Goal: Task Accomplishment & Management: Manage account settings

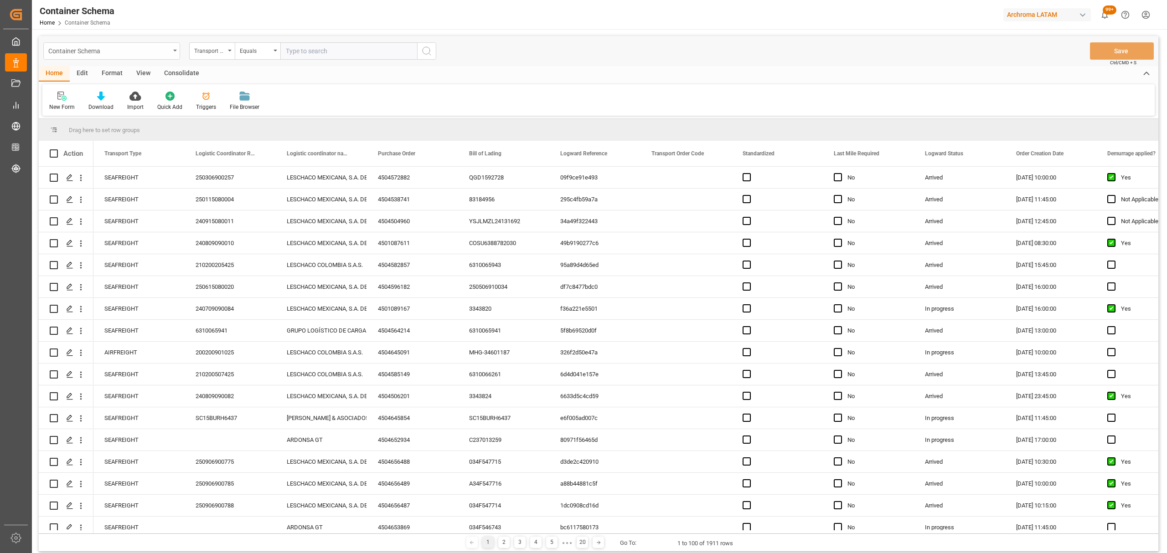
drag, startPoint x: 99, startPoint y: 55, endPoint x: 104, endPoint y: 56, distance: 5.5
click at [104, 56] on div "Container Schema" at bounding box center [109, 50] width 122 height 11
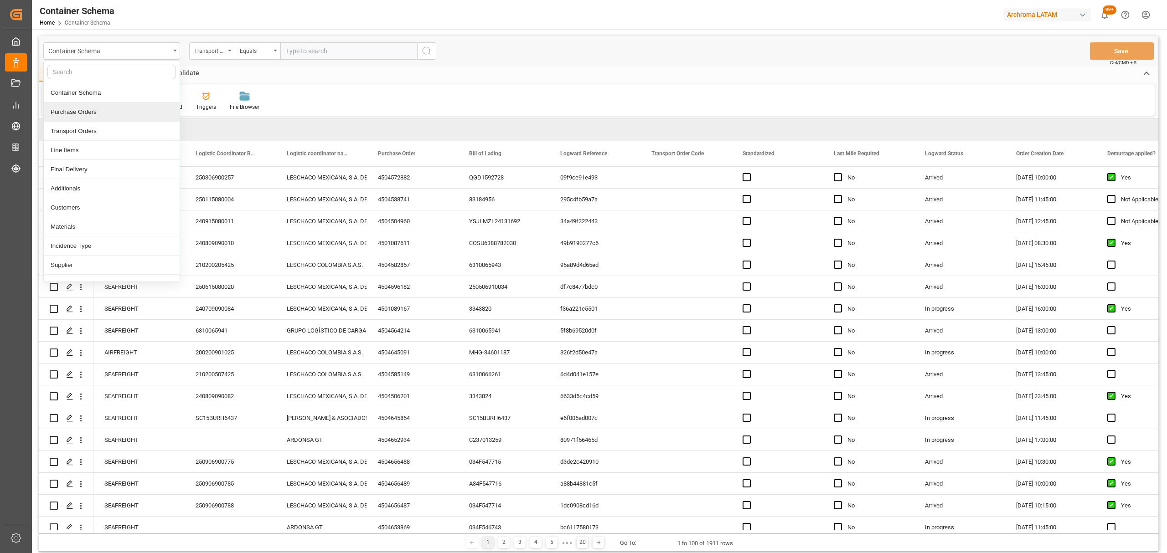
click at [77, 115] on div "Purchase Orders" at bounding box center [112, 112] width 136 height 19
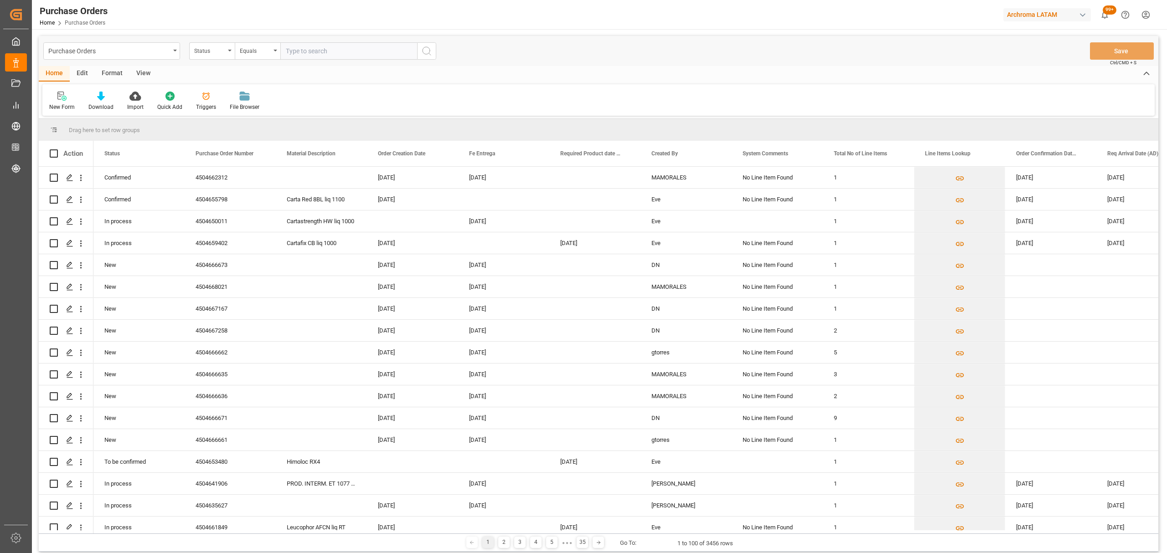
click at [224, 56] on div "Status" at bounding box center [212, 50] width 46 height 17
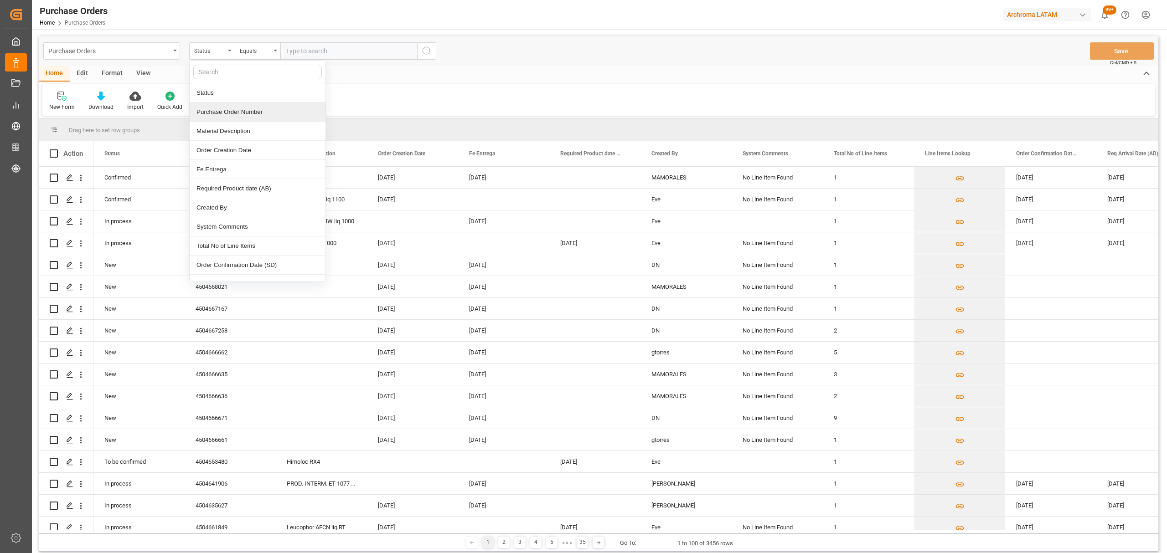
click at [246, 109] on div "Purchase Order Number" at bounding box center [258, 112] width 136 height 19
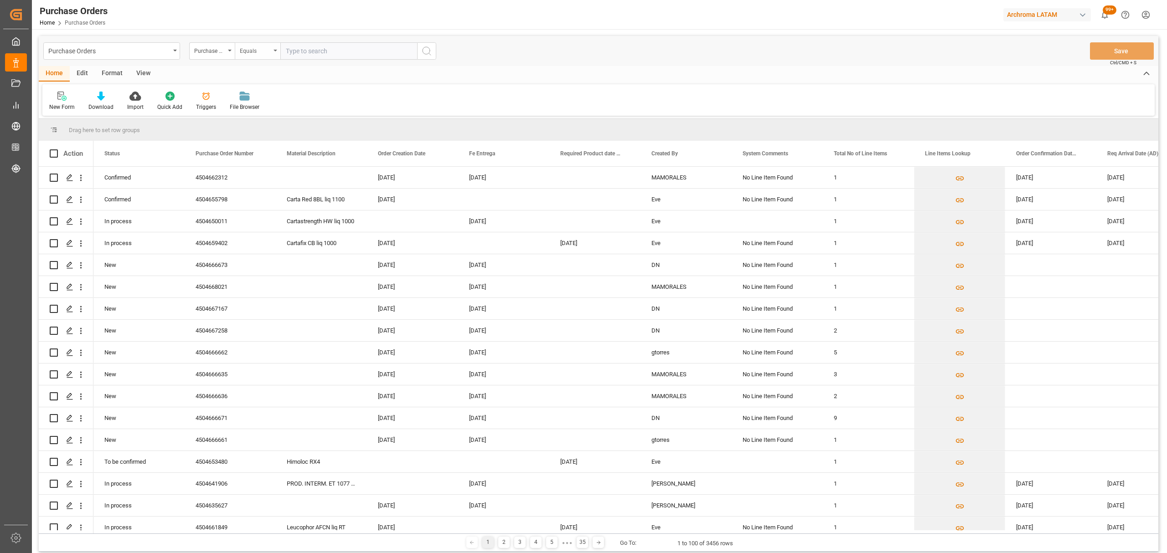
click at [259, 53] on div "Equals" at bounding box center [255, 50] width 31 height 10
click at [311, 109] on div "Fuzzy search" at bounding box center [303, 112] width 136 height 19
click at [323, 51] on input "text" at bounding box center [348, 50] width 137 height 17
paste input "4504664202"
type input "4504664202"
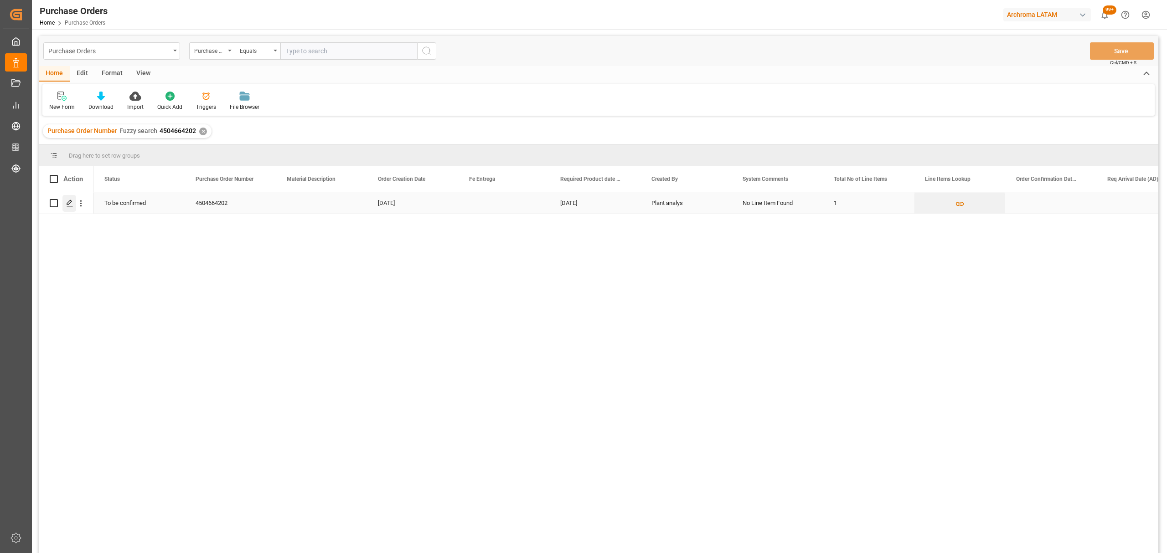
click at [61, 201] on div "Press SPACE to select this row." at bounding box center [66, 203] width 33 height 21
click at [67, 202] on icon "Press SPACE to select this row." at bounding box center [69, 203] width 7 height 7
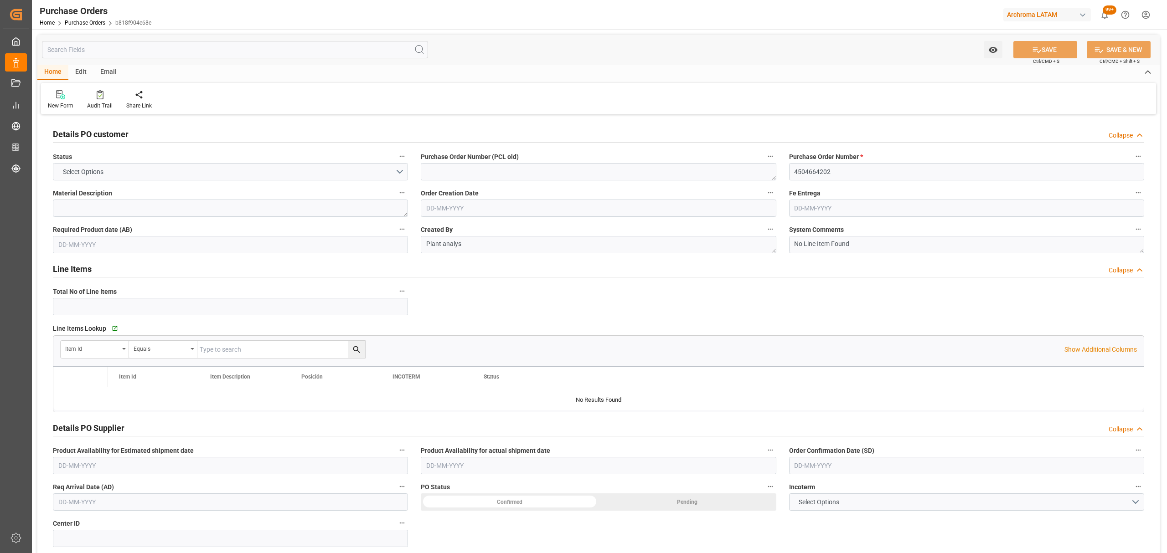
type input "1"
type input "09-09-2025"
type input "29-10-2025"
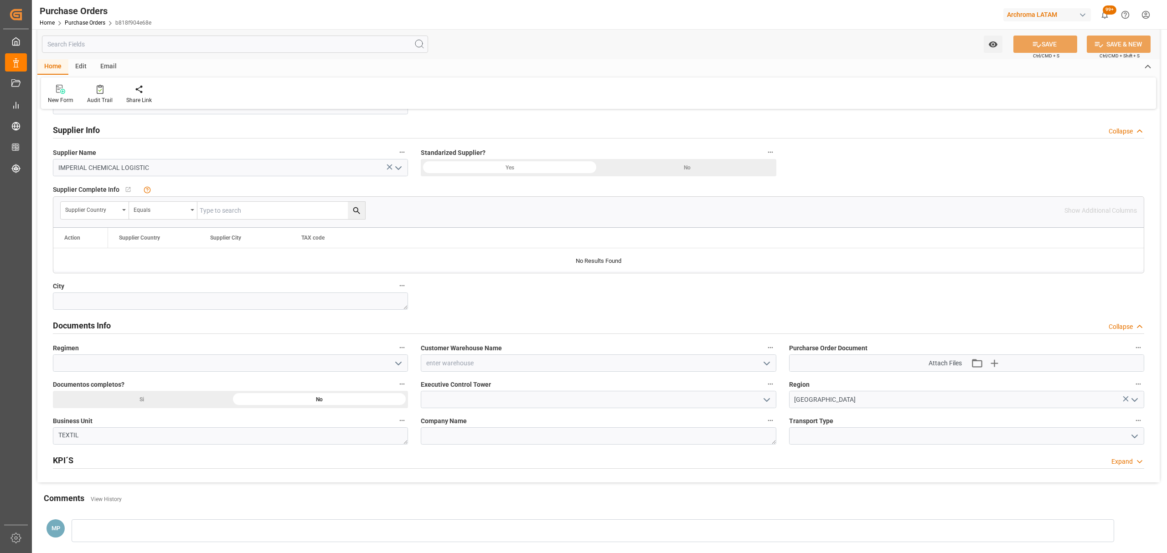
scroll to position [486, 0]
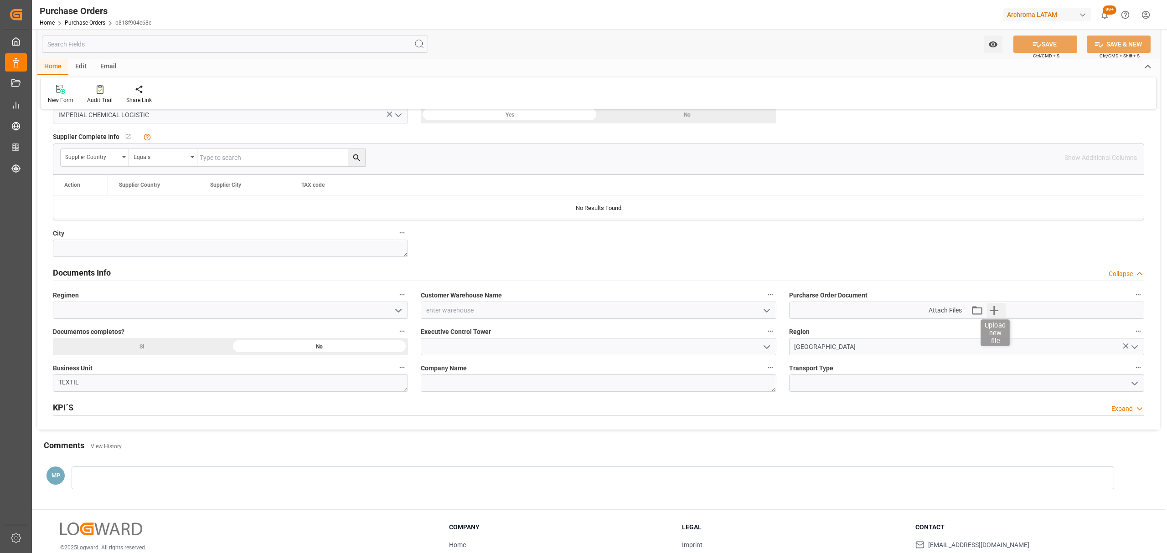
click at [993, 314] on icon "button" at bounding box center [994, 310] width 9 height 9
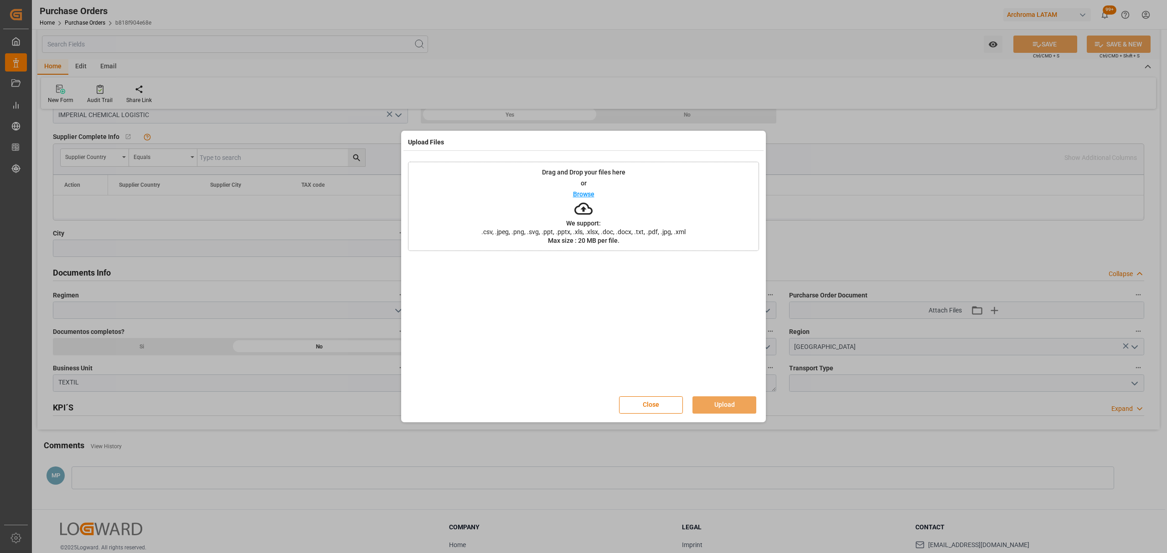
click at [580, 193] on p "Browse" at bounding box center [583, 194] width 21 height 6
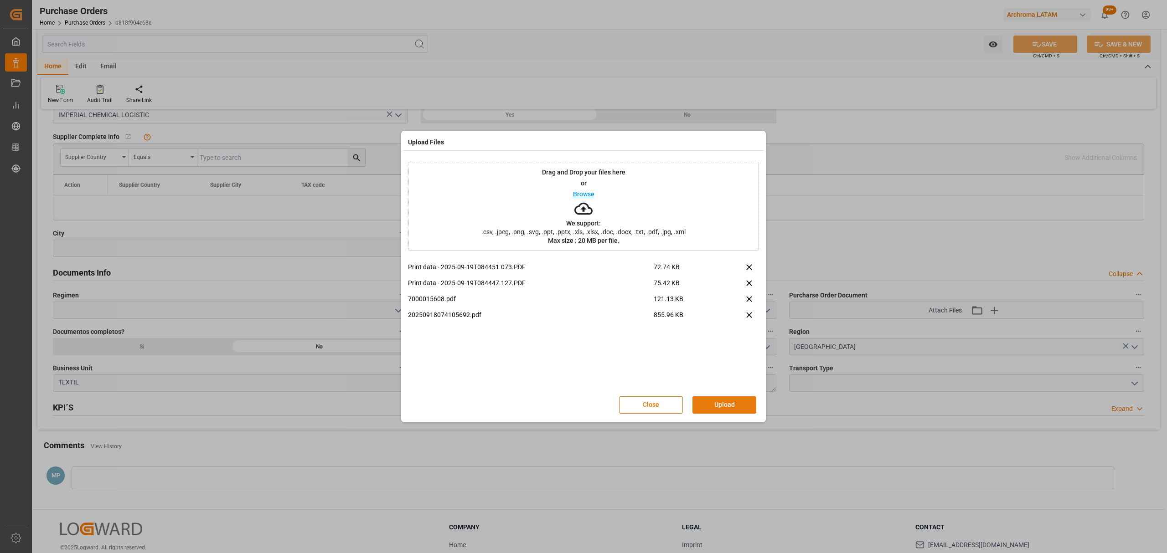
click at [718, 405] on button "Upload" at bounding box center [724, 404] width 64 height 17
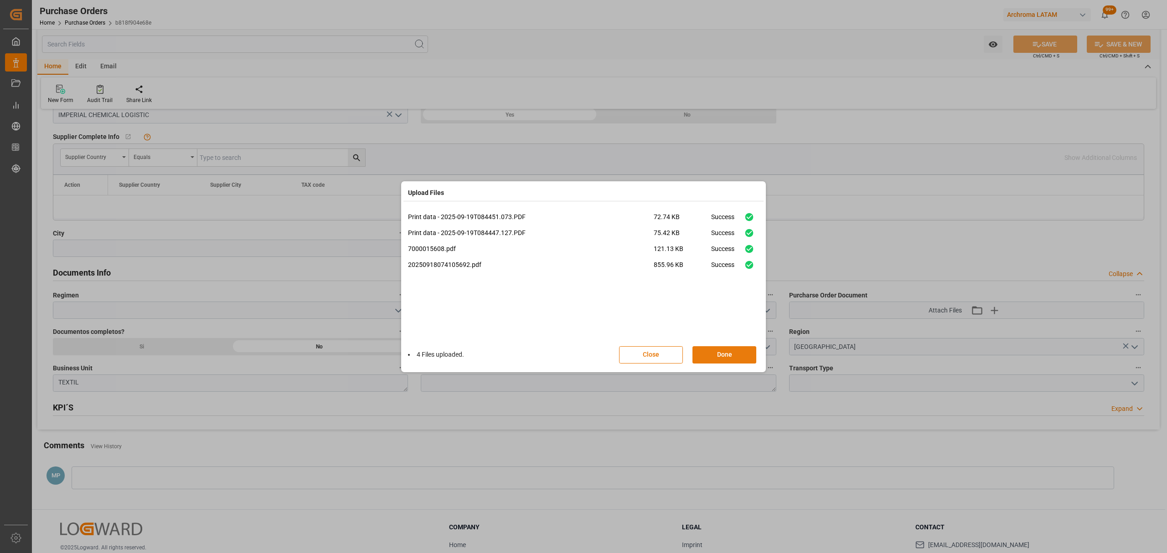
drag, startPoint x: 725, startPoint y: 357, endPoint x: 746, endPoint y: 348, distance: 22.4
click at [725, 357] on button "Done" at bounding box center [724, 354] width 64 height 17
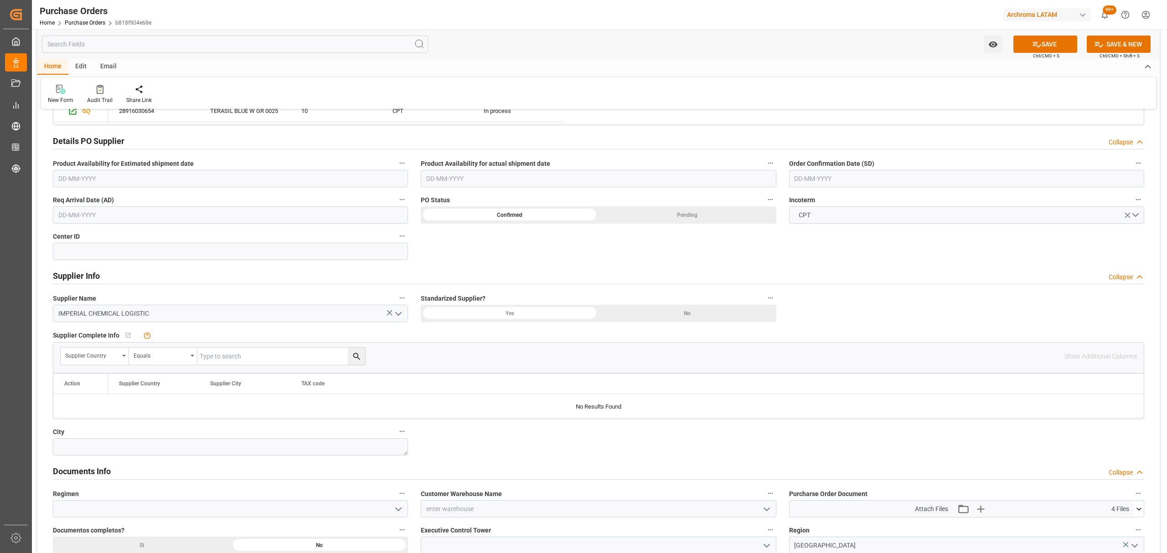
scroll to position [121, 0]
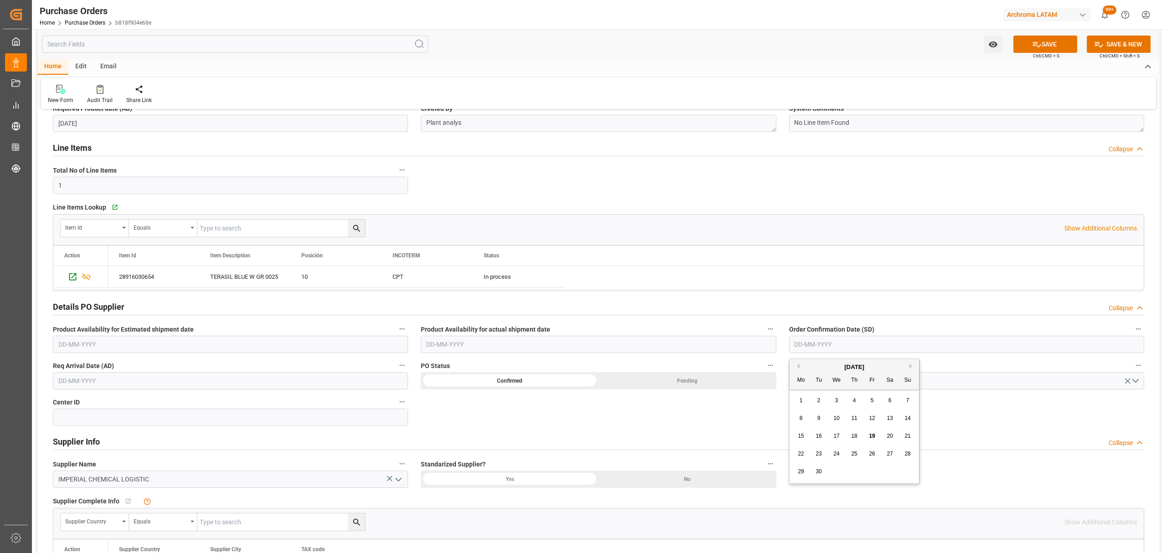
click at [848, 344] on input "text" at bounding box center [966, 344] width 355 height 17
click at [828, 475] on div "29 30 1 2 3 4 5" at bounding box center [854, 472] width 124 height 18
click at [887, 439] on span "20" at bounding box center [889, 436] width 6 height 6
type input "20-09-2025"
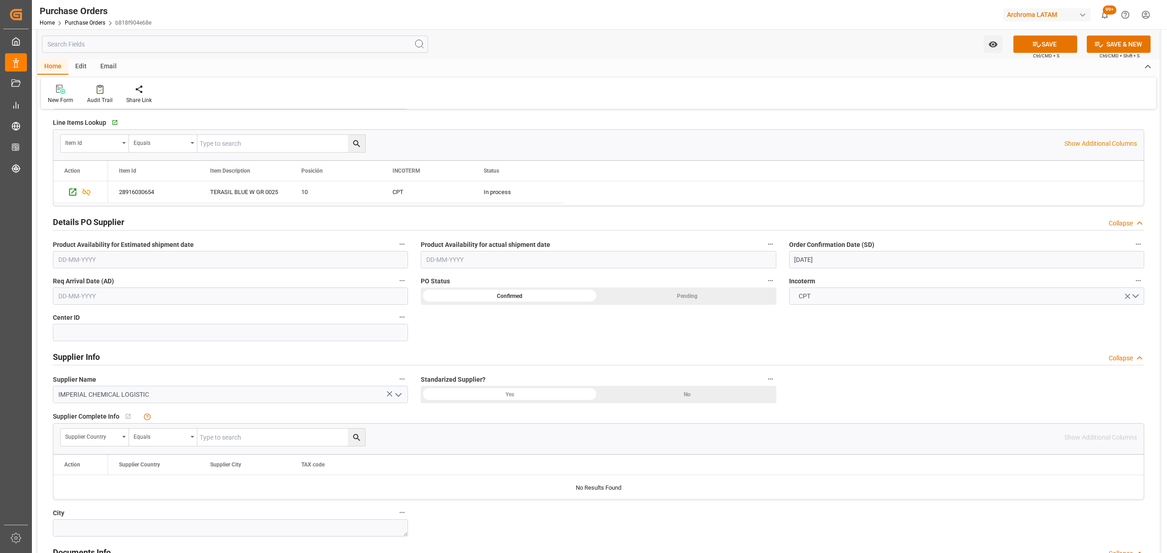
scroll to position [304, 0]
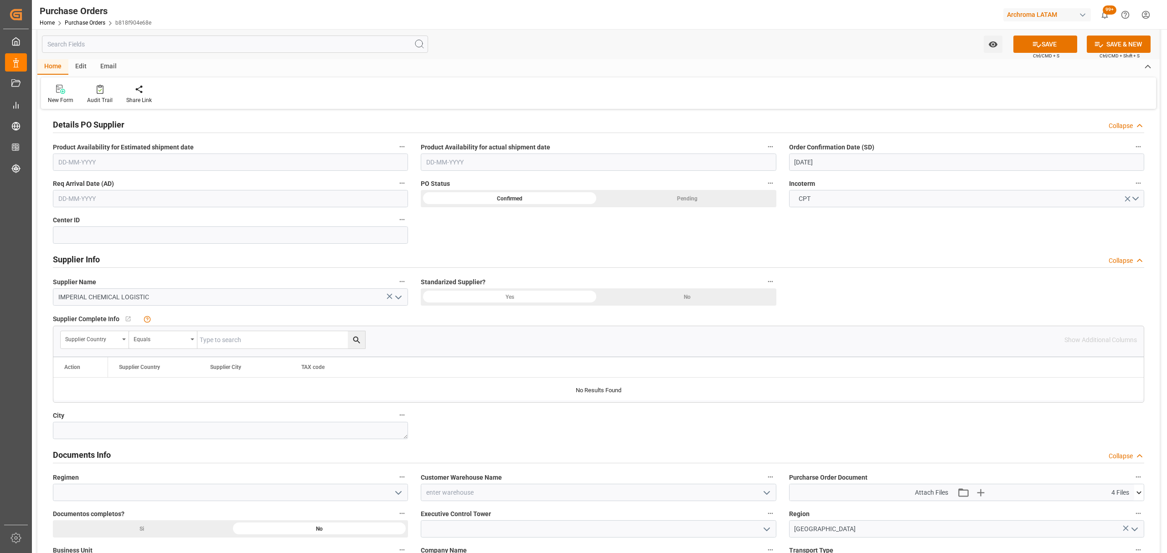
click at [143, 199] on input "text" at bounding box center [230, 198] width 355 height 17
click at [64, 306] on span "22" at bounding box center [65, 308] width 6 height 6
type input "[DATE]"
click at [248, 237] on input at bounding box center [230, 234] width 355 height 17
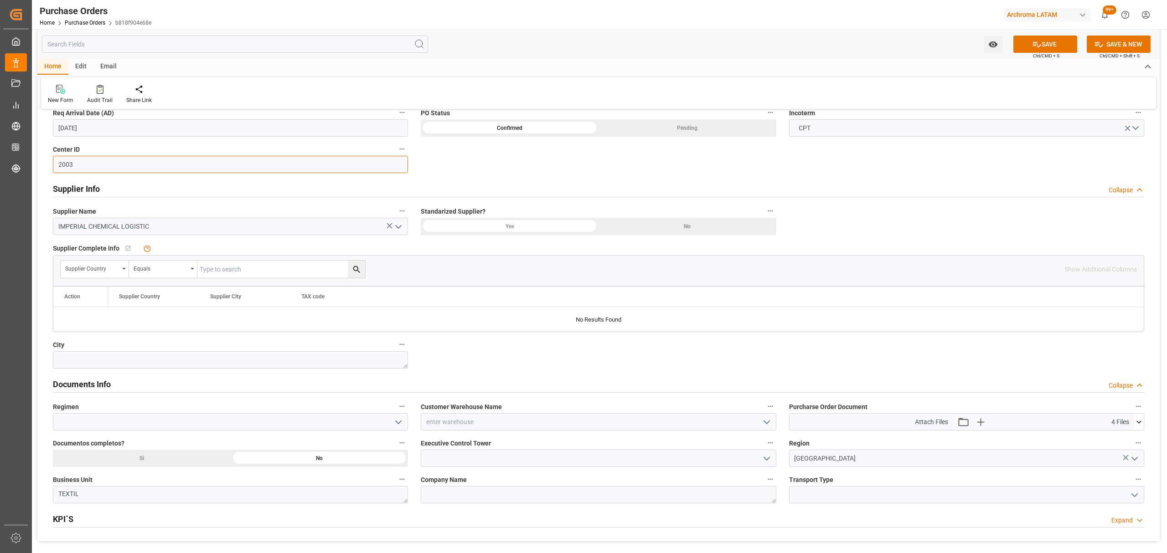
scroll to position [425, 0]
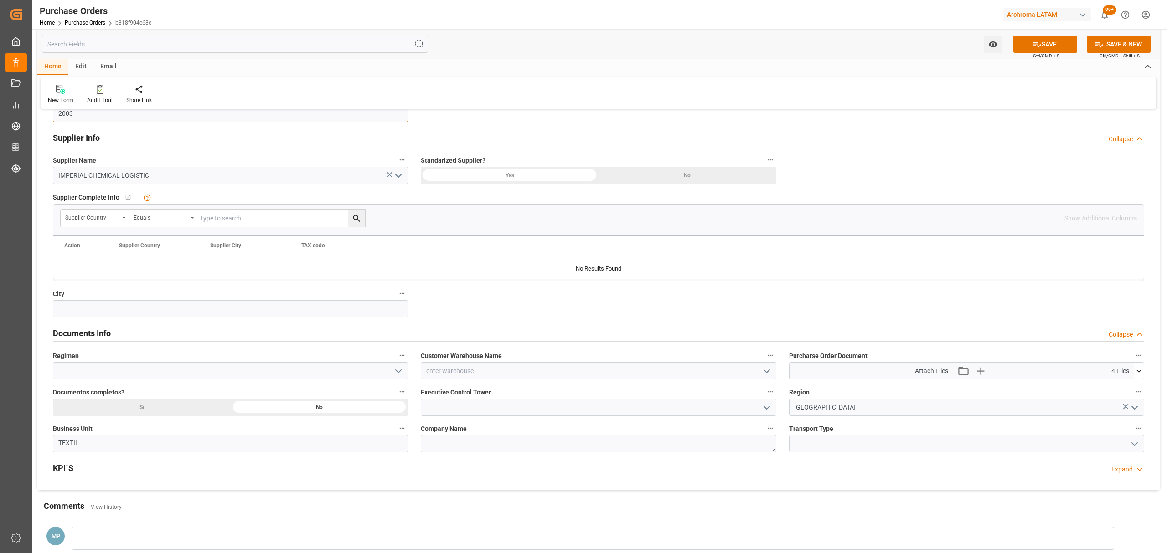
type input "2003"
click at [764, 371] on icon "open menu" at bounding box center [766, 371] width 11 height 11
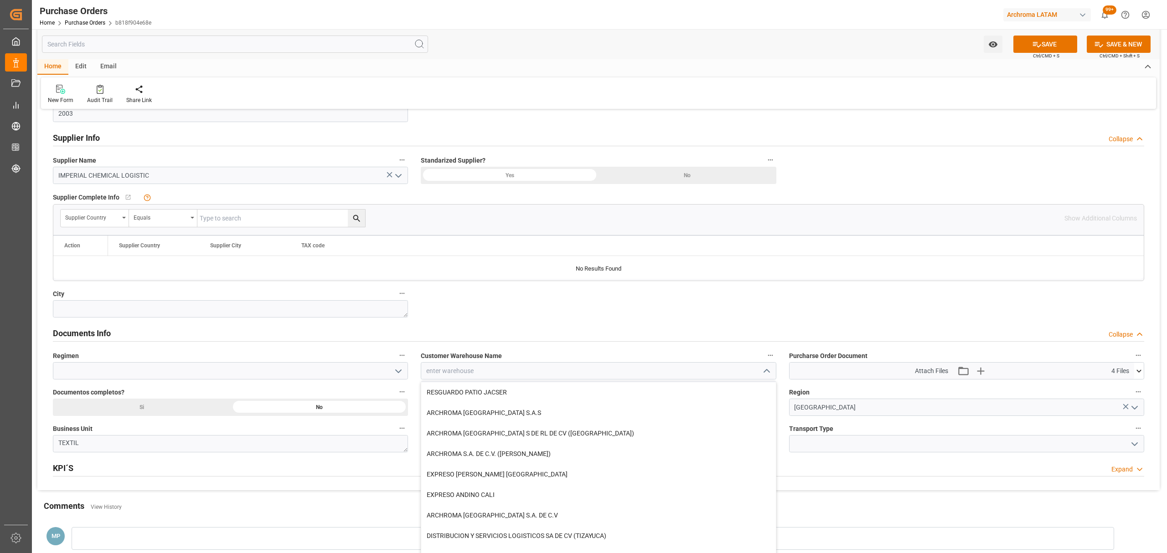
scroll to position [61, 0]
click at [511, 414] on div "ARCHROMA [GEOGRAPHIC_DATA] S.A.S" at bounding box center [598, 412] width 354 height 21
type input "ARCHROMA [GEOGRAPHIC_DATA] S.A.S"
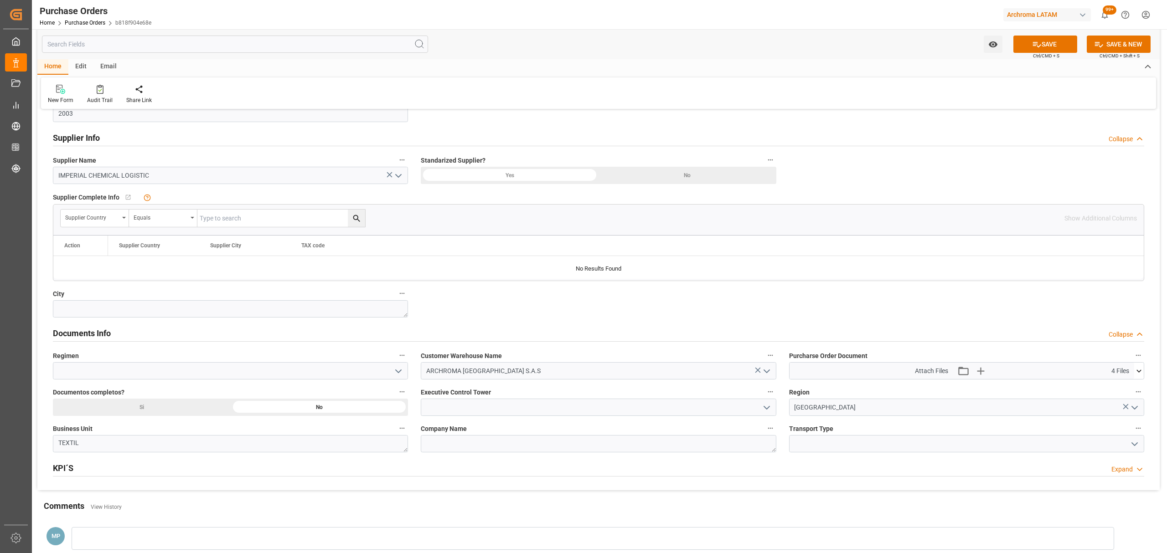
click at [196, 411] on div "Si" at bounding box center [142, 407] width 178 height 17
click at [400, 371] on icon "open menu" at bounding box center [398, 371] width 11 height 11
click at [178, 396] on div "Temporal" at bounding box center [230, 391] width 354 height 21
click at [399, 370] on icon "open menu" at bounding box center [398, 371] width 11 height 11
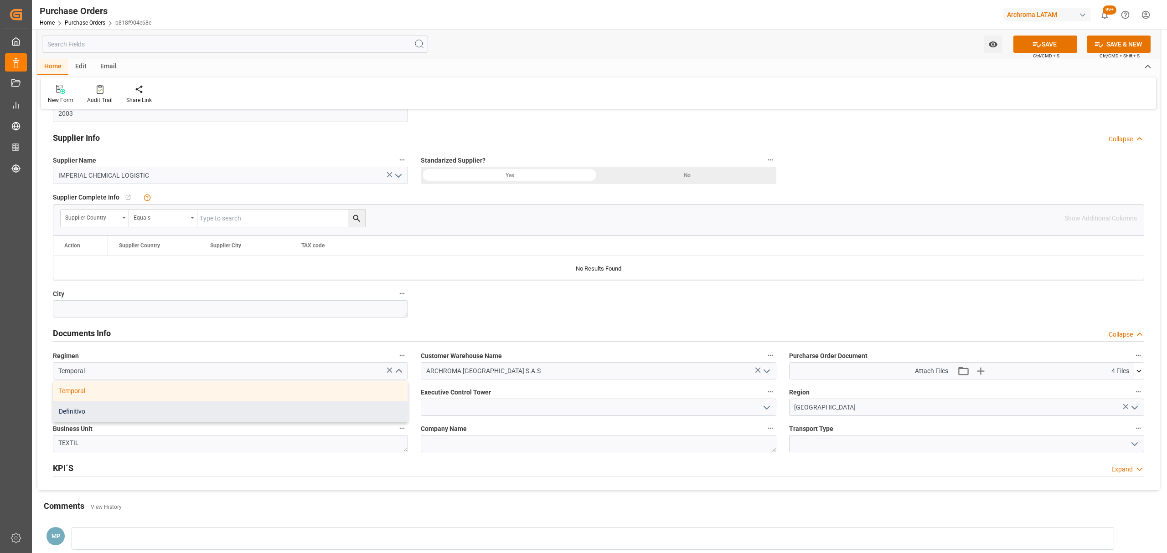
click at [234, 411] on div "Definitivo" at bounding box center [230, 411] width 354 height 21
type input "Definitivo"
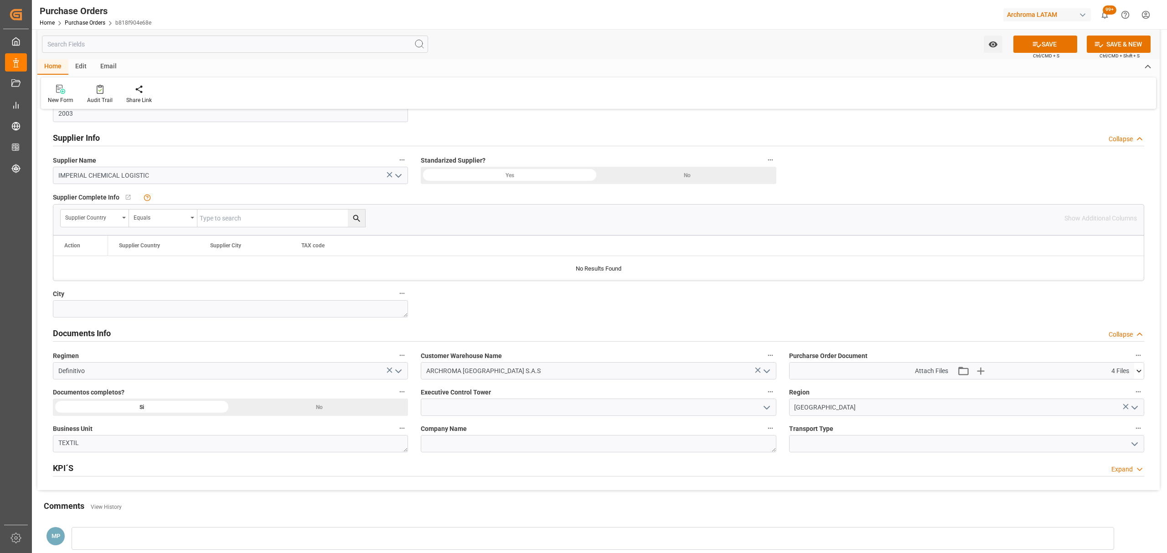
click at [768, 411] on icon "open menu" at bounding box center [766, 407] width 11 height 11
click at [489, 443] on div "[PERSON_NAME]" at bounding box center [598, 448] width 354 height 21
type input "[PERSON_NAME]"
click at [1142, 447] on input at bounding box center [966, 443] width 355 height 17
click at [1136, 446] on polyline "open menu" at bounding box center [1134, 444] width 5 height 3
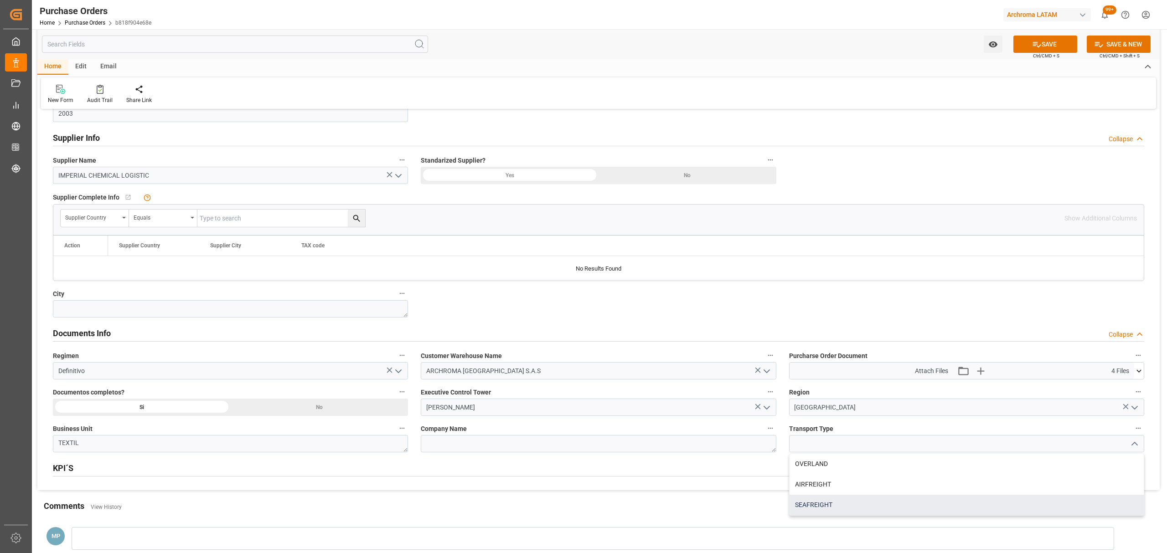
click at [855, 508] on div "SEAFREIGHT" at bounding box center [966, 505] width 354 height 21
type input "SEAFREIGHT"
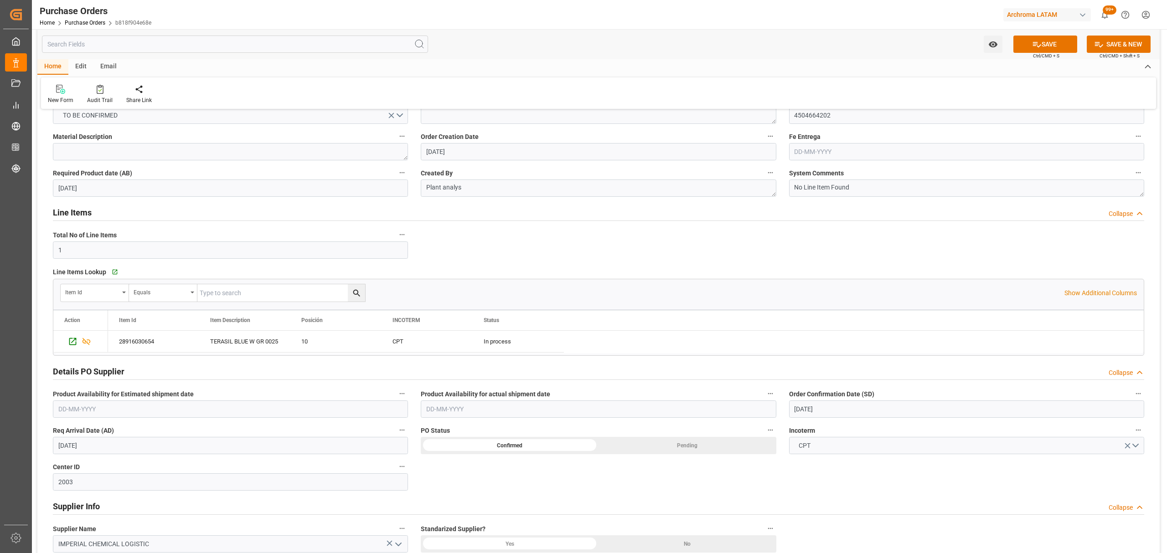
scroll to position [0, 0]
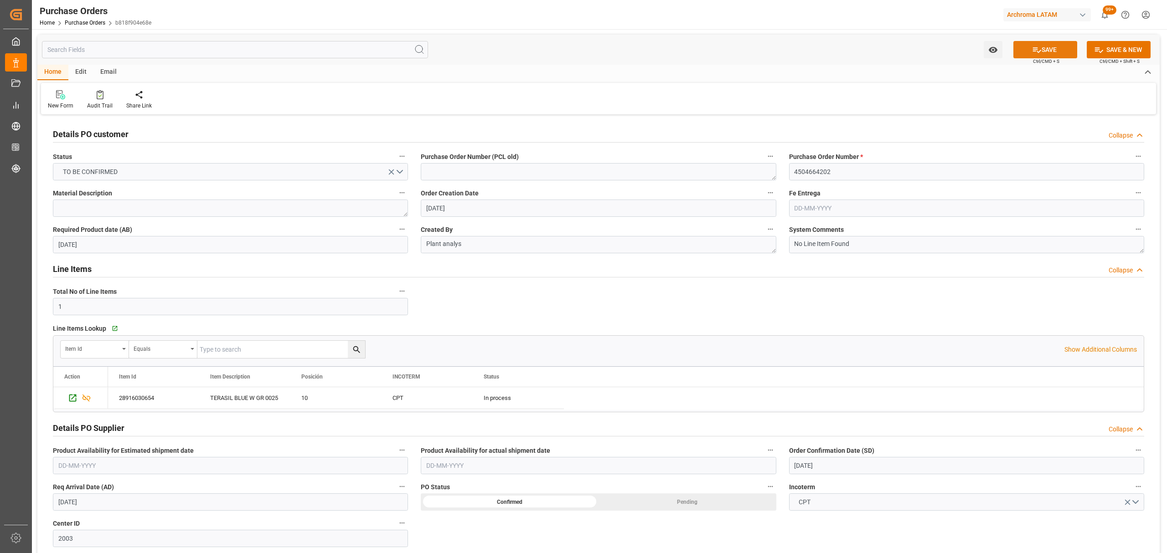
click at [1034, 50] on icon at bounding box center [1037, 50] width 10 height 10
click at [993, 51] on icon "open menu" at bounding box center [992, 50] width 9 height 6
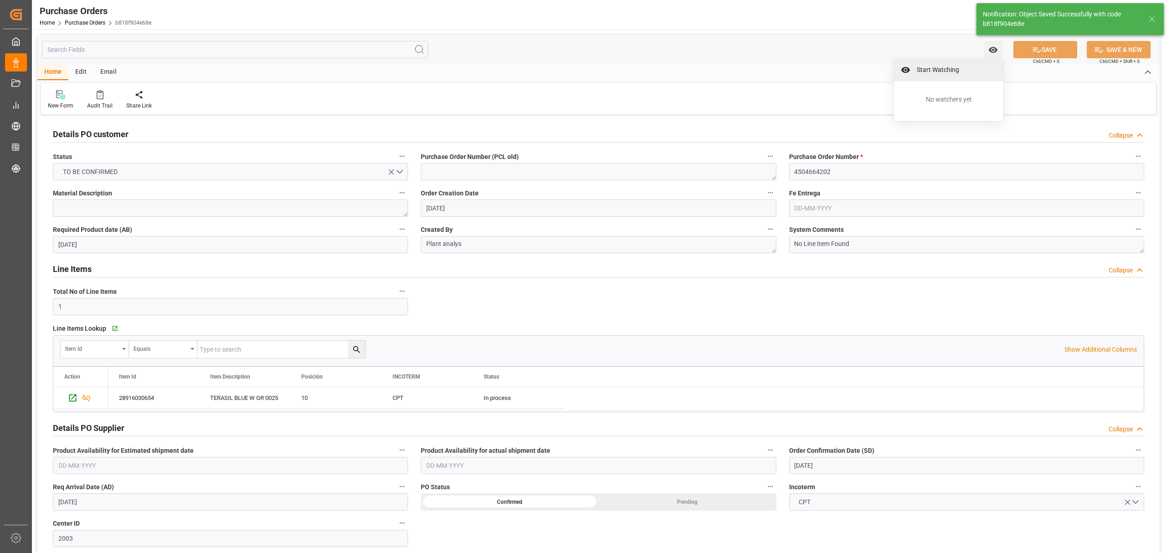
click at [941, 74] on span "Start Watching" at bounding box center [954, 70] width 83 height 10
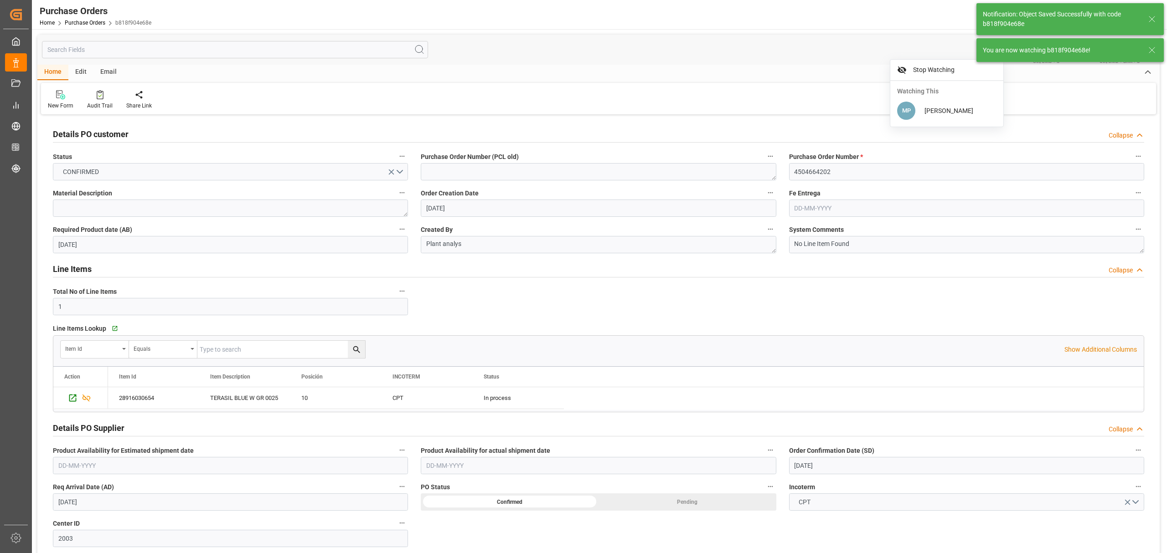
click at [101, 74] on div "Email" at bounding box center [108, 72] width 30 height 15
click at [70, 97] on div at bounding box center [62, 95] width 28 height 10
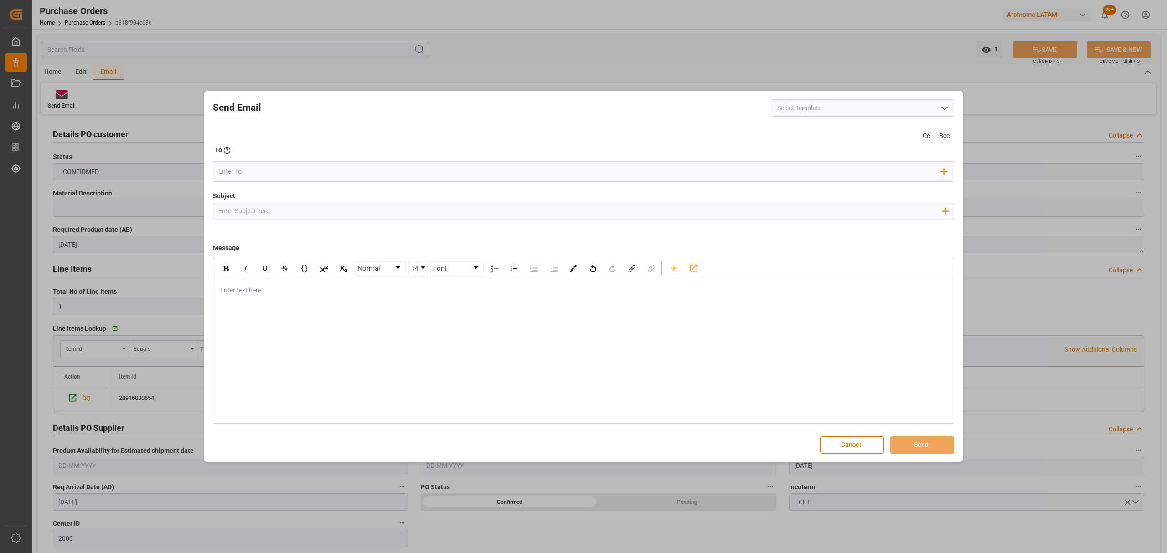
click at [271, 221] on div "Subject Add field to Subject" at bounding box center [583, 214] width 741 height 46
click at [272, 217] on input "Subject" at bounding box center [579, 211] width 733 height 16
click at [946, 214] on icon "button" at bounding box center [945, 211] width 15 height 15
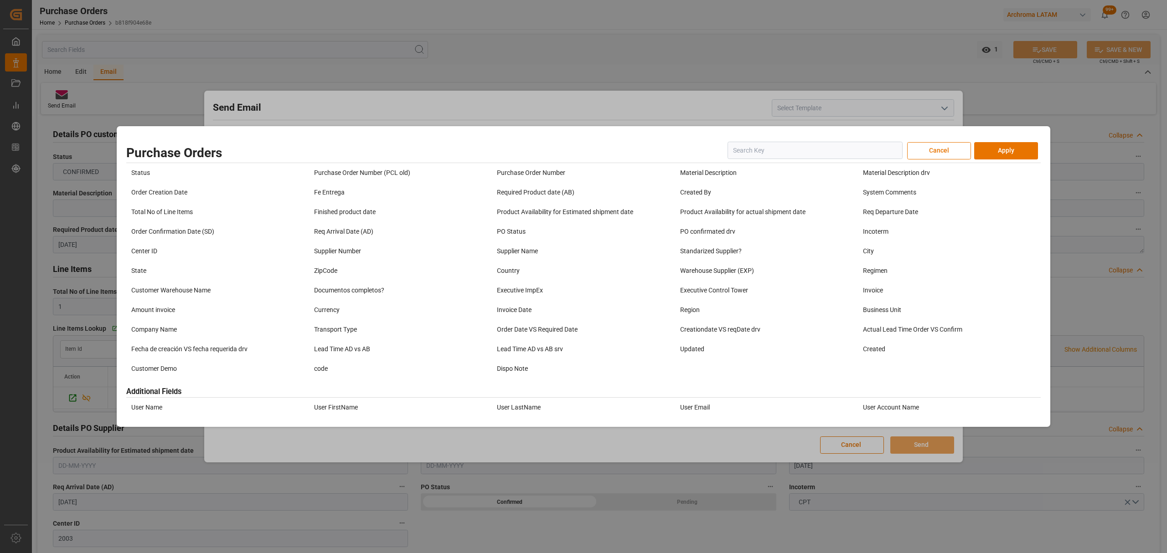
click at [529, 168] on div "Purchase Order Number" at bounding box center [567, 172] width 146 height 15
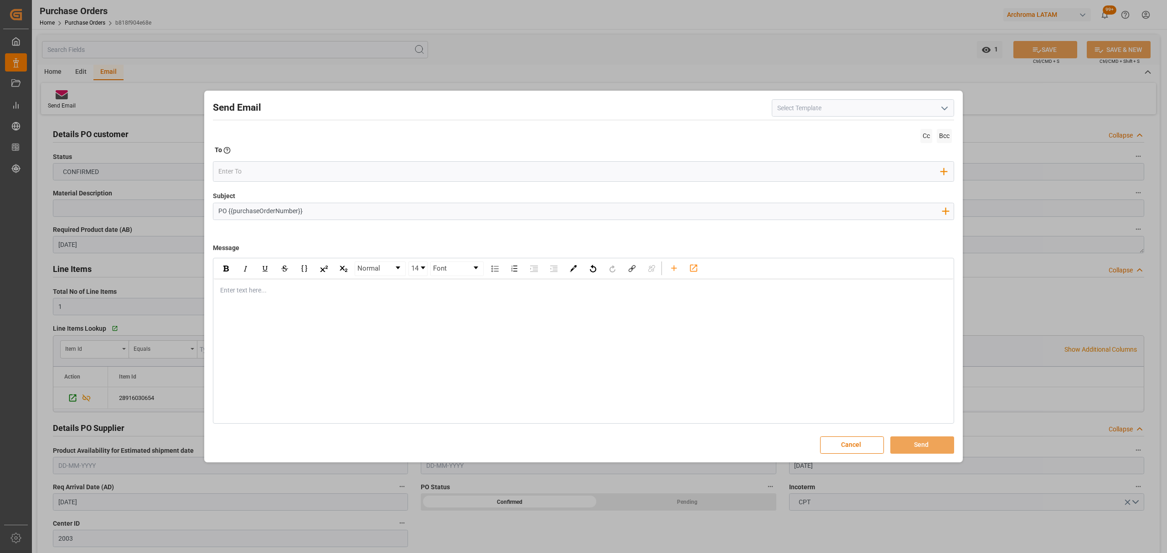
click at [340, 213] on input "PO {{purchaseOrderNumber}}" at bounding box center [579, 211] width 733 height 16
type input "PO {{purchaseOrderNumber}} //TE//AIR//DOCUMENTOS//ARCHROMA SWIFTZERLAND//ARCHRO…"
click at [274, 299] on div "Enter text here..." at bounding box center [583, 290] width 739 height 22
click at [273, 307] on div "Normal 14 Font Enter text here..." at bounding box center [583, 341] width 741 height 166
click at [273, 290] on div "rdw-editor" at bounding box center [584, 291] width 726 height 10
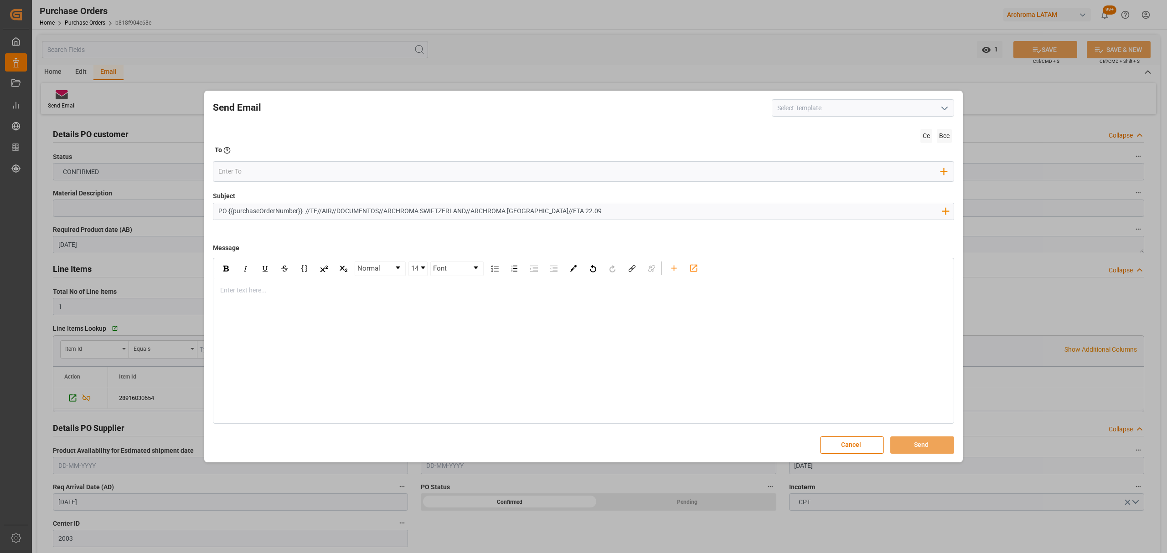
paste div "rdw-editor"
drag, startPoint x: 475, startPoint y: 312, endPoint x: 457, endPoint y: 312, distance: 18.2
click at [457, 312] on div "Enviamos adjunto documentos para este nuevo embarque, el cual estima arribar el…" at bounding box center [584, 310] width 726 height 10
click at [268, 335] on div "rdw-editor" at bounding box center [584, 339] width 726 height 10
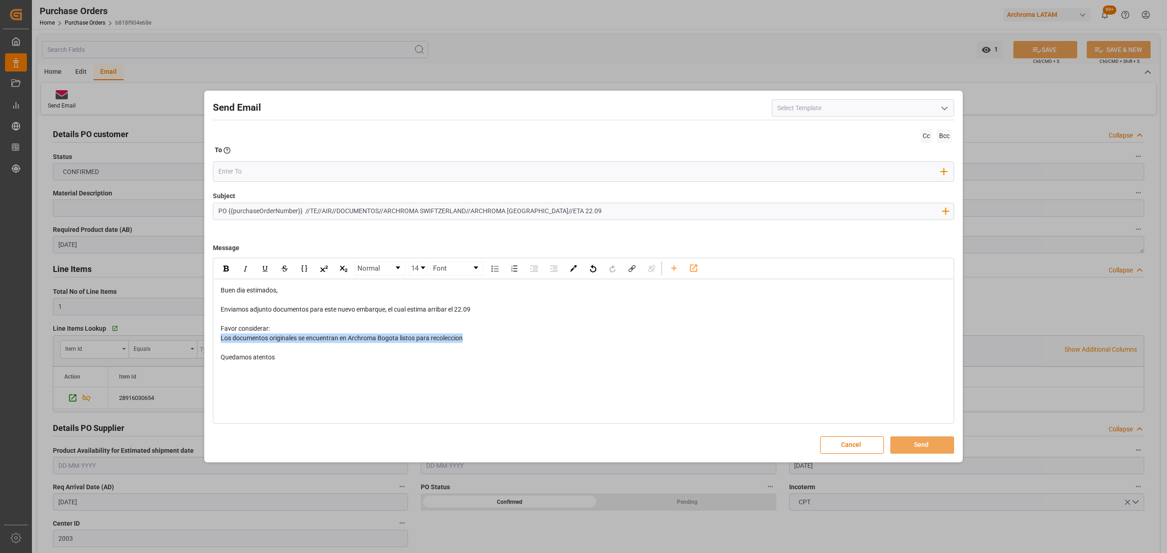
drag, startPoint x: 487, startPoint y: 341, endPoint x: 214, endPoint y: 344, distance: 273.4
click at [214, 344] on div "Buen dia estimados, Enviamos adjunto documentos para este nuevo embarque, el cu…" at bounding box center [583, 323] width 739 height 89
click at [223, 267] on img "rdw-inline-control" at bounding box center [225, 269] width 5 height 6
drag, startPoint x: 480, startPoint y: 313, endPoint x: 456, endPoint y: 312, distance: 24.6
click at [456, 312] on div "Enviamos adjunto documentos para este nuevo embarque, el cual estima arribar el…" at bounding box center [584, 310] width 726 height 10
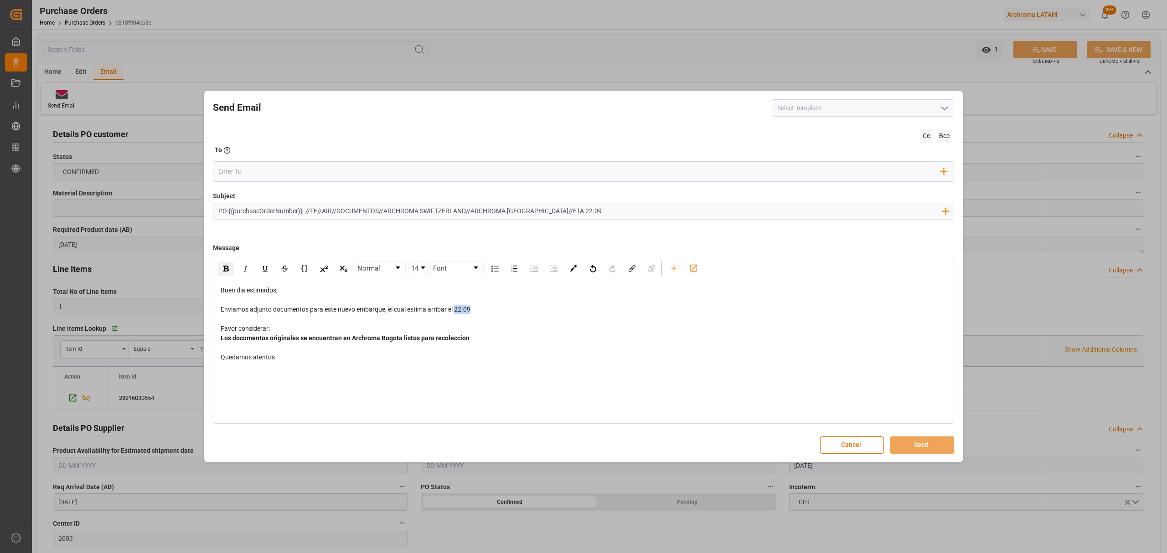
click at [227, 273] on div "rdw-inline-control" at bounding box center [226, 269] width 16 height 14
click at [492, 309] on div "Enviamos adjunto documentos para este nuevo embarque, el cual estima arribar el…" at bounding box center [584, 310] width 726 height 10
click at [279, 173] on input "email" at bounding box center [579, 172] width 723 height 14
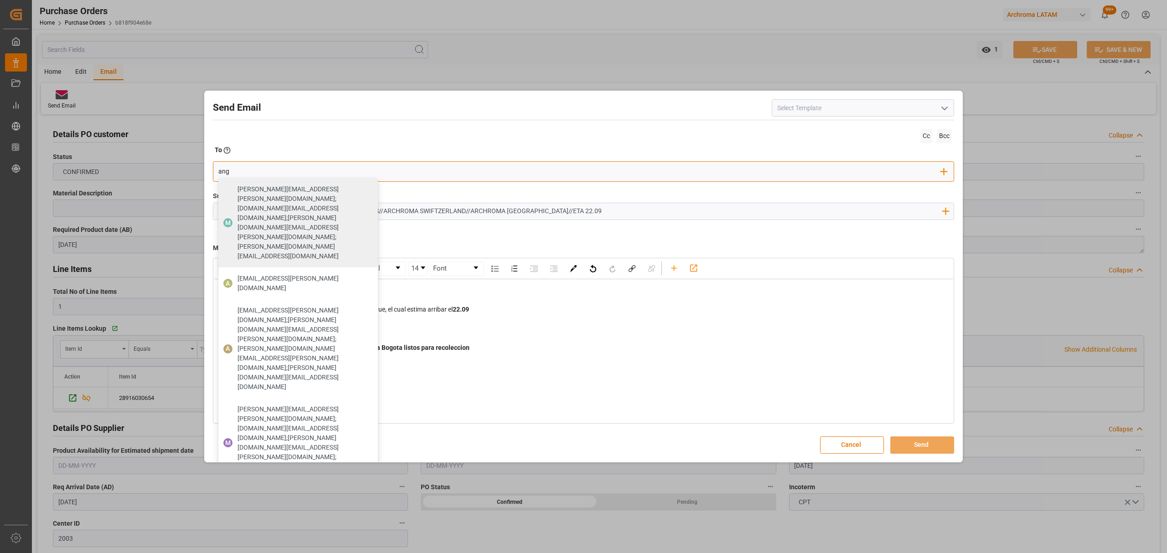
drag, startPoint x: 242, startPoint y: 167, endPoint x: 181, endPoint y: 168, distance: 61.5
click at [181, 168] on div "Send Email Cc Bcc To Enter the TO Email address ang M maria.piranquive@leschaco…" at bounding box center [583, 276] width 1167 height 553
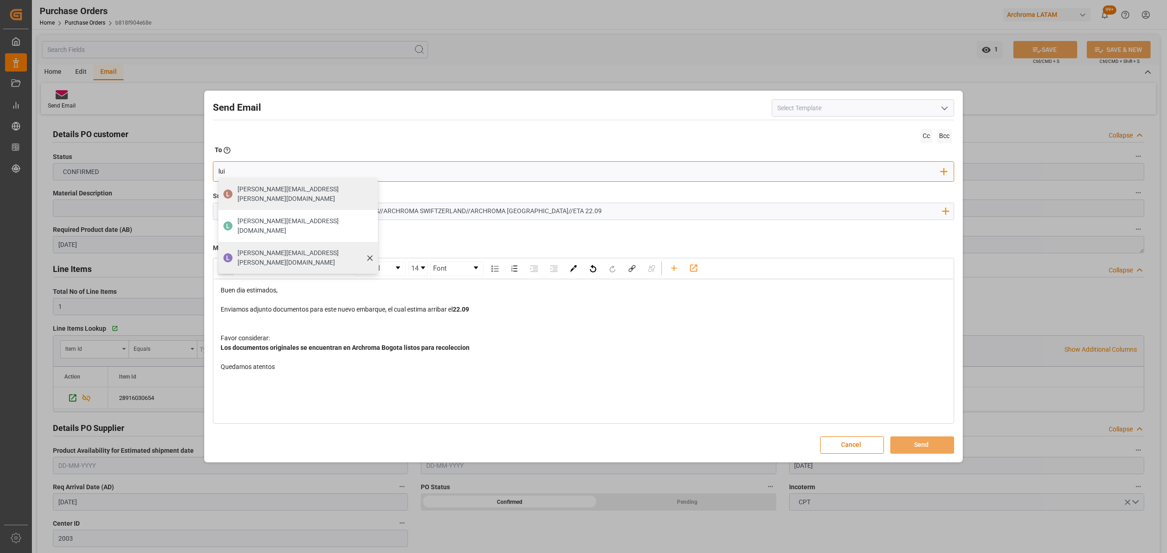
type input "lui"
click at [263, 248] on span "luis.montoya@leschaco.com" at bounding box center [304, 257] width 134 height 19
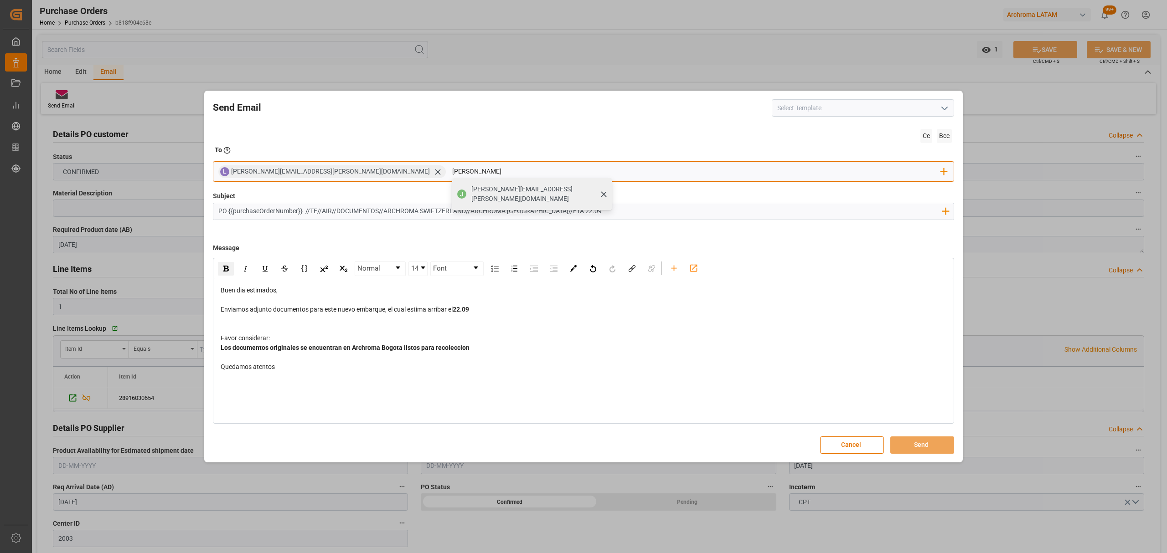
type input "jon"
click at [471, 193] on span "jonathan.rodriguez@leschaco.com" at bounding box center [538, 194] width 134 height 19
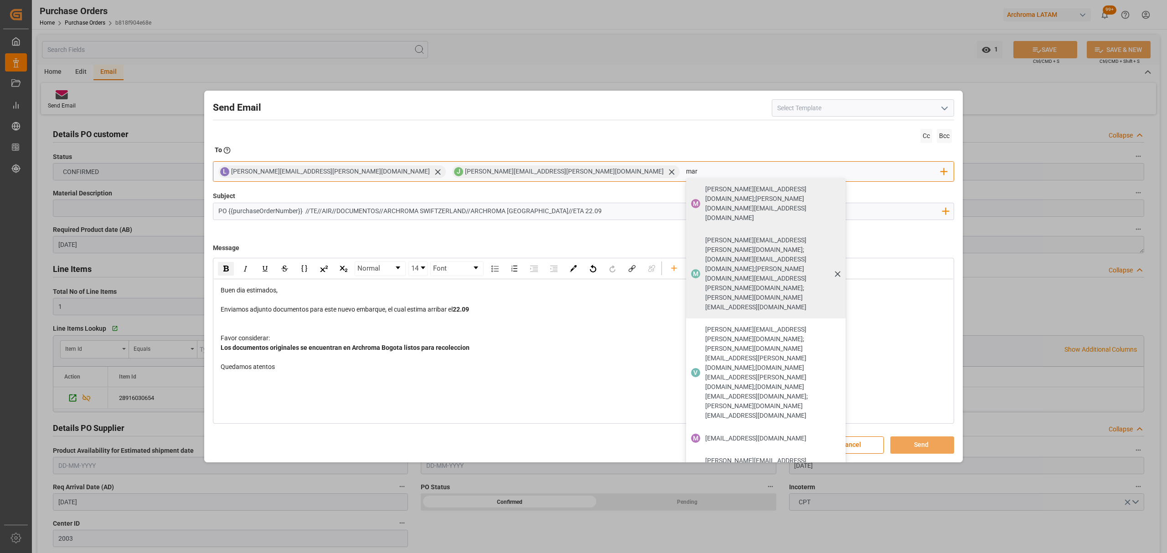
type input "maria"
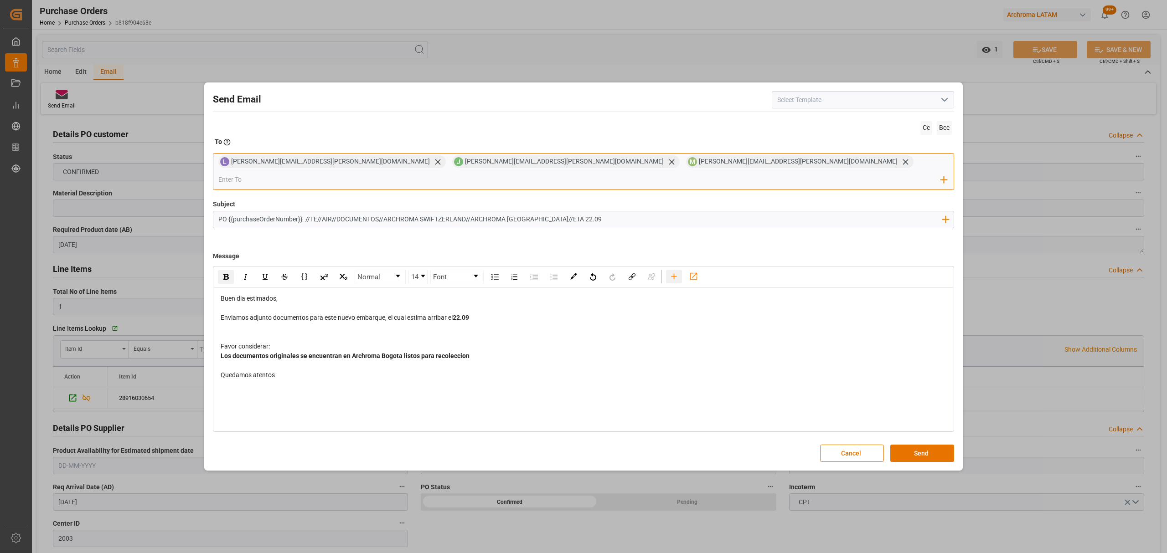
click at [677, 272] on icon "rdw-toolbar" at bounding box center [674, 277] width 10 height 10
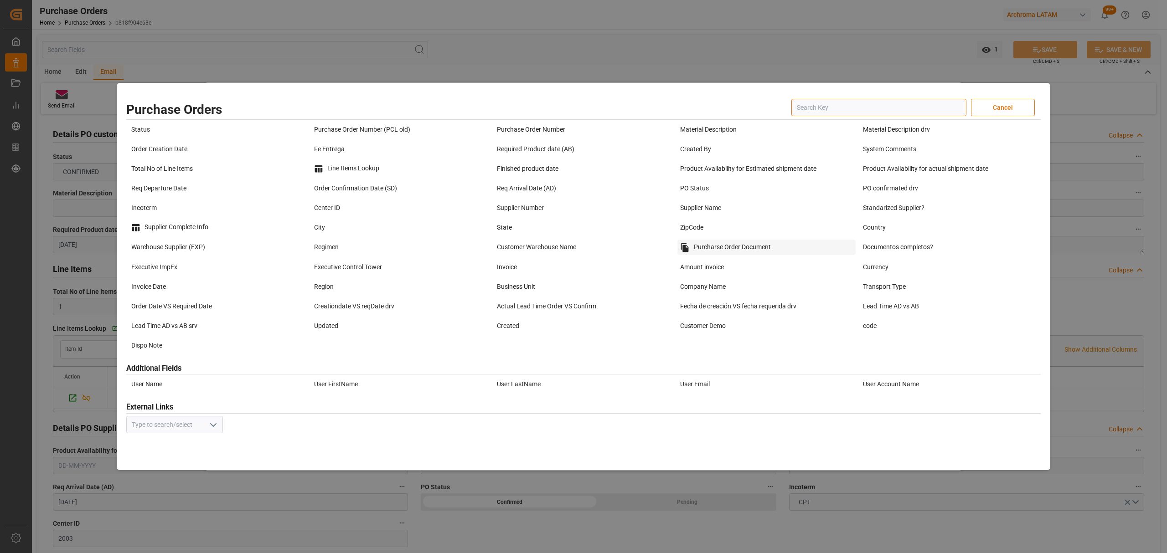
click at [718, 245] on div "Purcharse Order Document" at bounding box center [766, 247] width 178 height 15
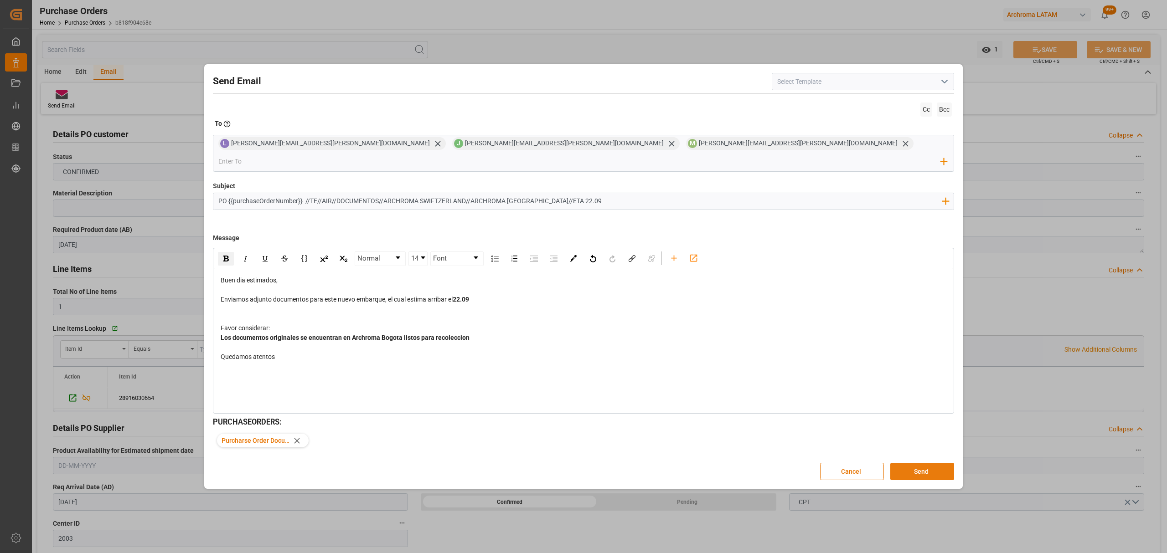
click at [914, 463] on button "Send" at bounding box center [922, 471] width 64 height 17
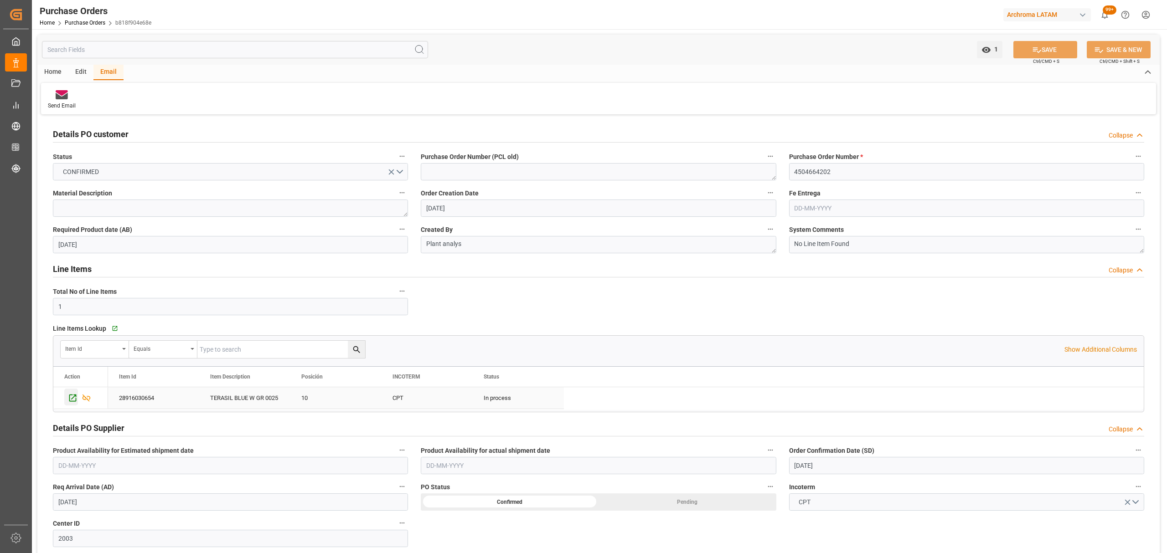
click at [76, 403] on icon "Press SPACE to select this row." at bounding box center [73, 398] width 10 height 10
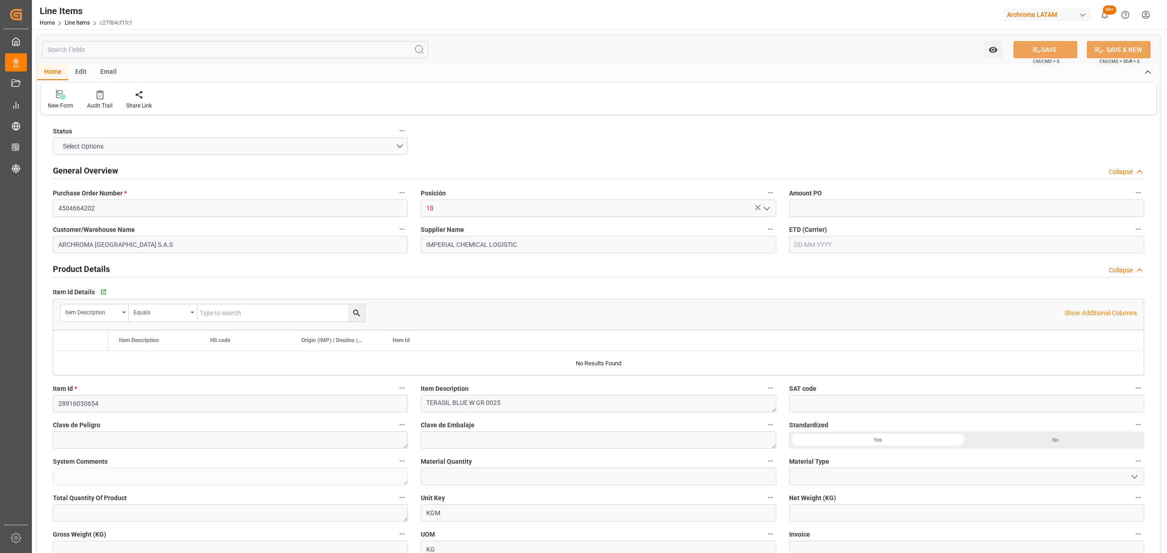
type input "75"
type input "320411000000"
type input "19-09-2025 14:00"
type input "12-09-2025 17:03"
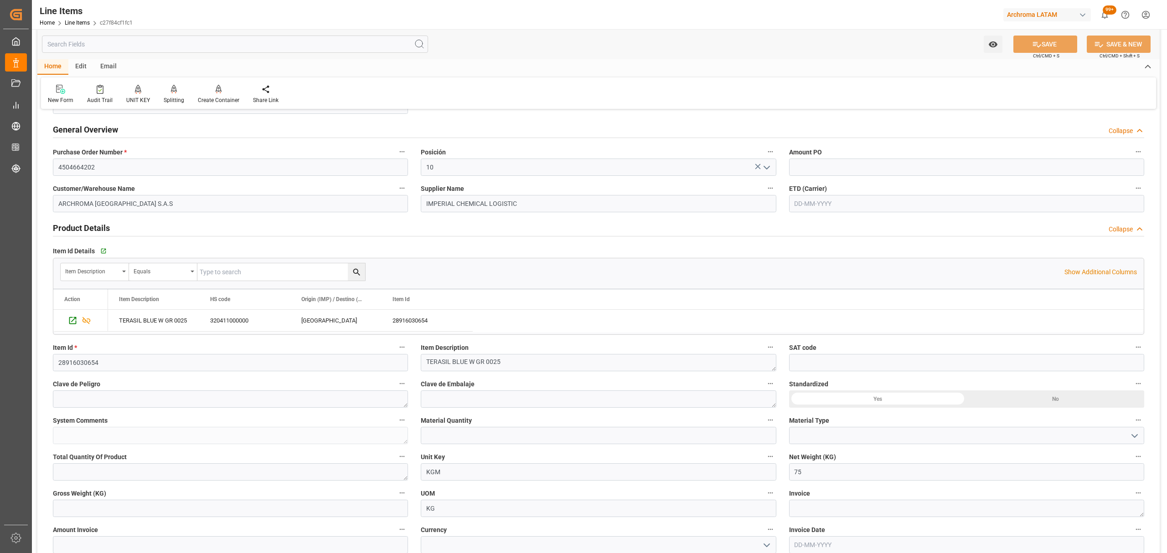
scroll to position [121, 0]
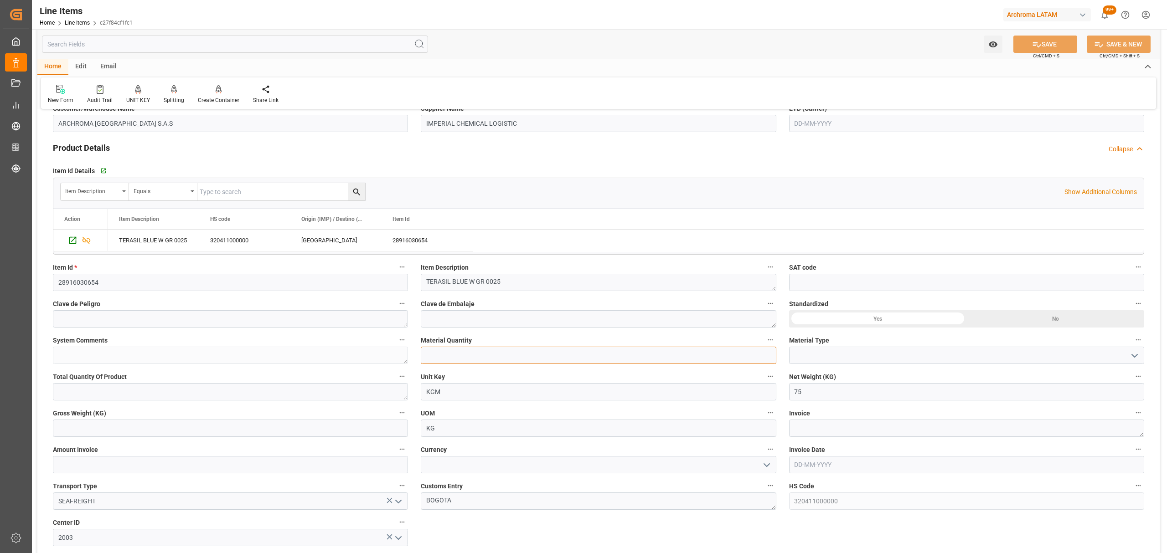
click at [479, 360] on input "text" at bounding box center [598, 355] width 355 height 17
type input "3"
click at [1127, 356] on button "open menu" at bounding box center [1134, 356] width 14 height 14
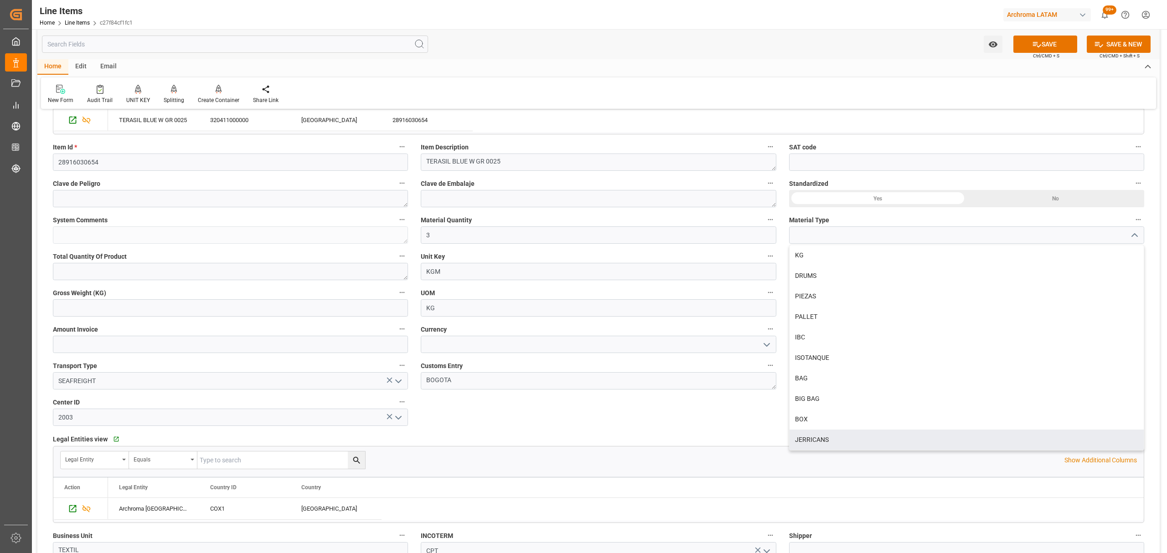
scroll to position [243, 0]
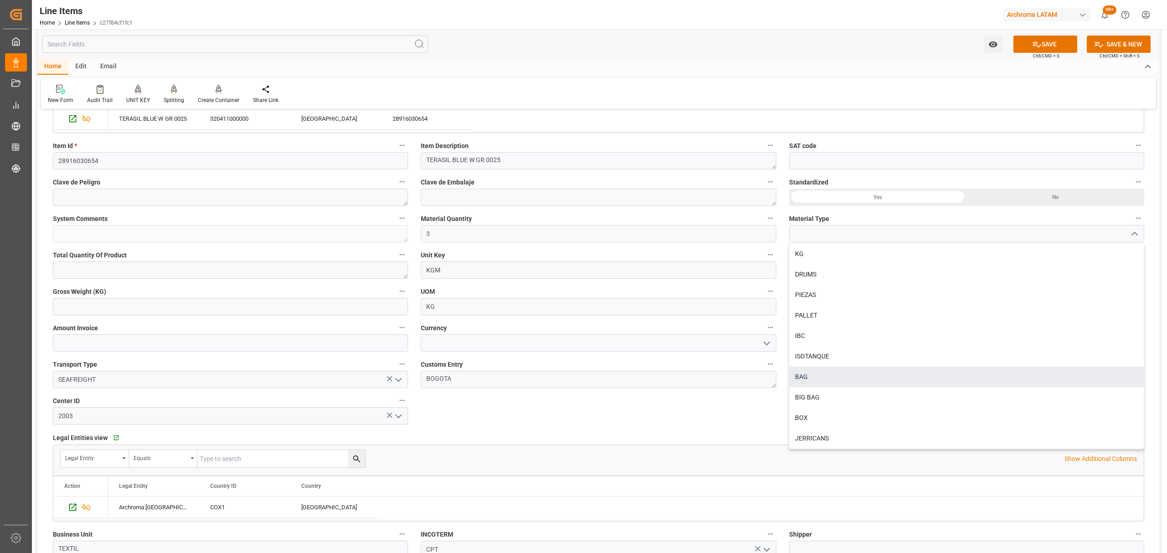
click at [835, 382] on div "BAG" at bounding box center [966, 377] width 354 height 21
type input "BAG"
click at [106, 273] on textarea at bounding box center [230, 270] width 355 height 17
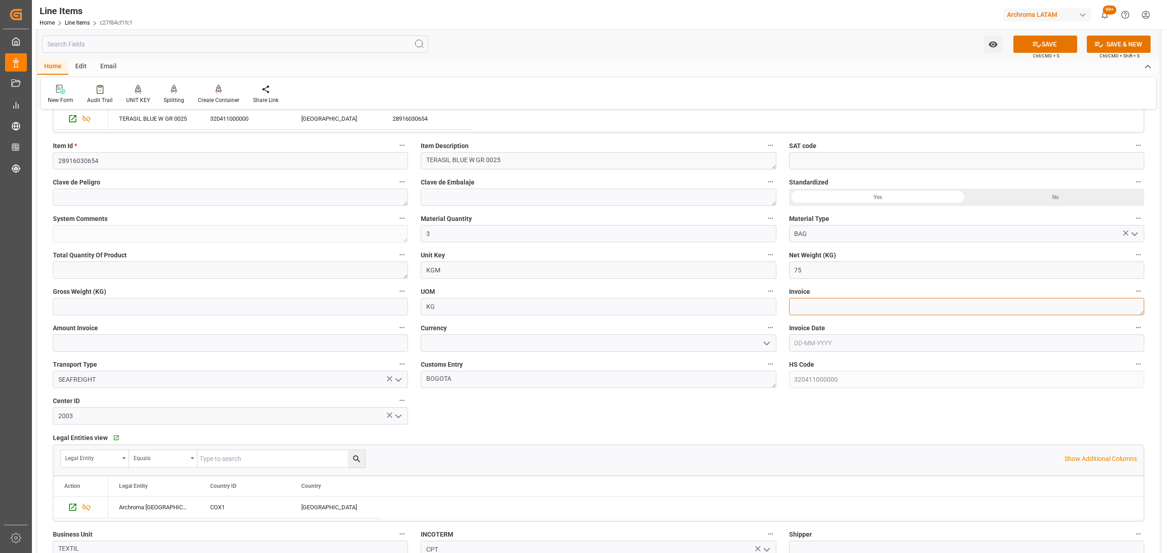
click at [864, 305] on textarea at bounding box center [966, 306] width 355 height 17
click at [823, 306] on textarea at bounding box center [966, 306] width 355 height 17
paste textarea "7000015608"
type textarea "7000015608"
click at [817, 346] on input "text" at bounding box center [966, 342] width 355 height 17
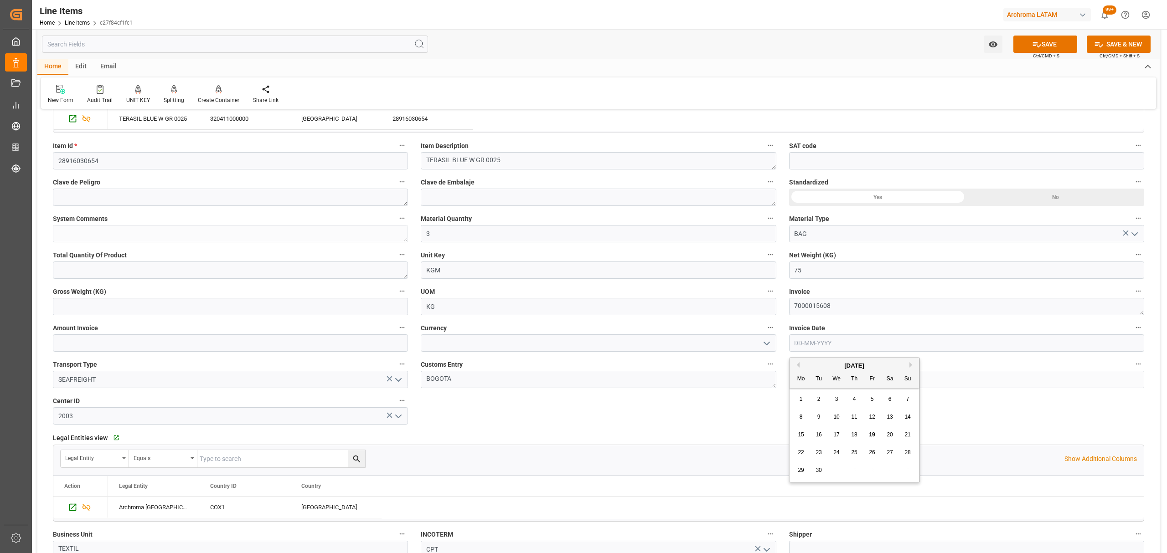
click at [802, 434] on span "15" at bounding box center [800, 435] width 6 height 6
type input "15-09-2025"
click at [767, 345] on icon "open menu" at bounding box center [766, 343] width 11 height 11
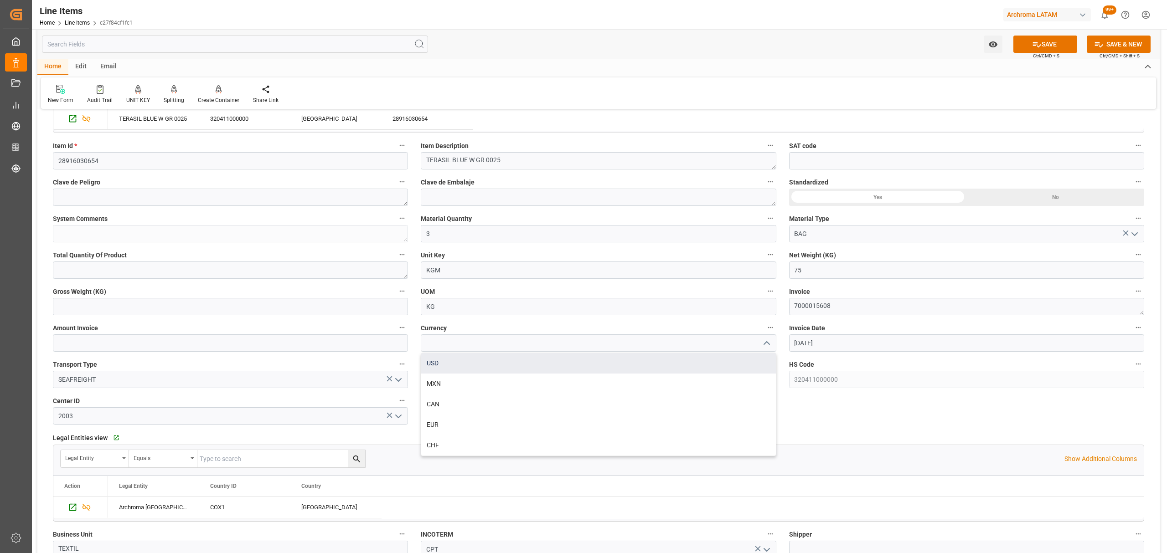
click at [473, 367] on div "USD" at bounding box center [598, 363] width 354 height 21
type input "USD"
click at [120, 344] on input "text" at bounding box center [230, 342] width 355 height 17
type input "1646.25"
click at [109, 301] on input "text" at bounding box center [230, 306] width 355 height 17
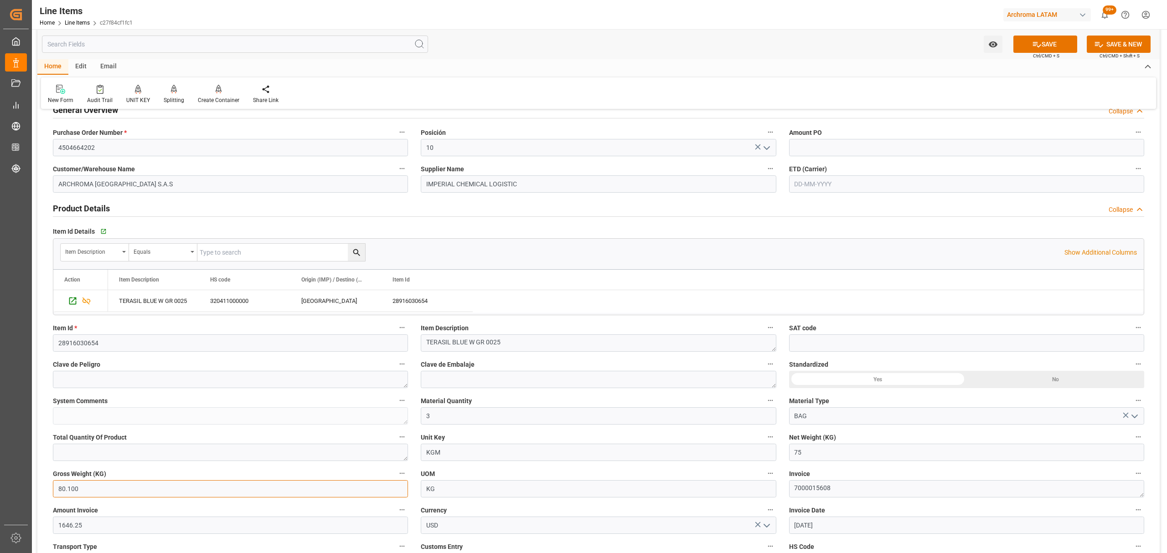
scroll to position [0, 0]
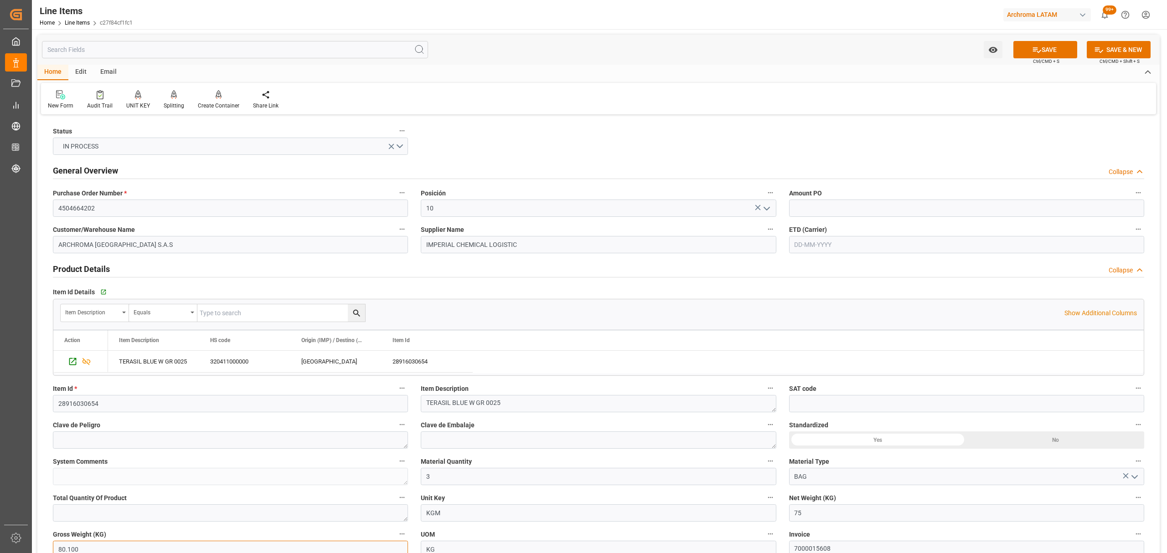
type input "80.100"
drag, startPoint x: 868, startPoint y: 250, endPoint x: 866, endPoint y: 245, distance: 4.9
click at [867, 247] on input "text" at bounding box center [966, 244] width 355 height 17
click at [828, 369] on div "29 30 1 2 3 4 5" at bounding box center [854, 371] width 124 height 18
click at [892, 340] on div "20" at bounding box center [889, 335] width 11 height 11
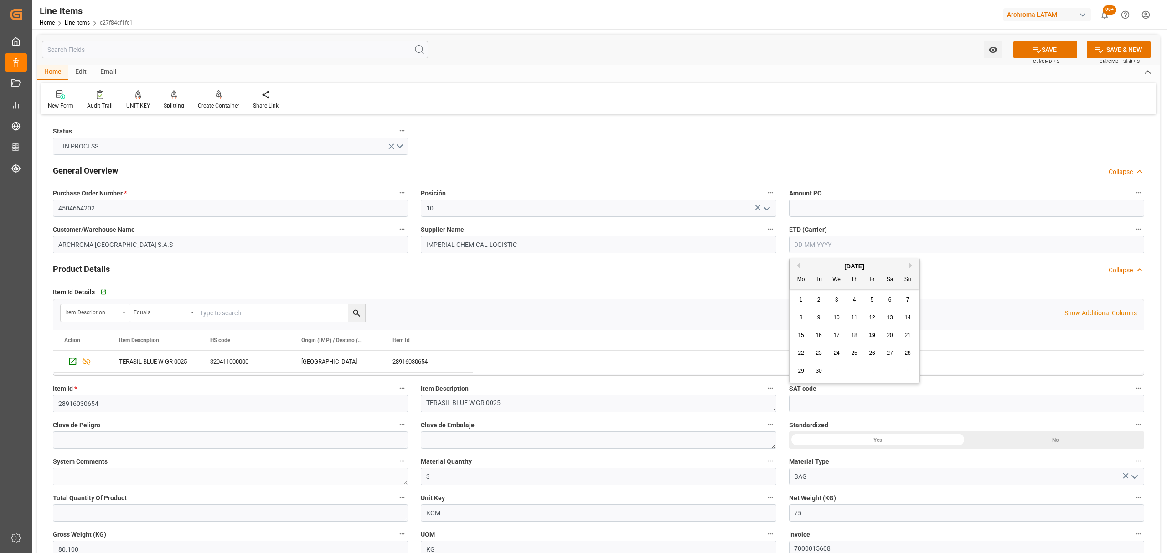
type input "20-09-2025"
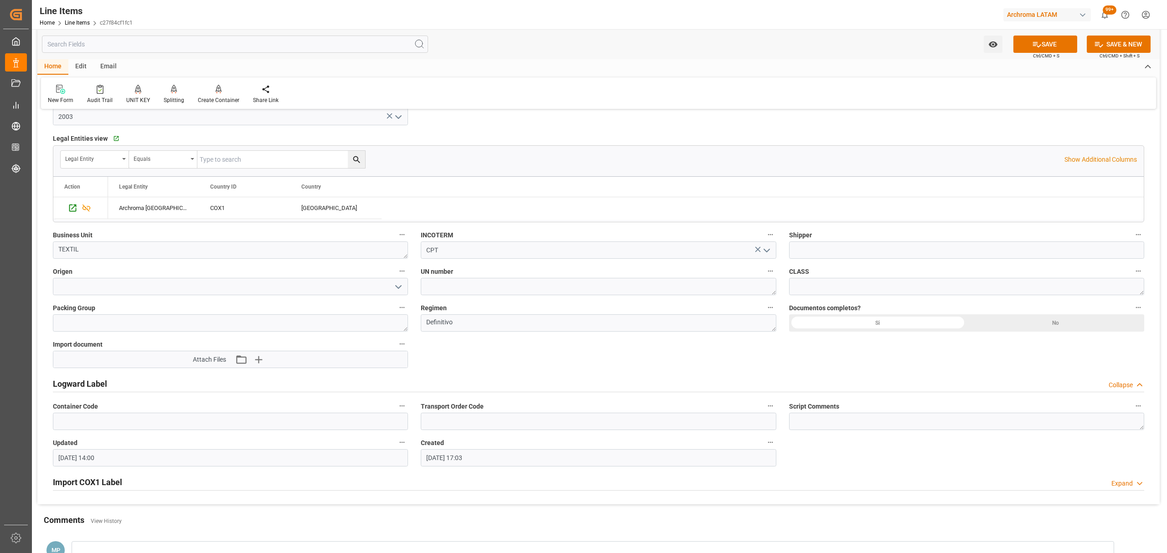
scroll to position [547, 0]
click at [392, 284] on button "open menu" at bounding box center [398, 282] width 14 height 14
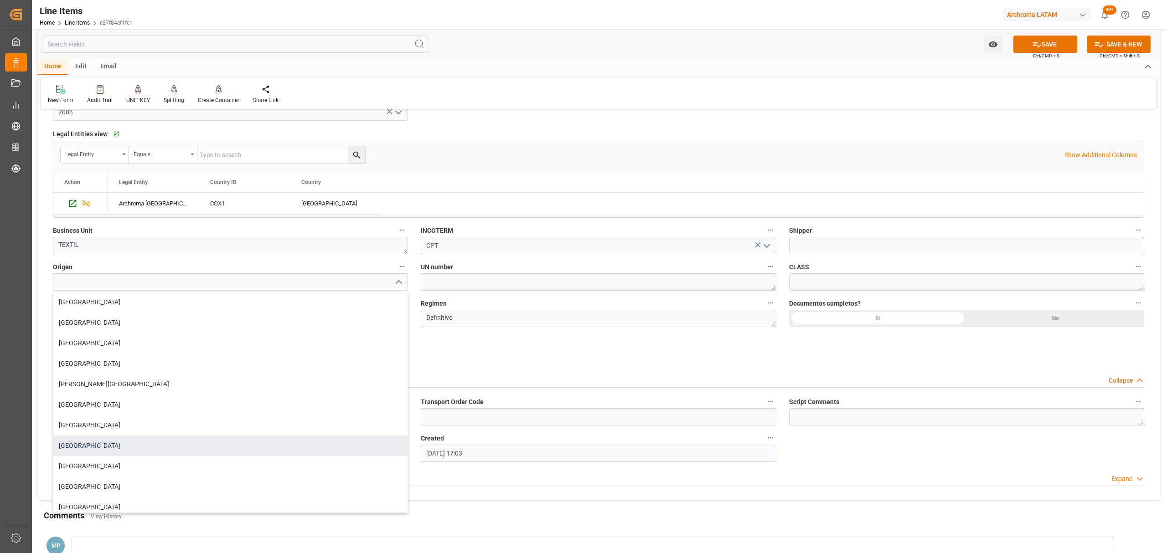
scroll to position [182, 0]
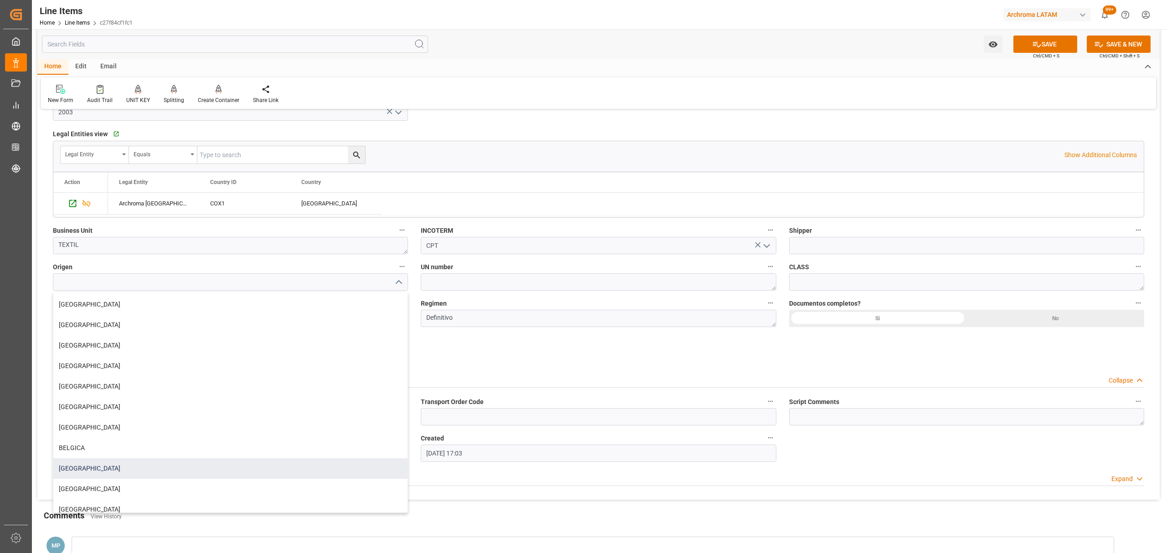
click at [95, 470] on div "MEXICO" at bounding box center [230, 468] width 354 height 21
type input "MEXICO"
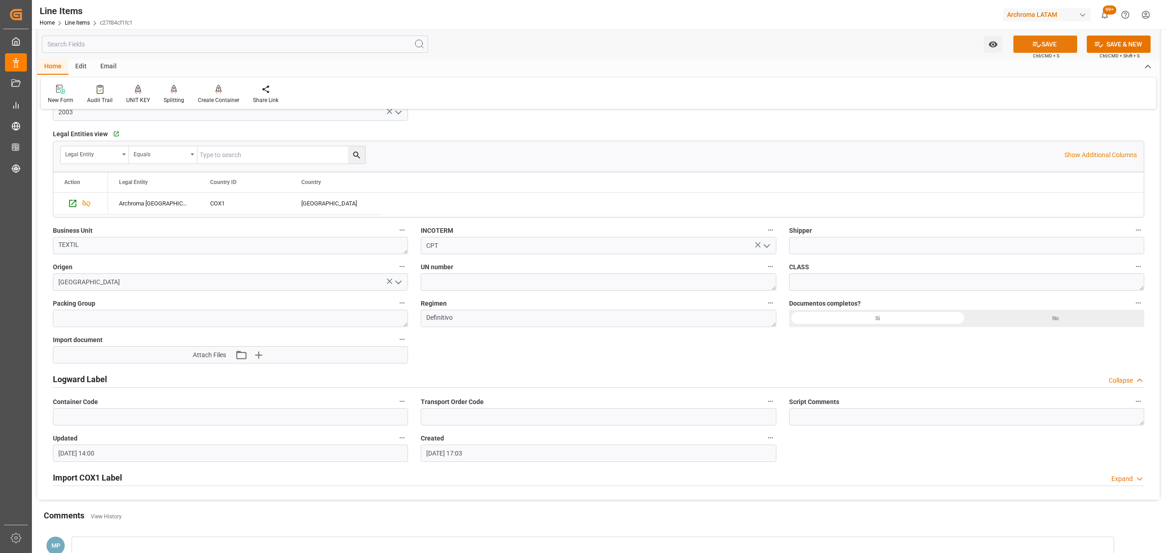
click at [1054, 49] on button "SAVE" at bounding box center [1045, 44] width 64 height 17
click at [855, 324] on div "Si" at bounding box center [878, 318] width 178 height 17
type textarea "3 BAG"
type input "19-09-2025 14:05"
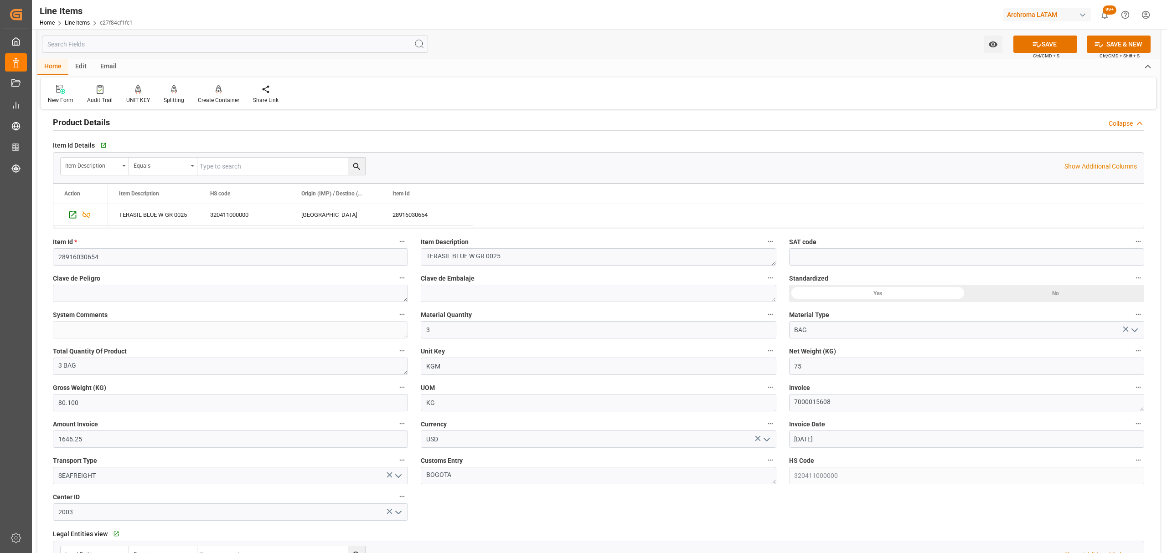
scroll to position [0, 0]
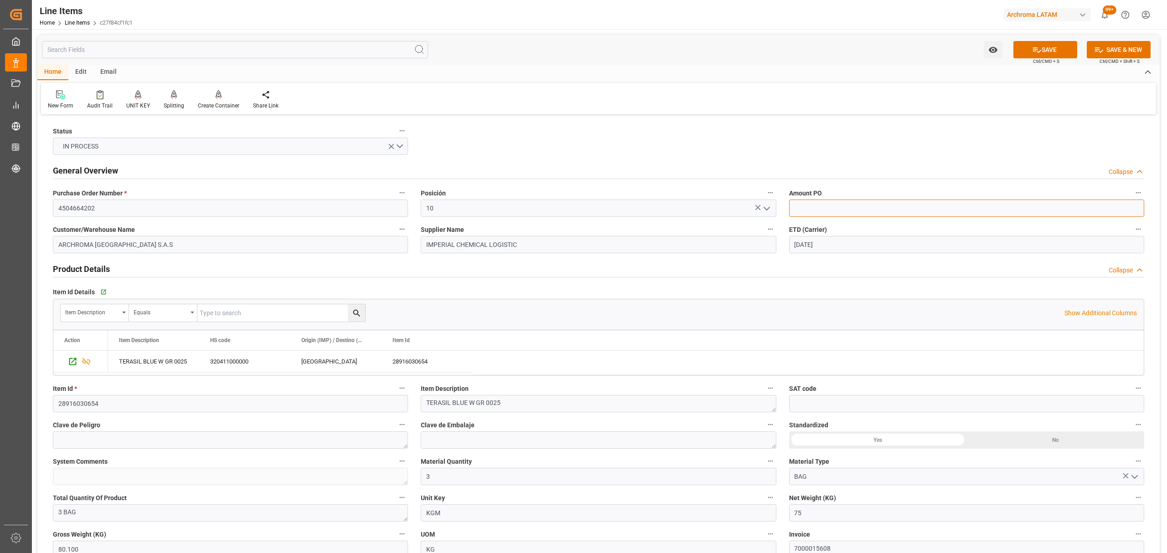
click at [866, 206] on input "text" at bounding box center [966, 208] width 355 height 17
type input "21.95"
click at [1040, 44] on button "SAVE" at bounding box center [1045, 49] width 64 height 17
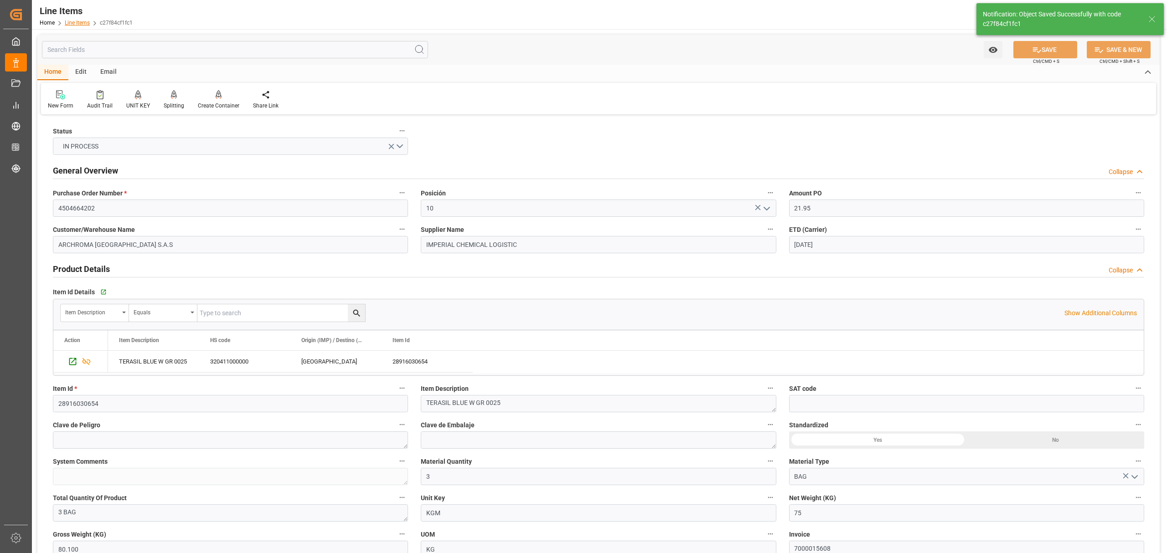
click at [73, 22] on link "Line Items" at bounding box center [77, 23] width 25 height 6
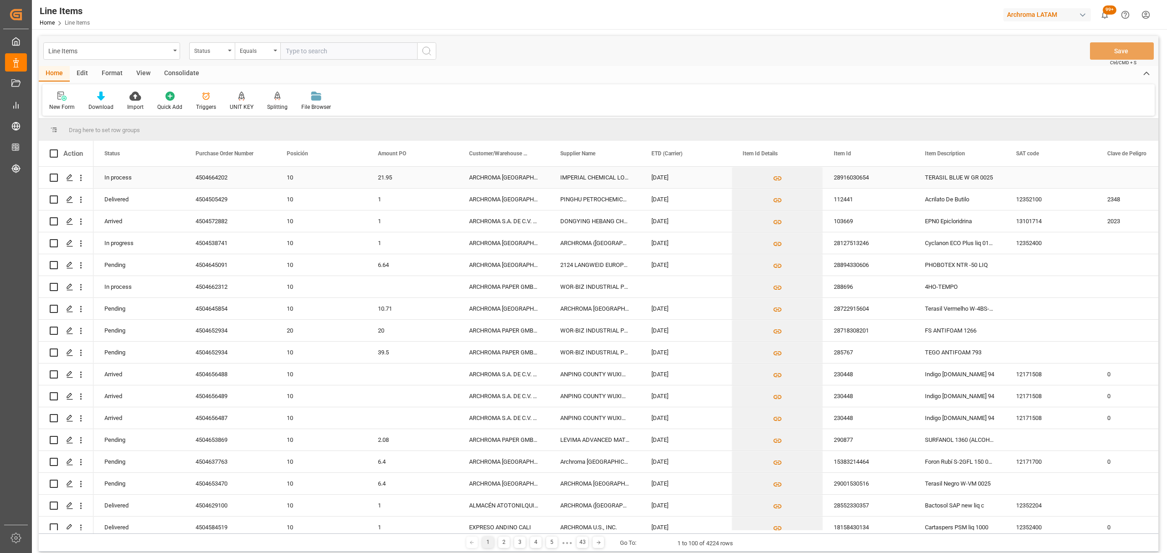
click at [50, 182] on div "Press SPACE to select this row." at bounding box center [54, 177] width 8 height 21
click at [52, 175] on input "Press Space to toggle row selection (unchecked)" at bounding box center [54, 178] width 8 height 8
checkbox input "true"
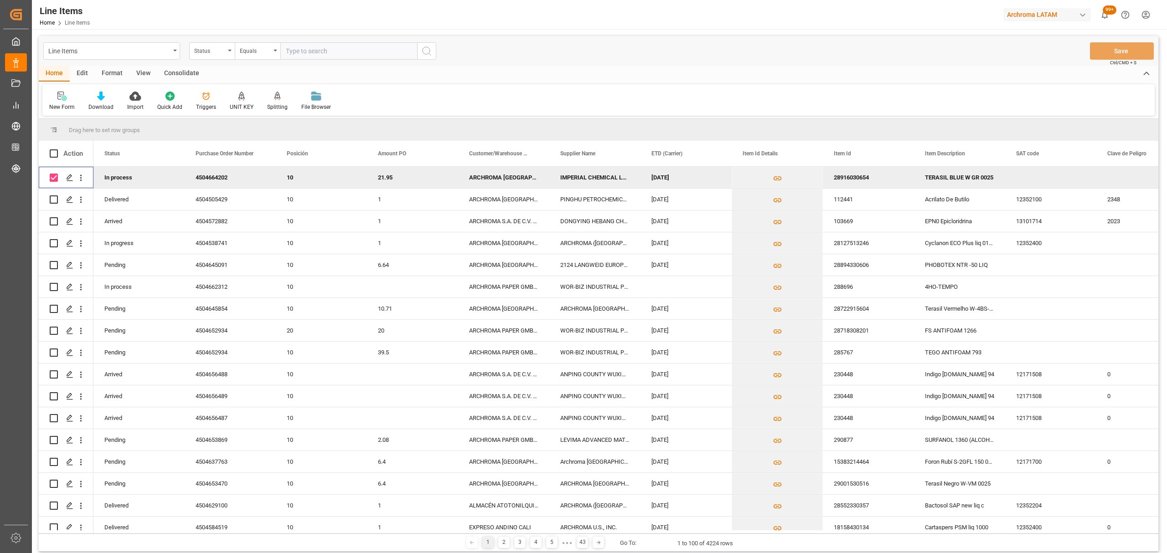
click at [175, 83] on div "Home Edit Format View Consolidate New Form Download Import Quick Add Triggers U…" at bounding box center [598, 91] width 1119 height 50
click at [172, 73] on div "Consolidate" at bounding box center [181, 73] width 49 height 15
click at [83, 108] on div "Consolidation List" at bounding box center [71, 107] width 45 height 8
click at [130, 122] on div "Create TO Consolidation" at bounding box center [136, 128] width 168 height 19
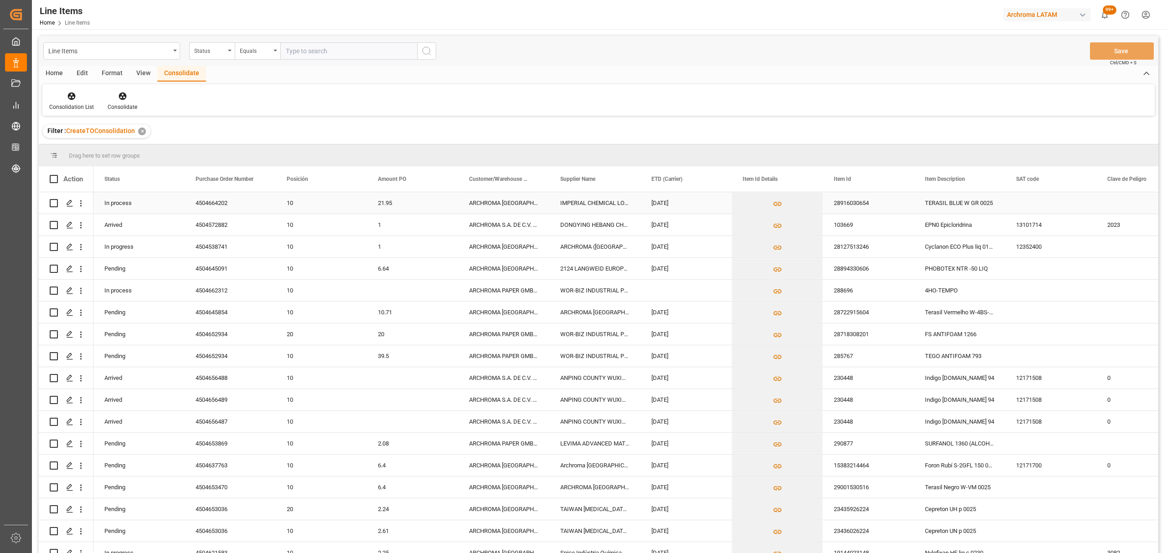
click at [55, 203] on input "Press Space to toggle row selection (unchecked)" at bounding box center [54, 203] width 8 height 8
checkbox input "true"
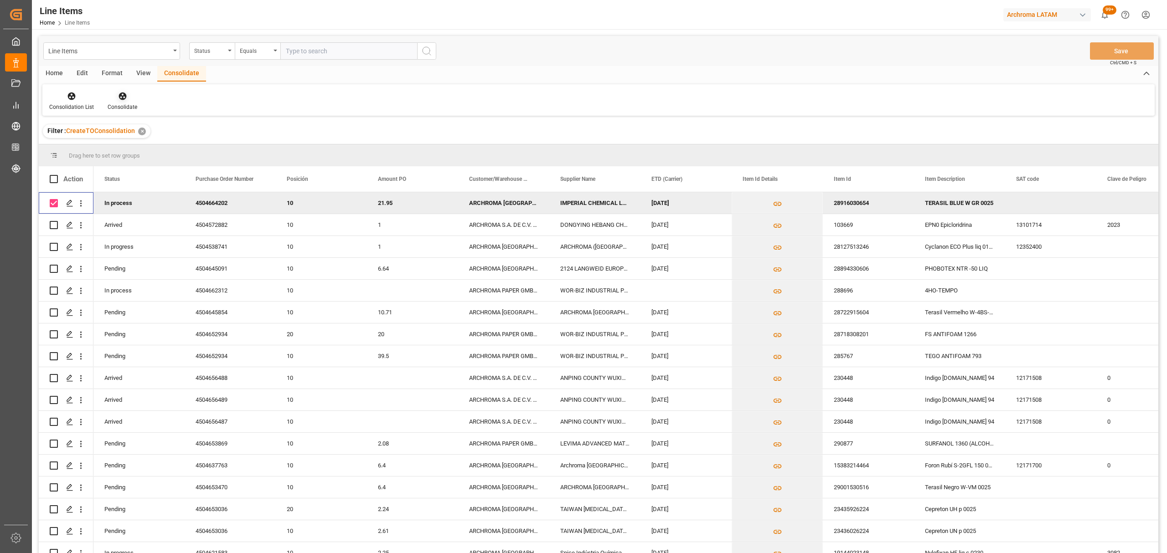
click at [115, 104] on div "Consolidate" at bounding box center [123, 107] width 30 height 8
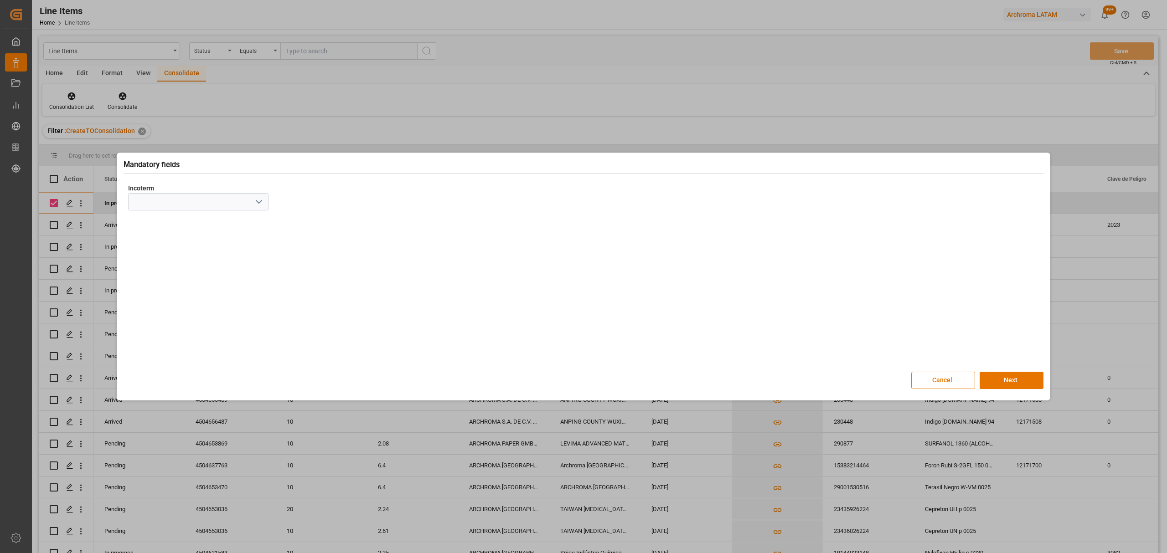
click at [261, 202] on icon "open menu" at bounding box center [258, 201] width 11 height 11
click at [177, 341] on div "CPT" at bounding box center [198, 345] width 139 height 21
type input "CPT"
click at [1002, 387] on button "Next" at bounding box center [1011, 380] width 64 height 17
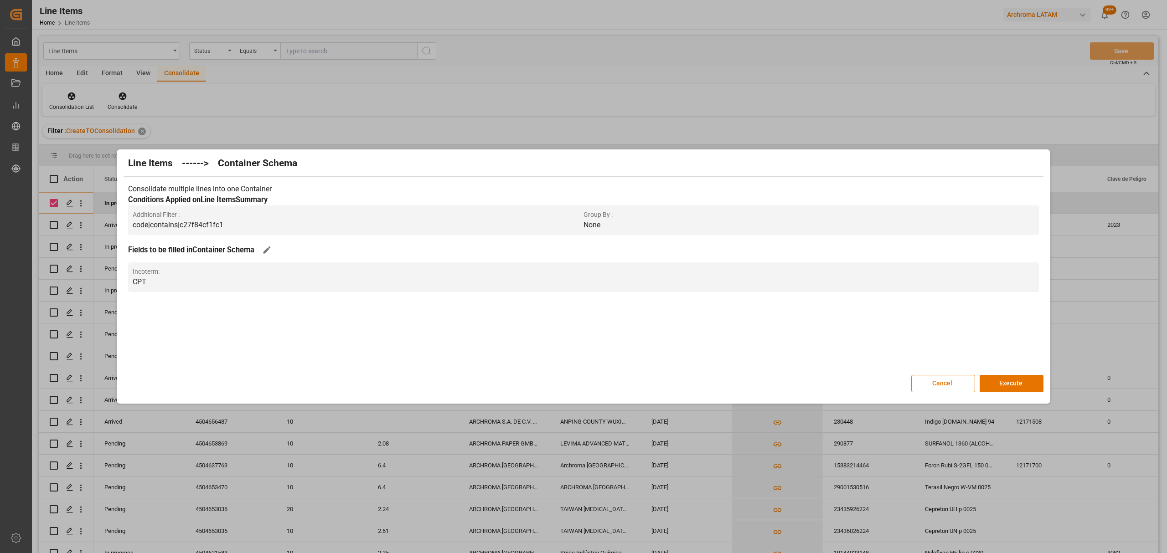
click at [1002, 387] on button "Execute" at bounding box center [1011, 383] width 64 height 17
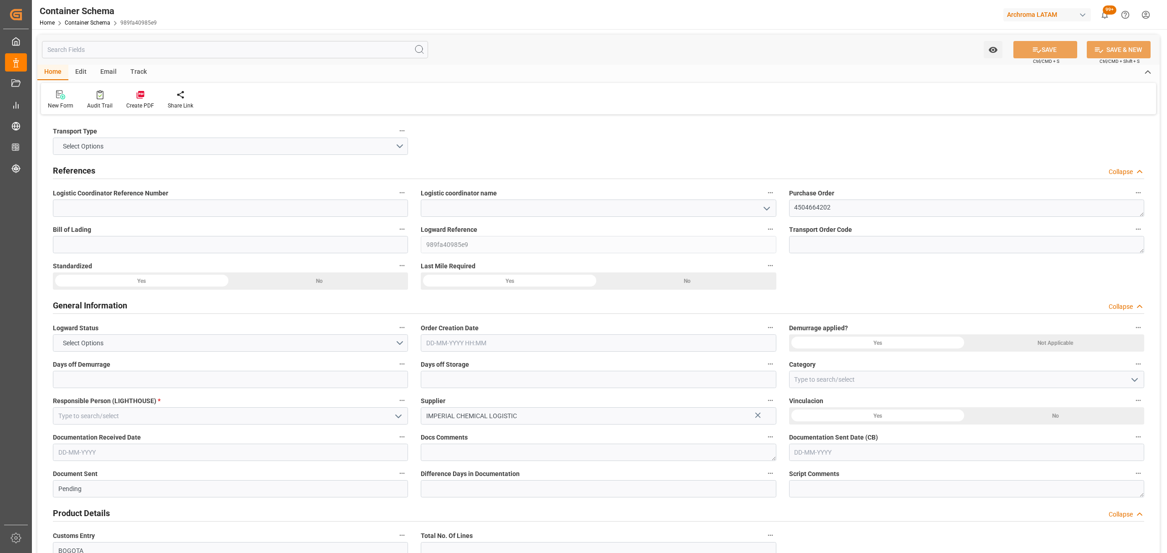
type textarea "4504664202"
type input "989fa40985e9"
type input "IMPERIAL CHEMICAL LOGISTIC"
type input "Pending"
type input "BOGOTA"
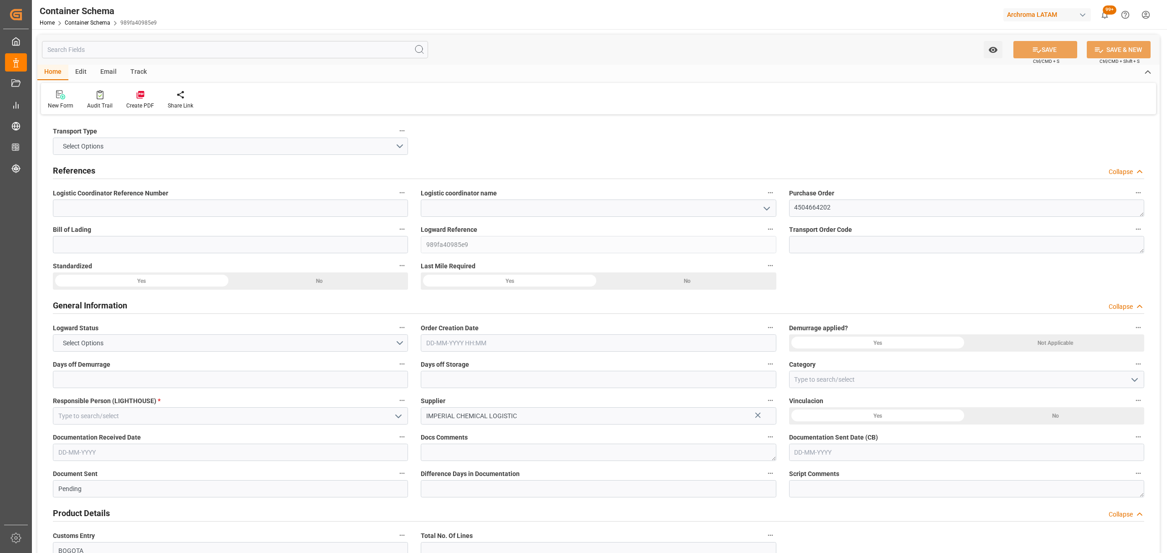
type input "TEXTIL"
type textarea "BAG"
type input "3 BAG"
type input "ARCHROMA [GEOGRAPHIC_DATA] S.A.S"
type textarea "[STREET_ADDRESS]"
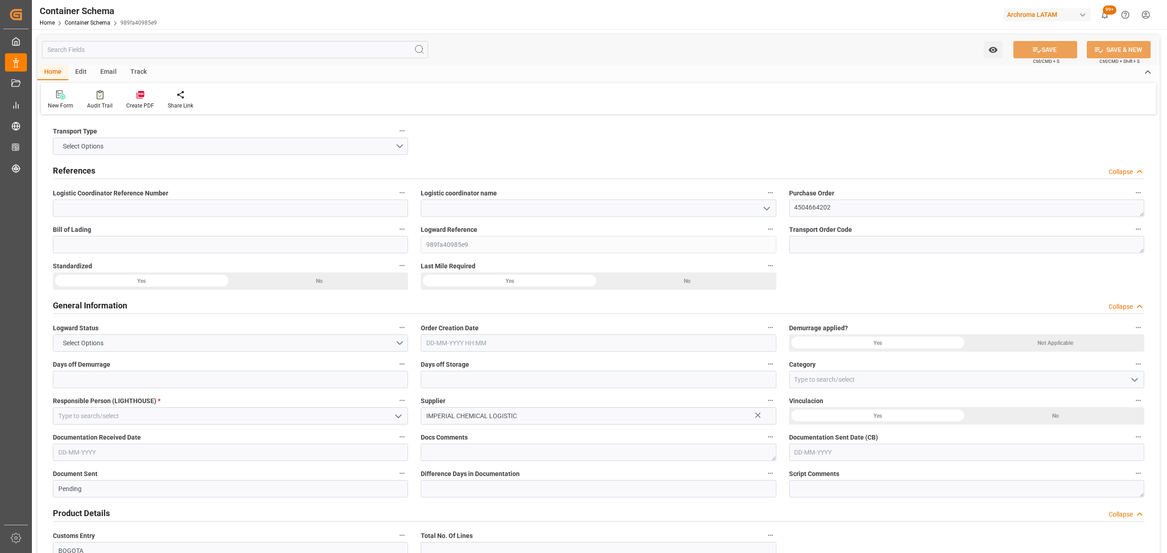
type input "CPT"
type input "0"
type input "1"
type input "3"
type input "75"
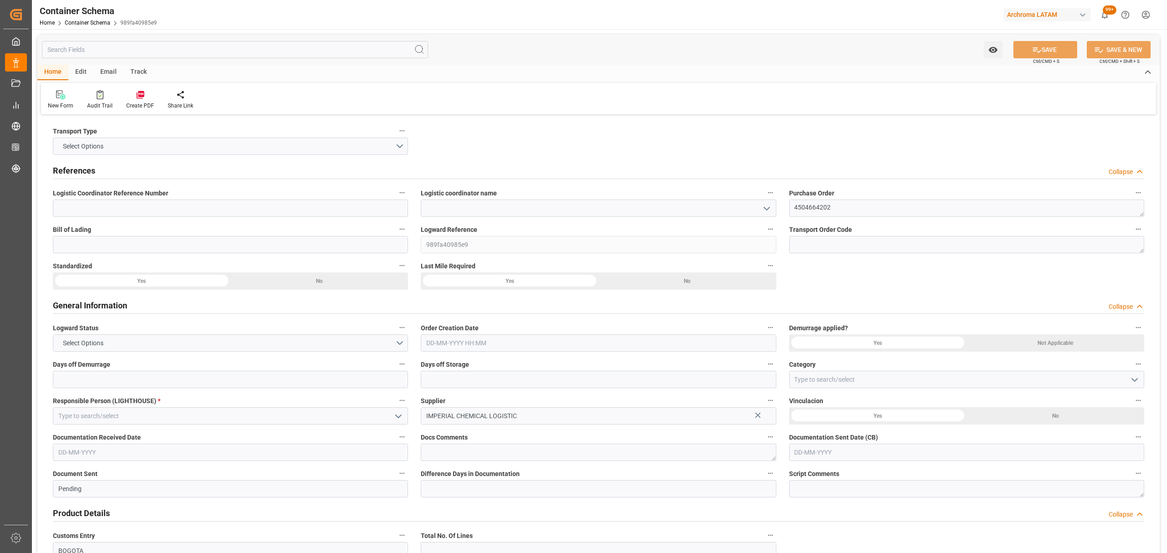
type input "80.1"
click at [759, 210] on button "open menu" at bounding box center [766, 208] width 14 height 14
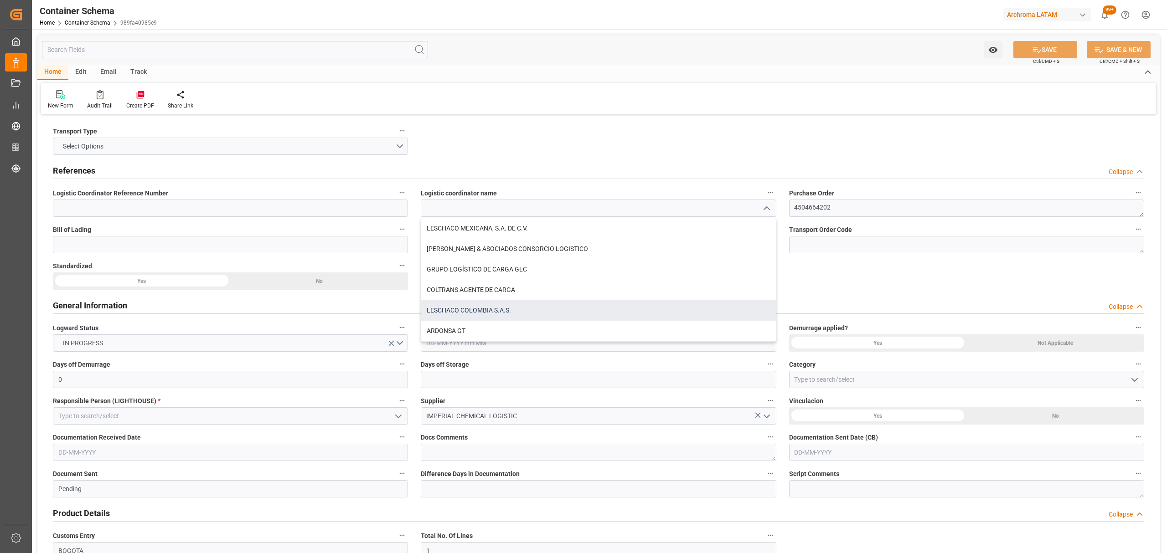
click at [488, 304] on div "LESCHACO COLOMBIA S.A.S." at bounding box center [598, 310] width 354 height 21
type input "LESCHACO COLOMBIA S.A.S."
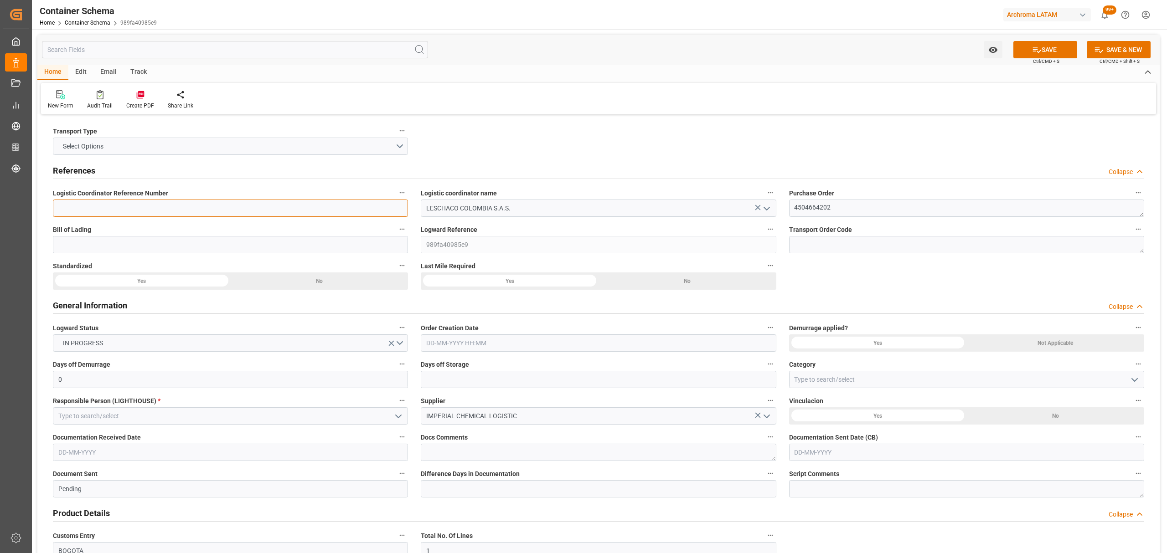
click at [376, 214] on input at bounding box center [230, 208] width 355 height 17
click at [250, 254] on div "Bill of Lading" at bounding box center [230, 238] width 368 height 36
click at [155, 243] on input at bounding box center [230, 244] width 355 height 17
type input "q"
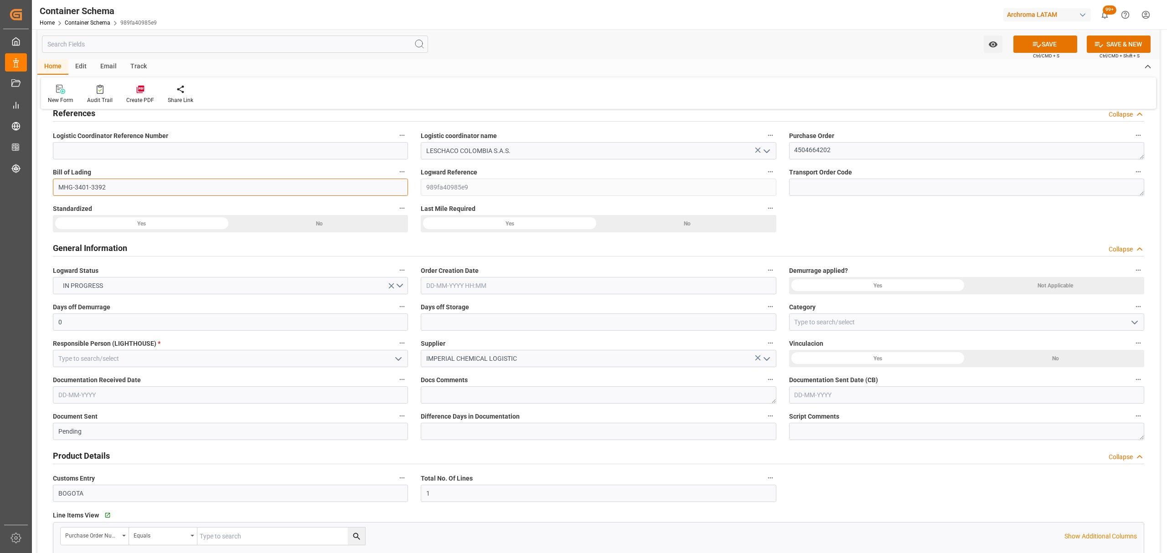
scroll to position [121, 0]
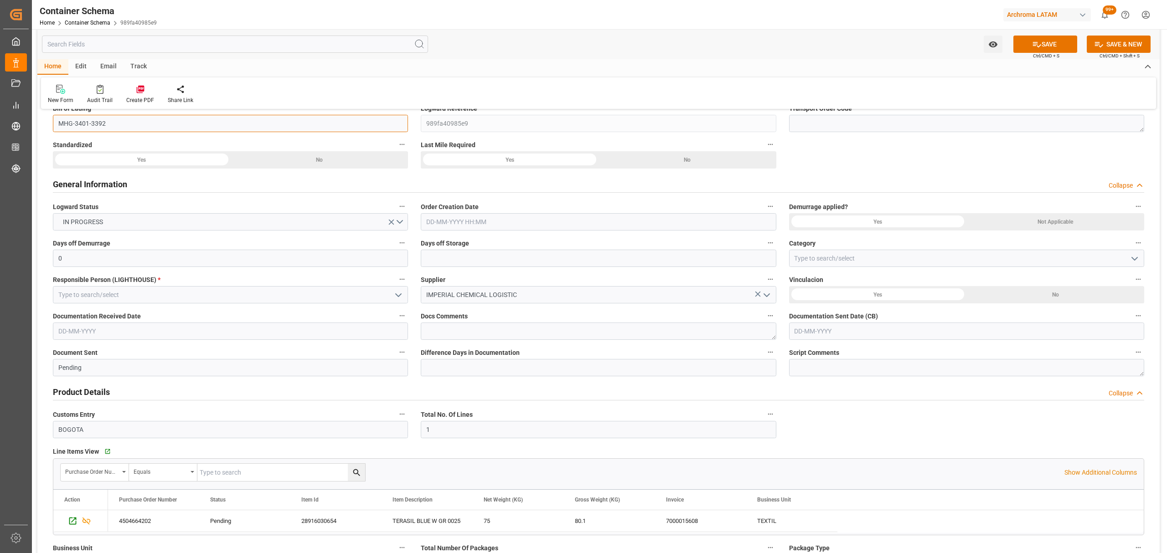
type input "MHG-3401-3392"
click at [494, 223] on input "text" at bounding box center [598, 221] width 355 height 17
click at [468, 357] on div "29 30 1 2 3 4 5" at bounding box center [486, 349] width 124 height 18
click at [508, 312] on div "19" at bounding box center [503, 313] width 11 height 11
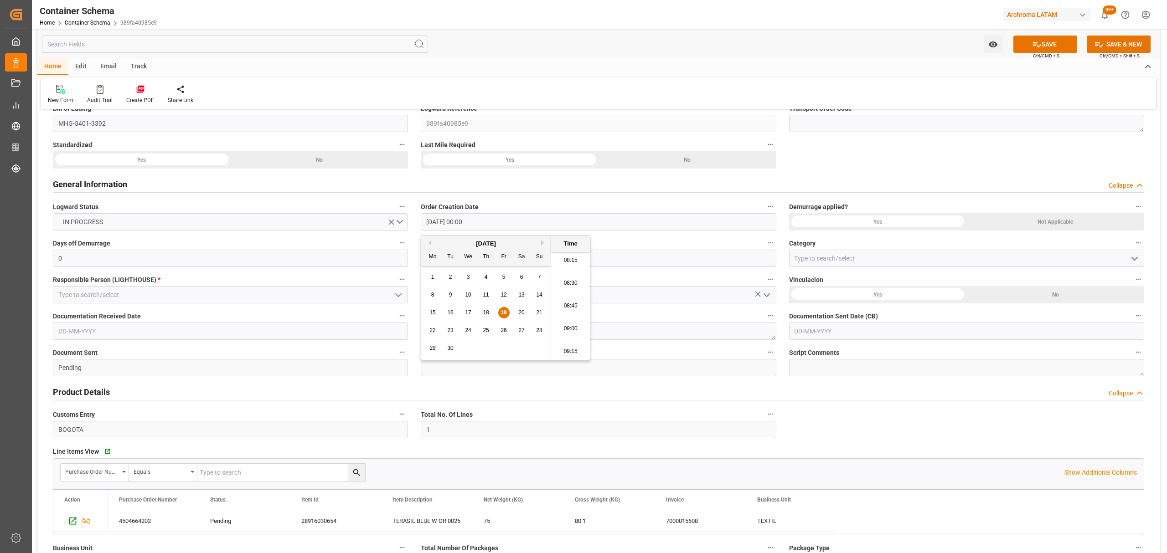
click at [576, 323] on li "09:00" at bounding box center [570, 329] width 39 height 23
type input "[DATE] 09:00"
click at [1129, 256] on icon "open menu" at bounding box center [1134, 258] width 11 height 11
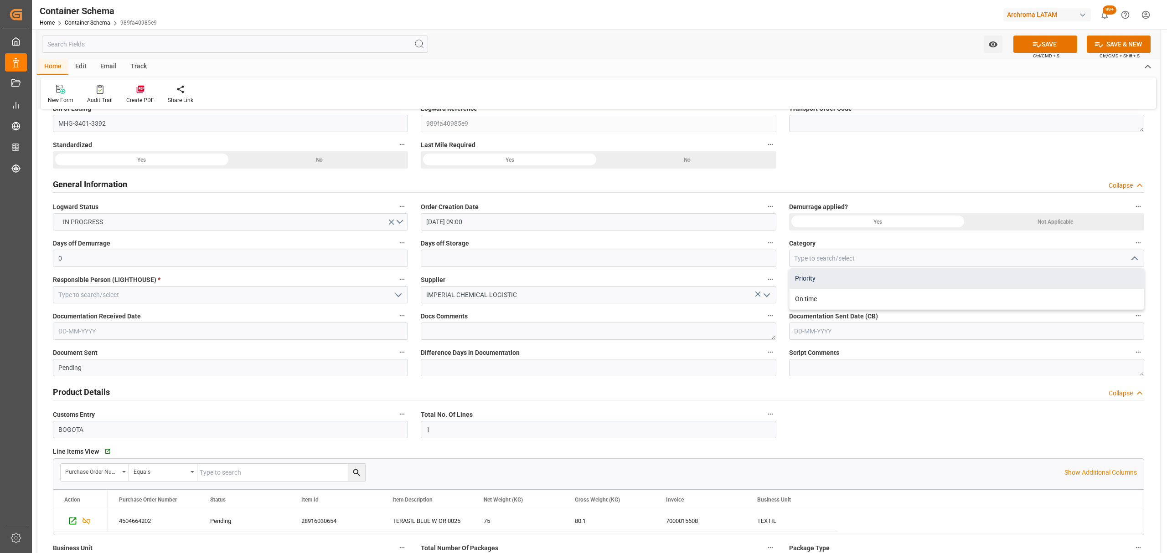
click at [808, 281] on div "Priority" at bounding box center [966, 278] width 354 height 21
type input "Priority"
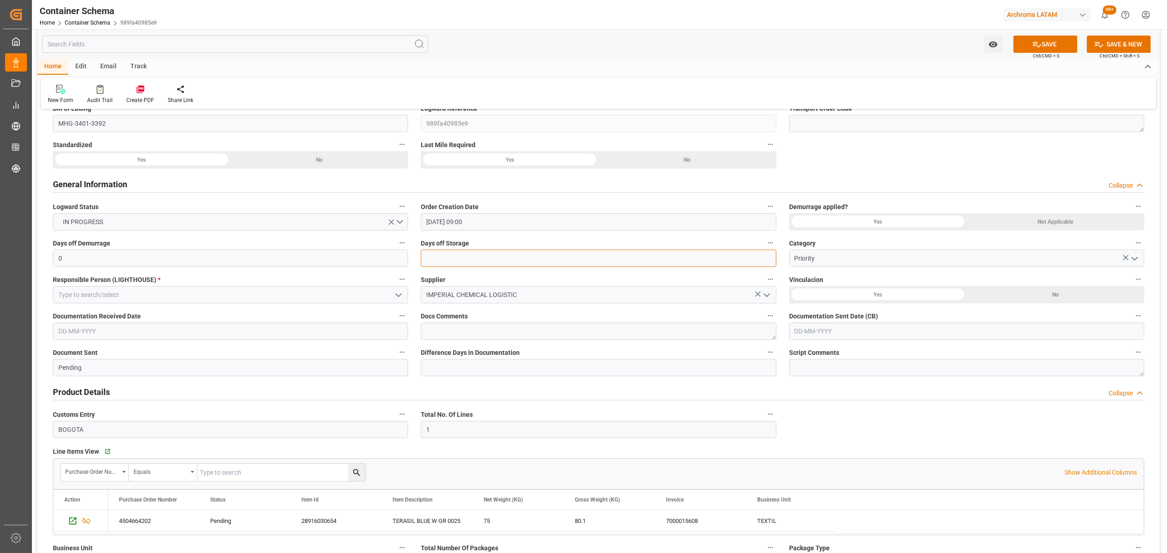
click at [527, 262] on input "text" at bounding box center [598, 258] width 355 height 17
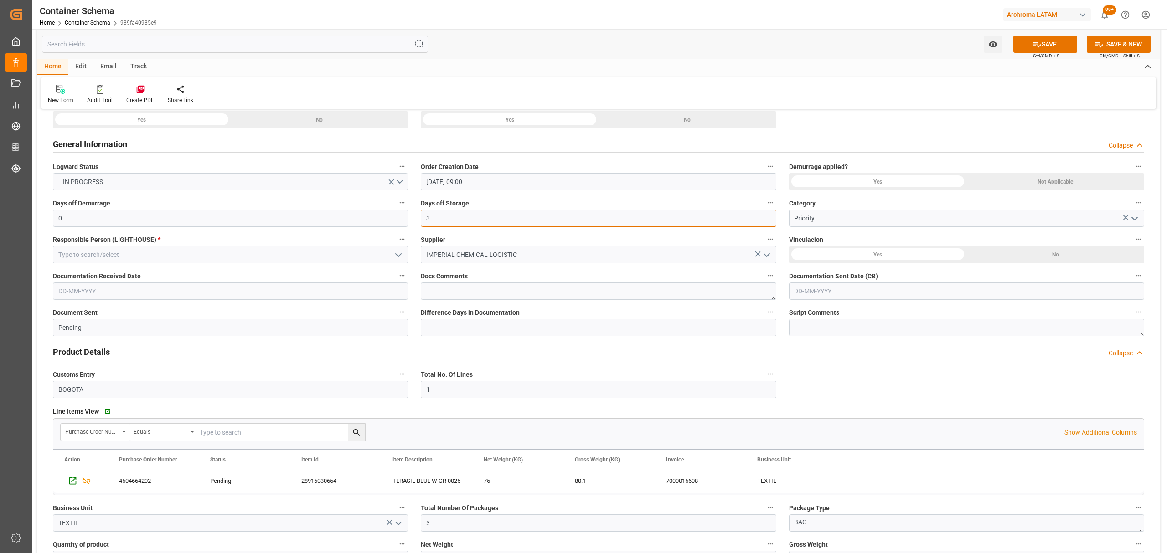
scroll to position [182, 0]
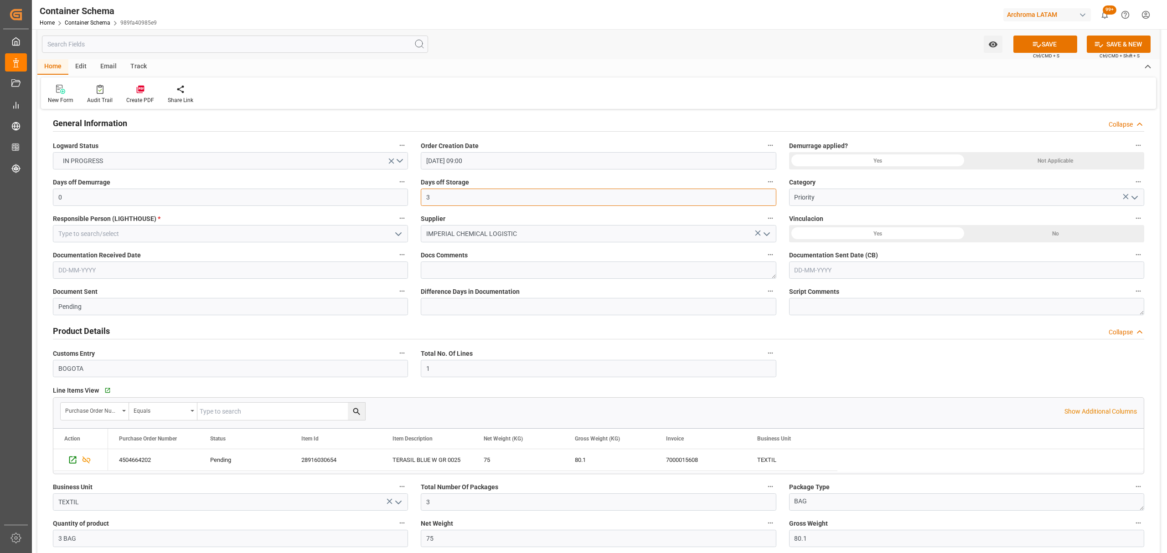
type input "3"
click at [129, 267] on input "text" at bounding box center [230, 270] width 355 height 17
click at [101, 401] on div "29 30 1 2 3 4 5" at bounding box center [118, 397] width 124 height 18
click at [134, 364] on span "19" at bounding box center [136, 361] width 6 height 6
type input "[DATE]"
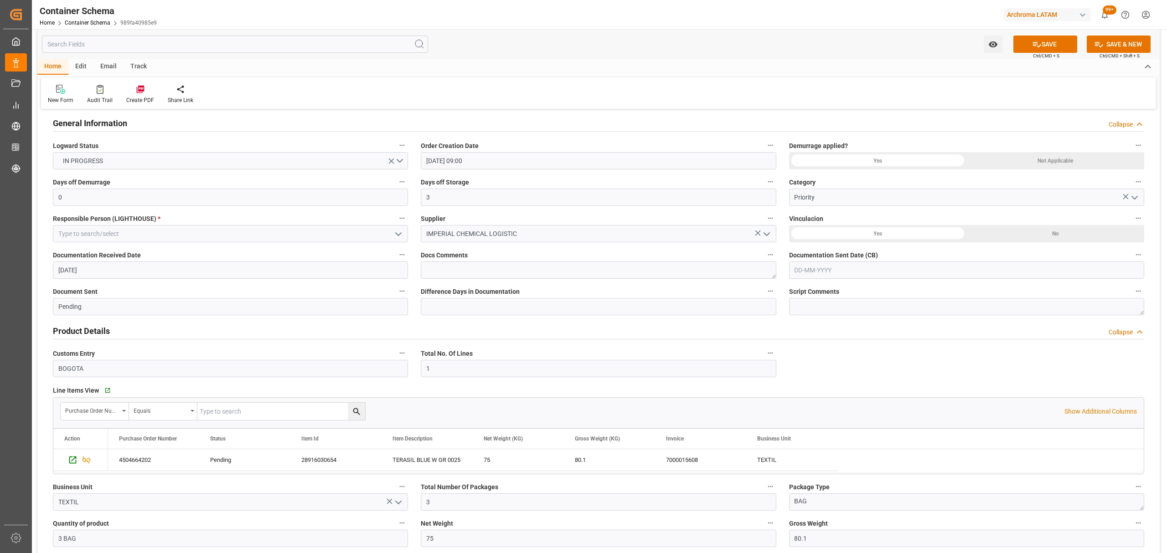
click at [901, 273] on input "text" at bounding box center [966, 270] width 355 height 17
click at [832, 399] on div "29 30 1 2 3 4 5" at bounding box center [854, 397] width 124 height 18
click at [874, 364] on span "19" at bounding box center [872, 361] width 6 height 6
type input "[DATE]"
click at [138, 263] on input "[DATE]" at bounding box center [230, 270] width 355 height 17
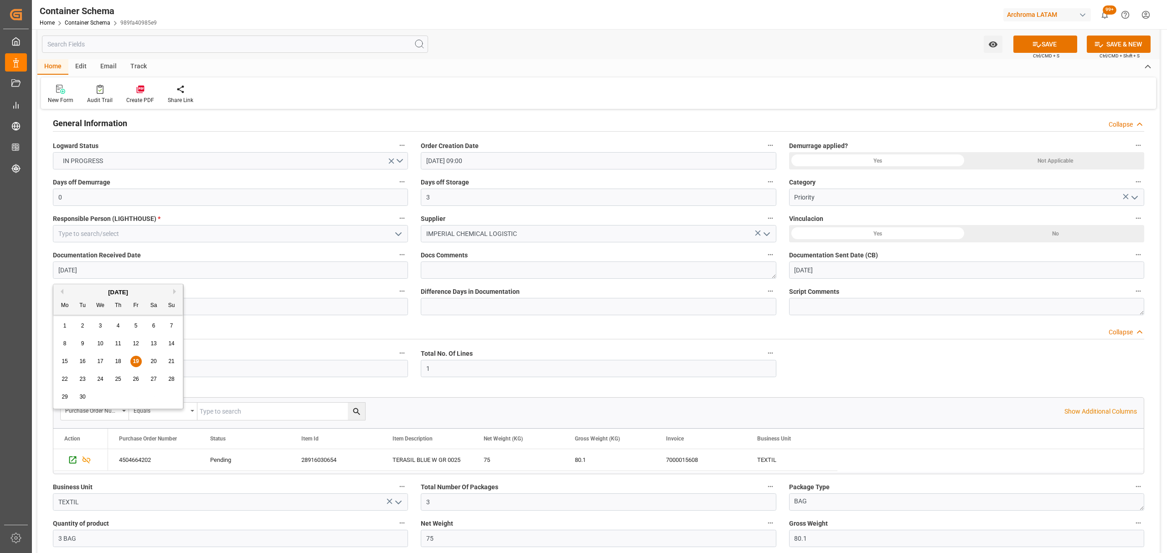
click at [116, 362] on span "18" at bounding box center [118, 361] width 6 height 6
type input "[DATE]"
click at [396, 238] on icon "open menu" at bounding box center [398, 234] width 11 height 11
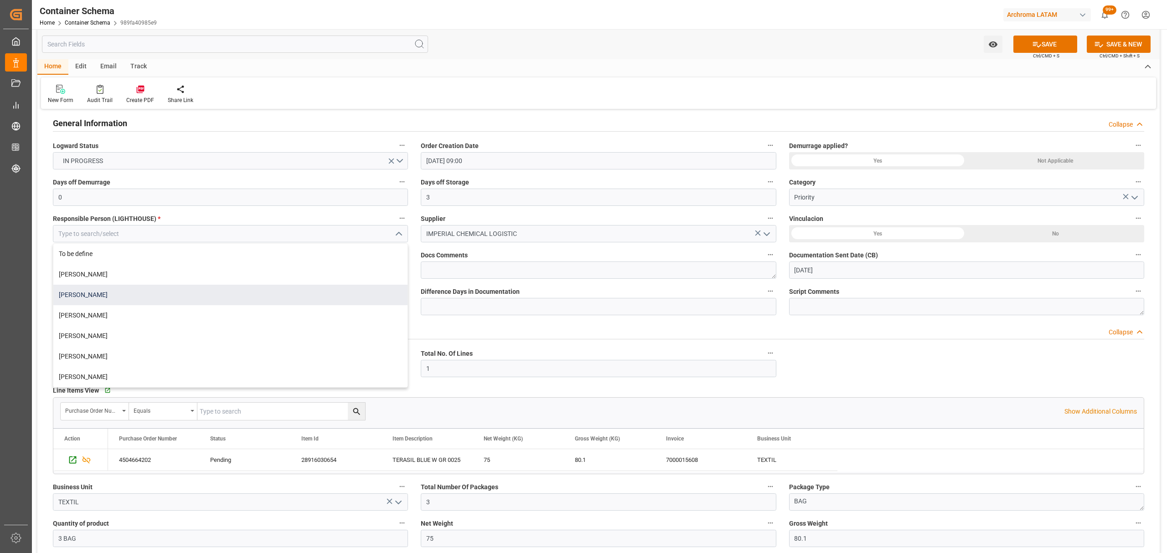
click at [119, 301] on div "[PERSON_NAME]" at bounding box center [230, 295] width 354 height 21
type input "[PERSON_NAME]"
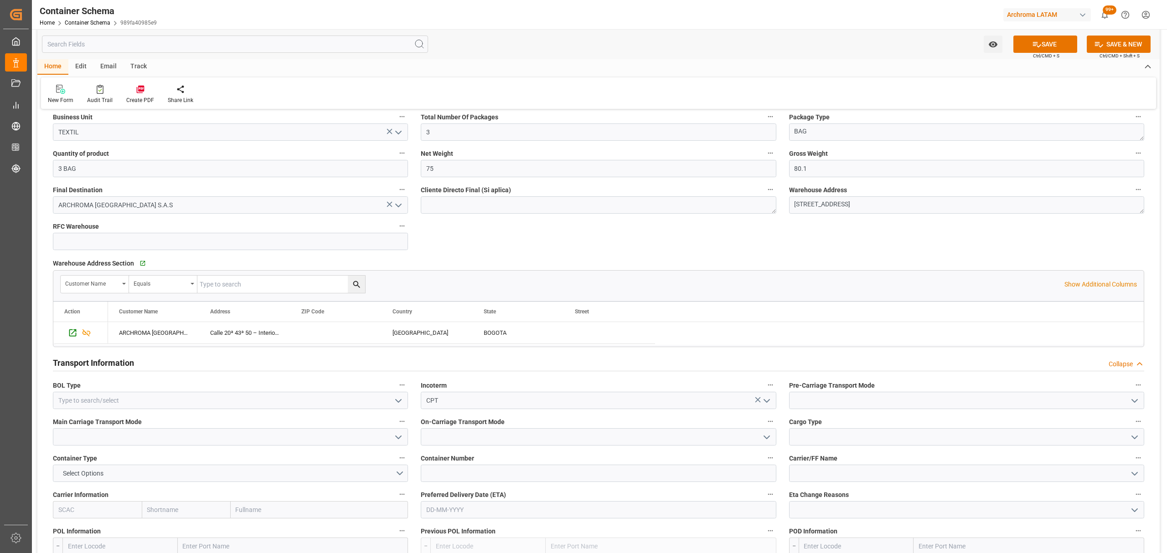
scroll to position [607, 0]
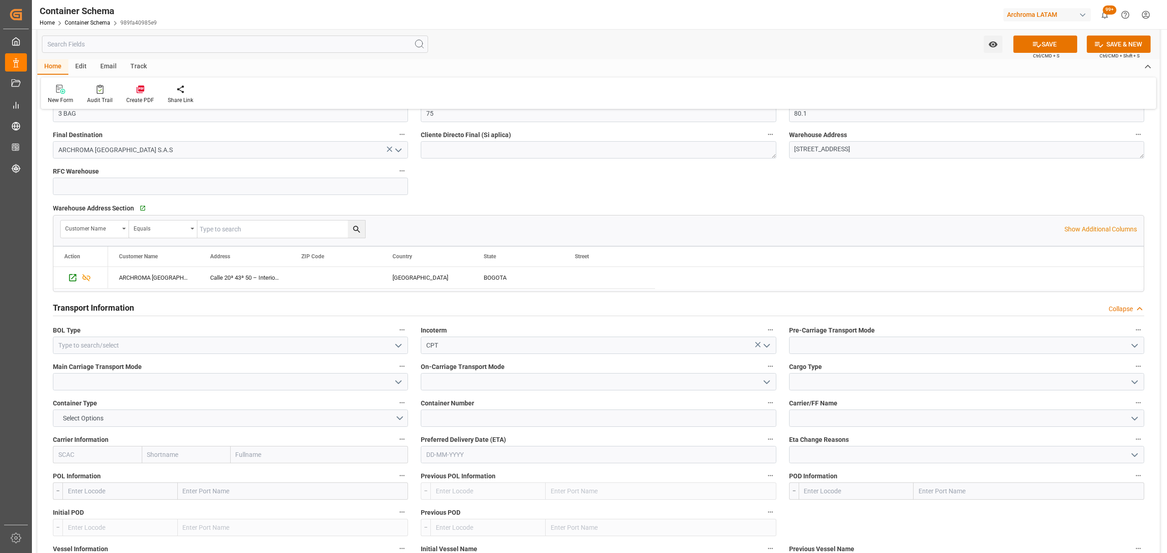
click at [393, 344] on icon "open menu" at bounding box center [398, 345] width 11 height 11
click at [183, 365] on div "HOUSE" at bounding box center [230, 365] width 354 height 21
click at [401, 347] on icon "open menu" at bounding box center [398, 345] width 11 height 11
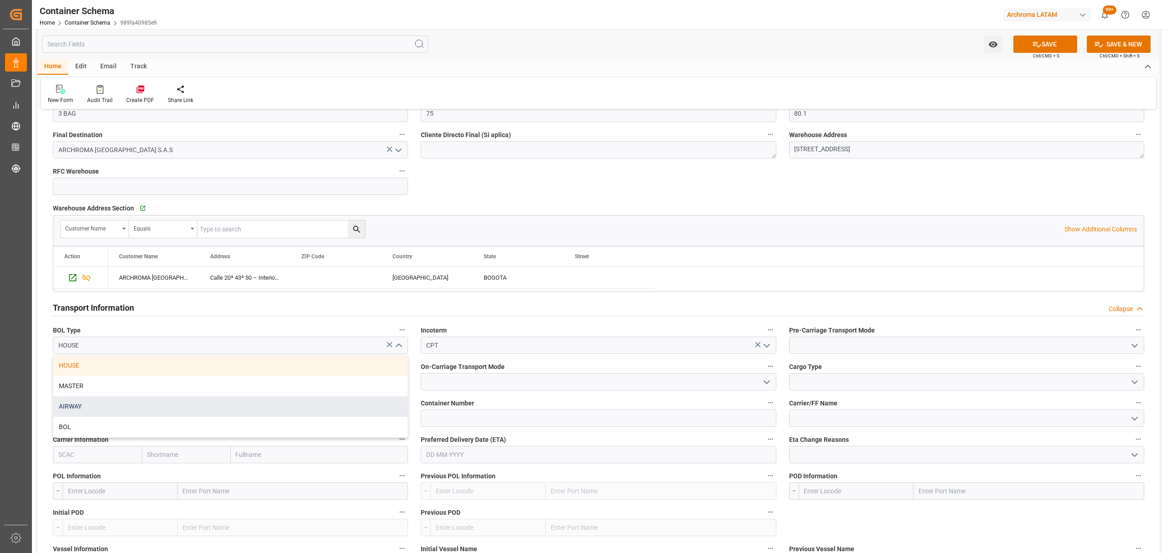
click at [190, 405] on div "AIRWAY" at bounding box center [230, 406] width 354 height 21
type input "AIRWAY"
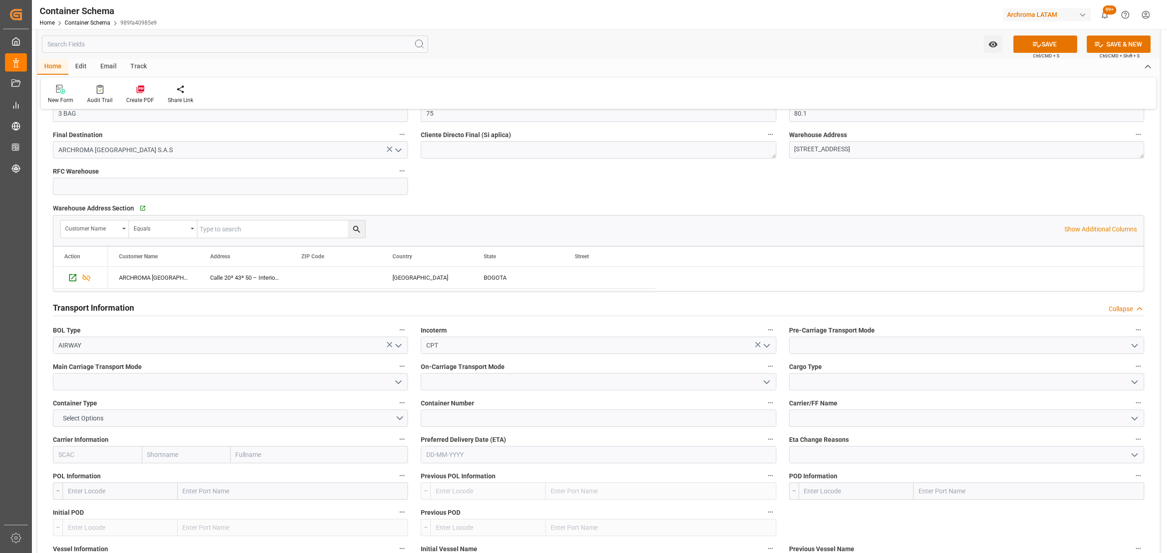
click at [392, 385] on button "open menu" at bounding box center [398, 382] width 14 height 14
click at [123, 445] on div "Airplane" at bounding box center [230, 443] width 354 height 21
type input "Airplane"
click at [1138, 345] on icon "open menu" at bounding box center [1134, 345] width 11 height 11
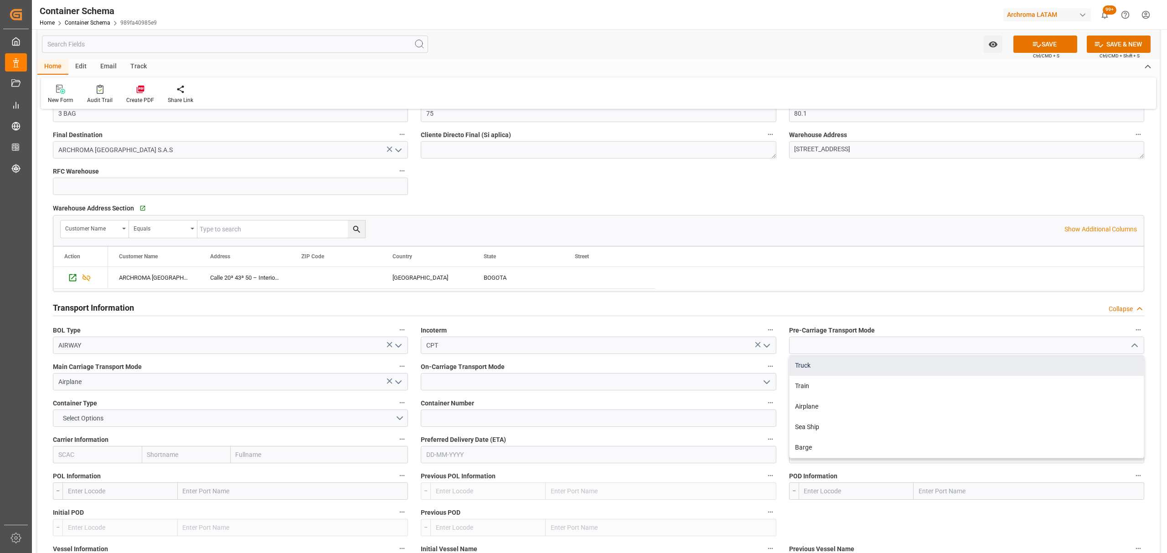
click at [893, 371] on div "Truck" at bounding box center [966, 365] width 354 height 21
type input "Truck"
click at [768, 385] on icon "open menu" at bounding box center [766, 382] width 11 height 11
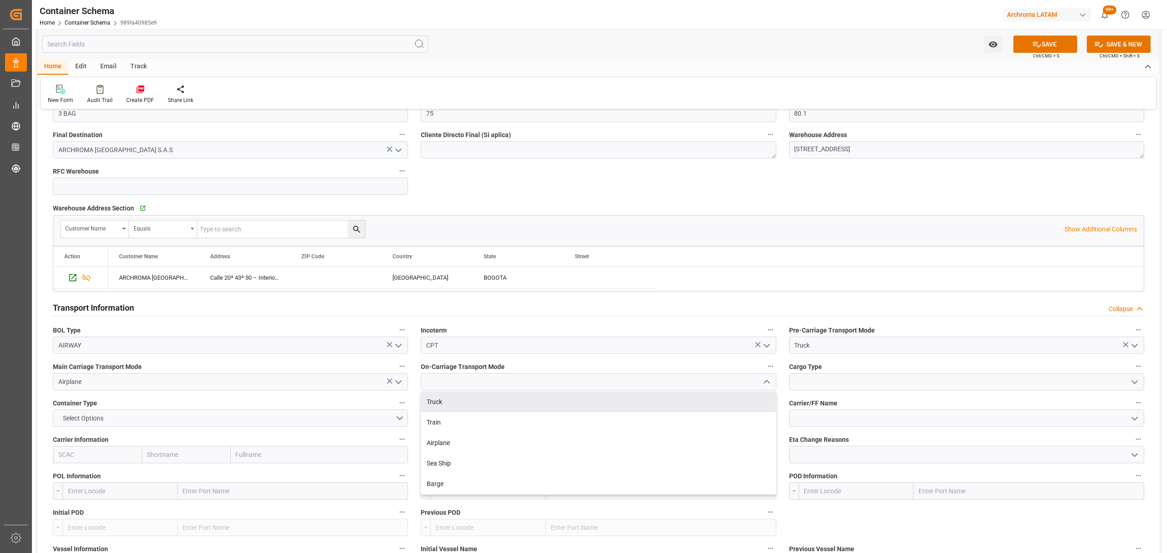
drag, startPoint x: 445, startPoint y: 404, endPoint x: 541, endPoint y: 395, distance: 96.6
click at [446, 404] on div "Truck" at bounding box center [598, 402] width 354 height 21
type input "Truck"
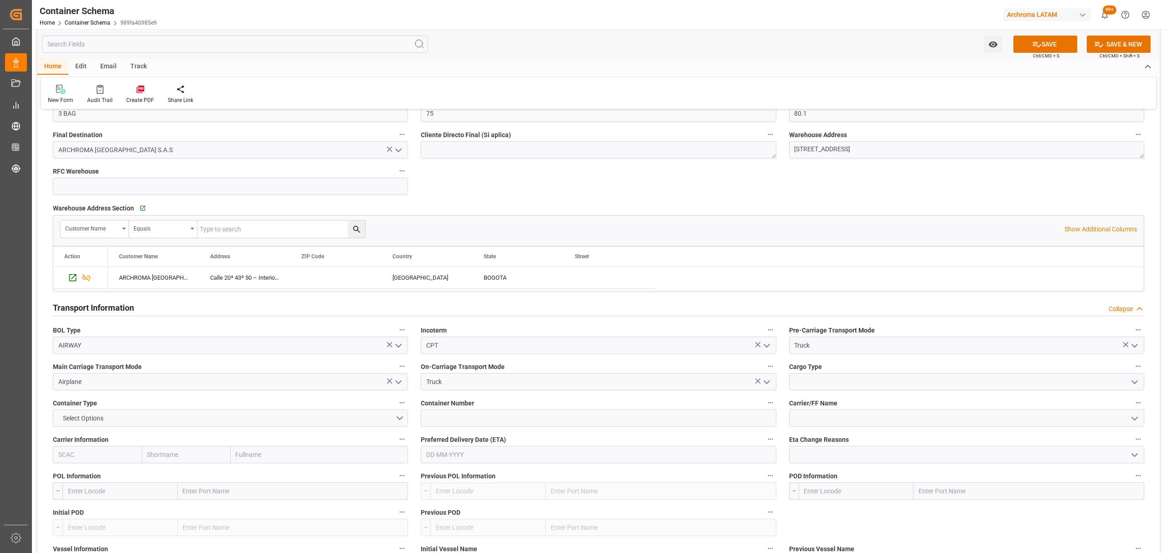
click at [1135, 386] on icon "open menu" at bounding box center [1134, 382] width 11 height 11
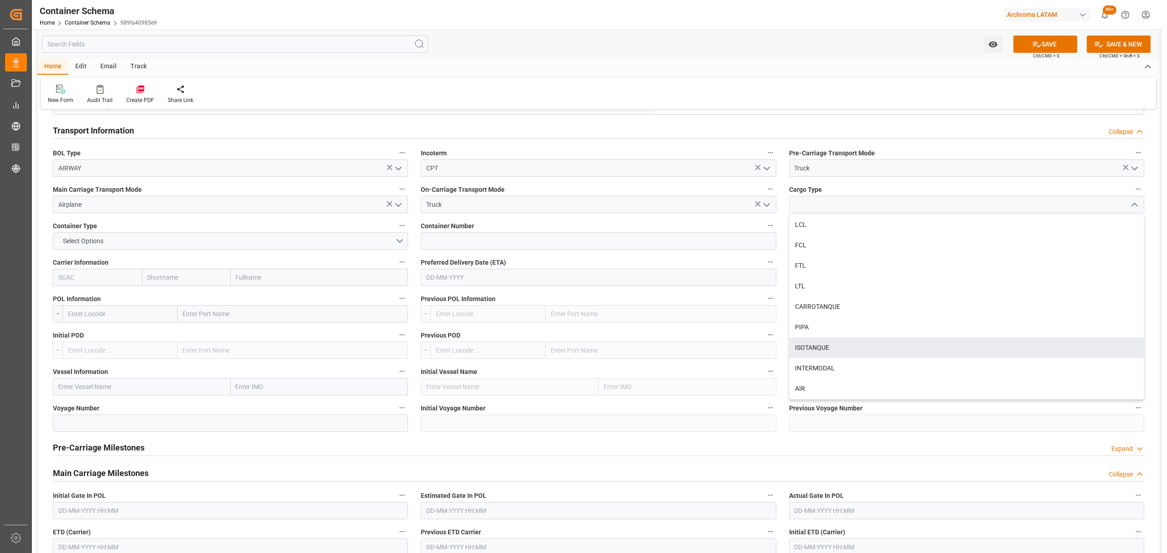
scroll to position [790, 0]
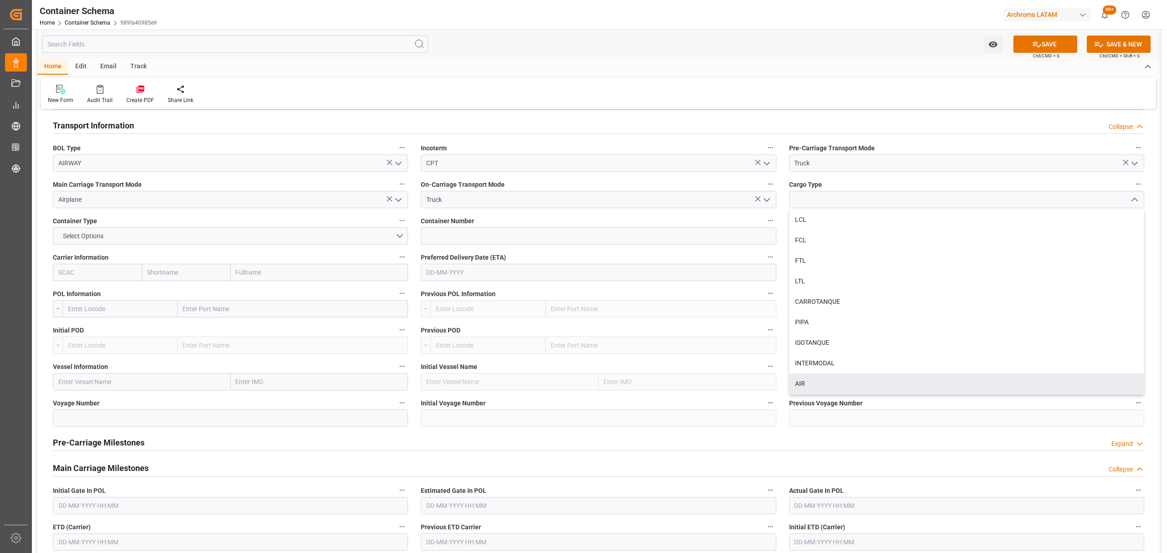
click at [826, 387] on div "AIR" at bounding box center [966, 384] width 354 height 21
type input "AIR"
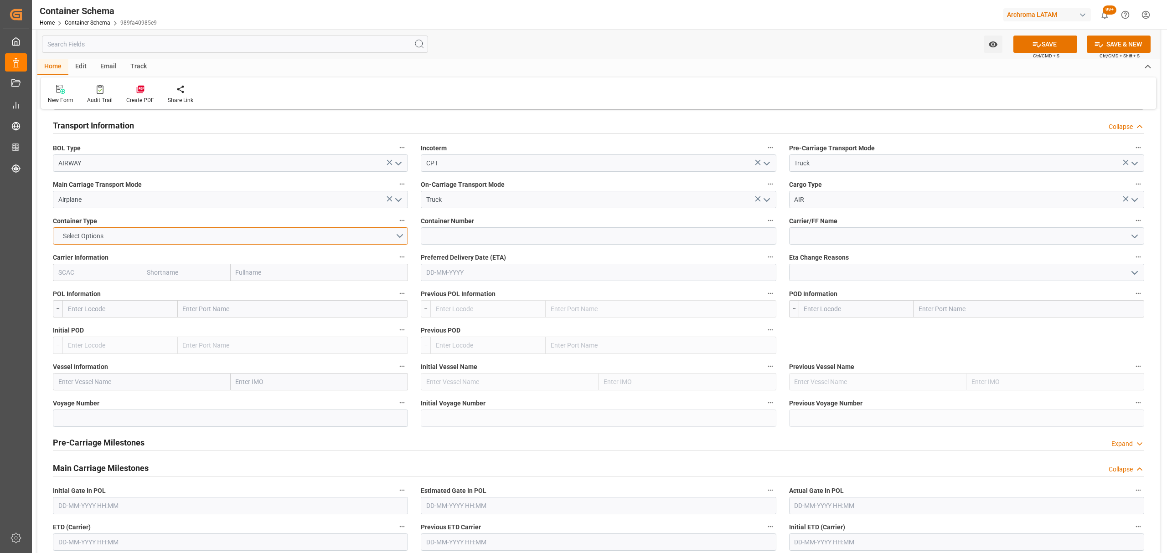
click at [390, 235] on button "Select Options" at bounding box center [230, 235] width 355 height 17
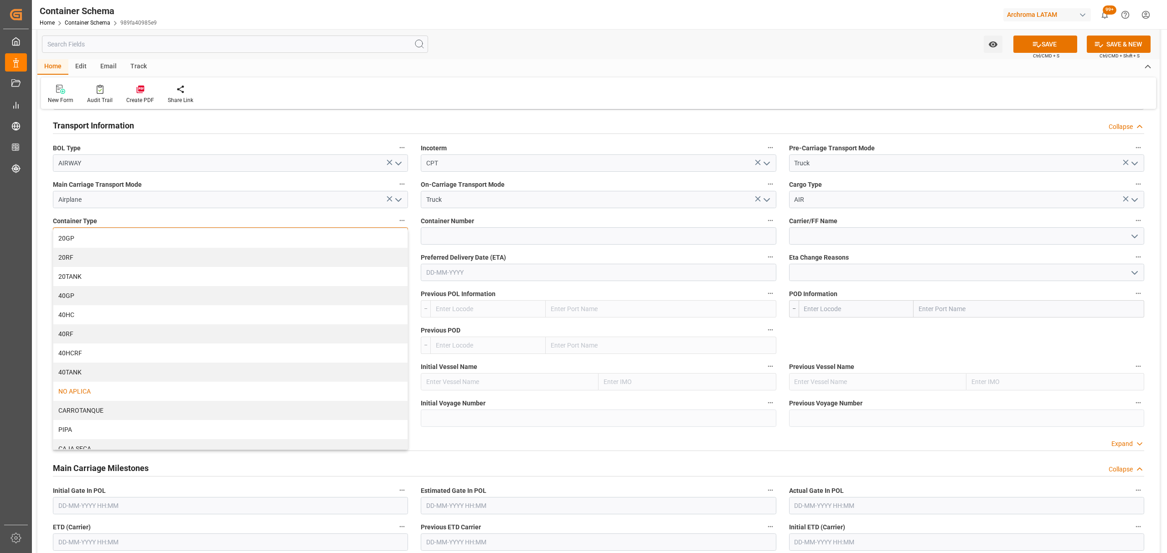
click at [159, 387] on div "NO APLICA" at bounding box center [230, 391] width 354 height 19
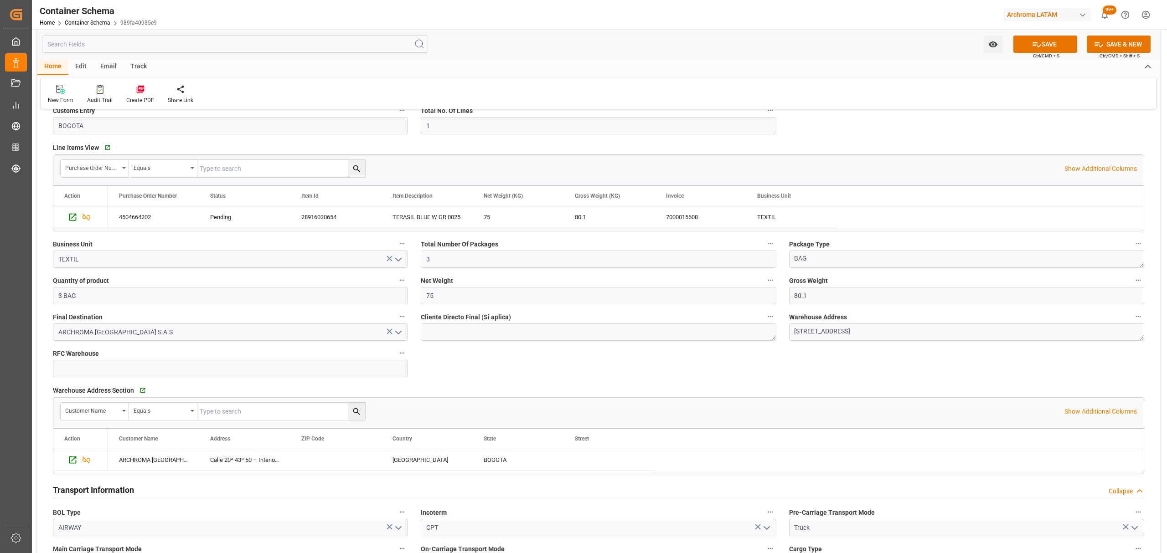
scroll to position [0, 0]
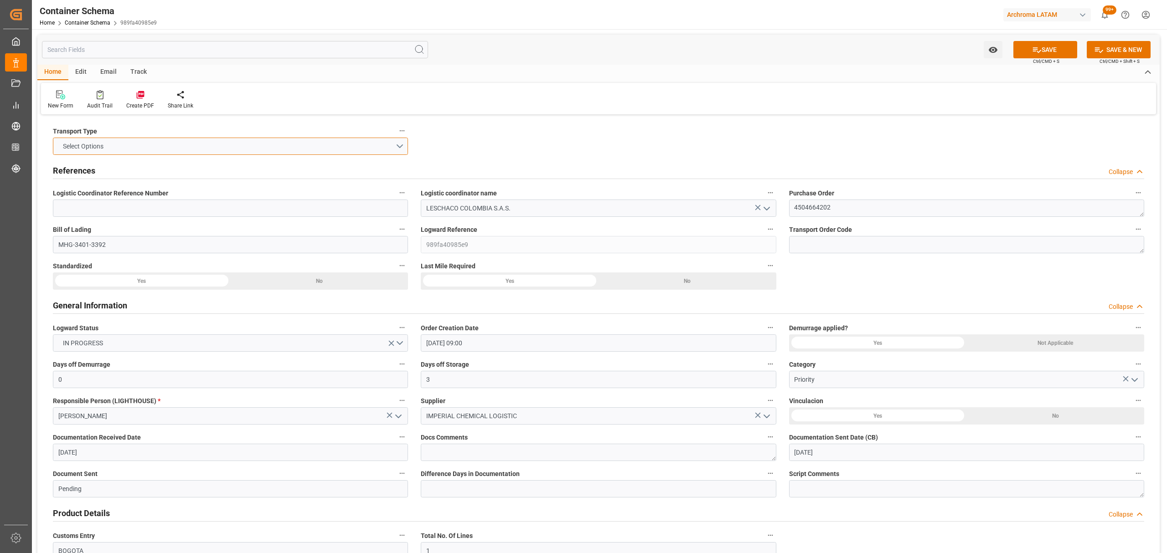
click at [397, 147] on button "Select Options" at bounding box center [230, 146] width 355 height 17
click at [144, 164] on div "AIRFREIGHT" at bounding box center [230, 167] width 354 height 19
click at [15, 248] on div "Created by potrace 1.15, written by [PERSON_NAME] [DATE]-[DATE] Created by potr…" at bounding box center [583, 276] width 1167 height 553
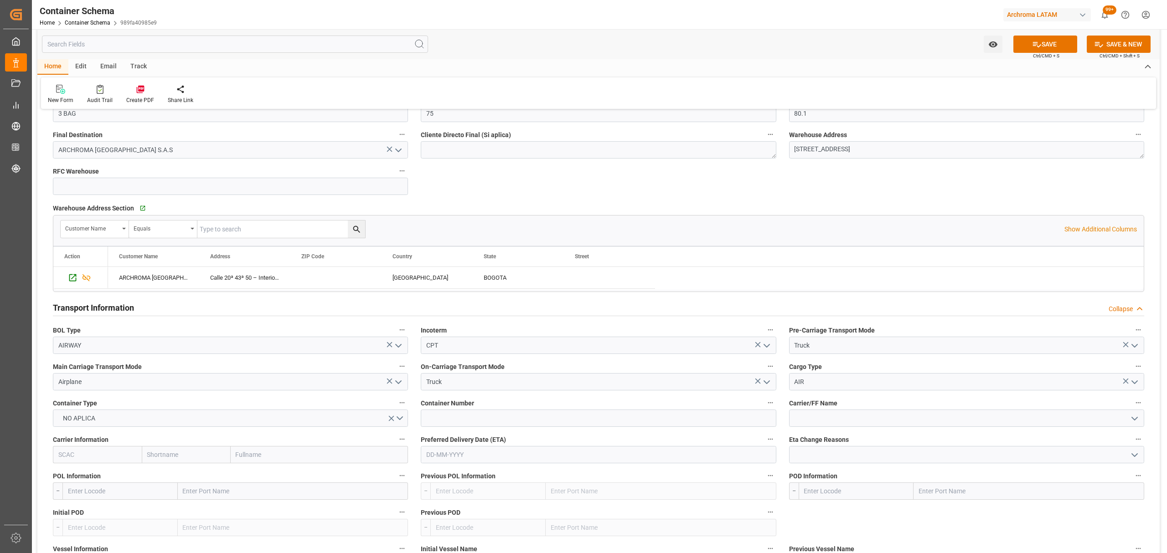
scroll to position [790, 0]
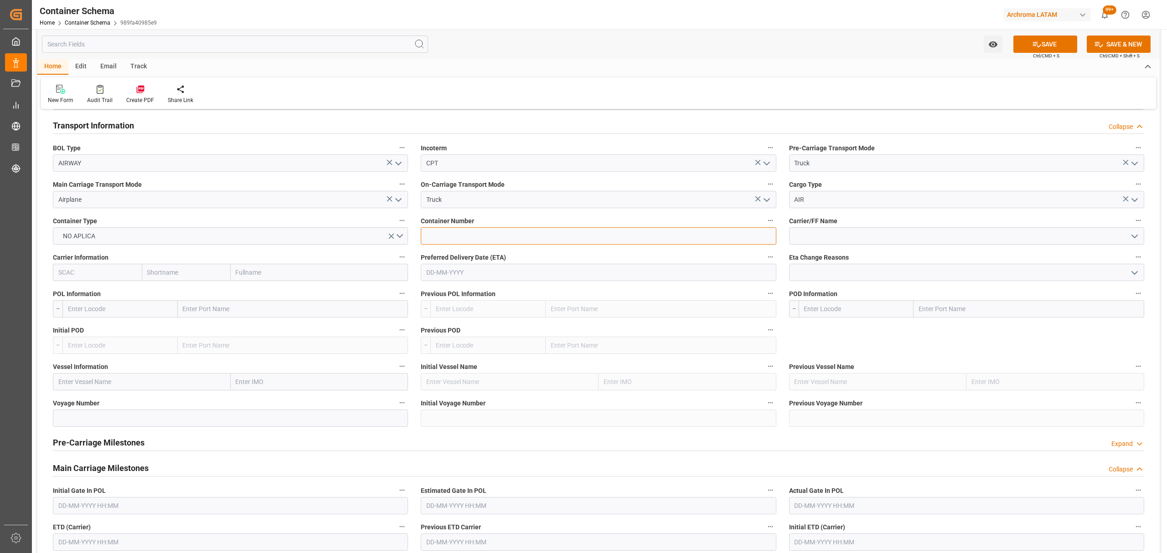
drag, startPoint x: 476, startPoint y: 245, endPoint x: 480, endPoint y: 236, distance: 9.6
click at [478, 241] on input at bounding box center [598, 235] width 355 height 17
paste input "MHG-3401-3392"
type input "MHG-3401-3392"
click at [462, 278] on input "text" at bounding box center [598, 272] width 355 height 17
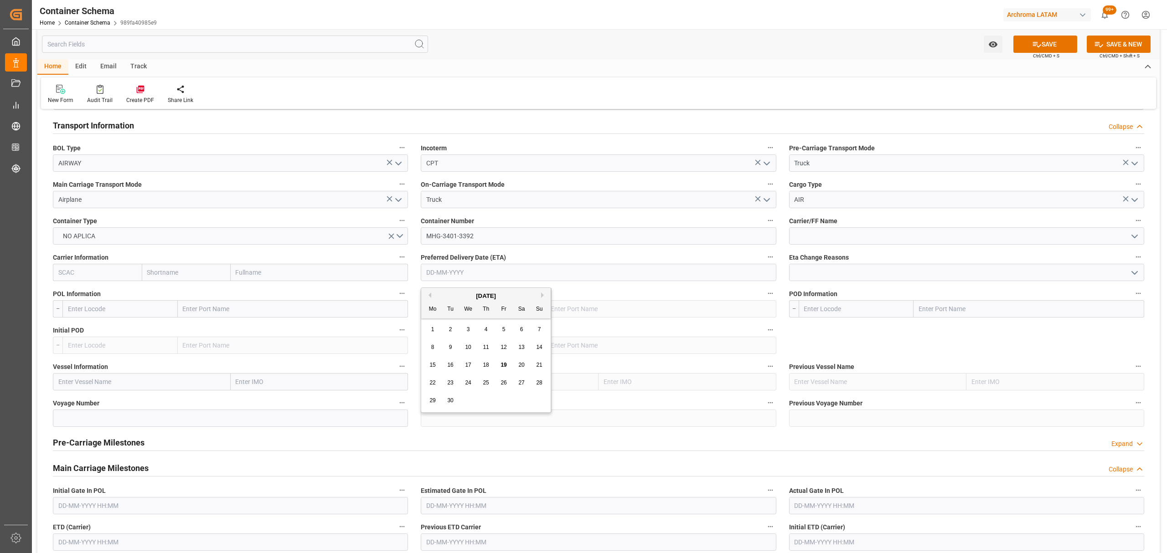
click at [470, 403] on div "29 30 1 2 3 4 5" at bounding box center [486, 401] width 124 height 18
click at [435, 382] on span "22" at bounding box center [432, 383] width 6 height 6
type input "[DATE]"
click at [1127, 236] on button "open menu" at bounding box center [1134, 236] width 14 height 14
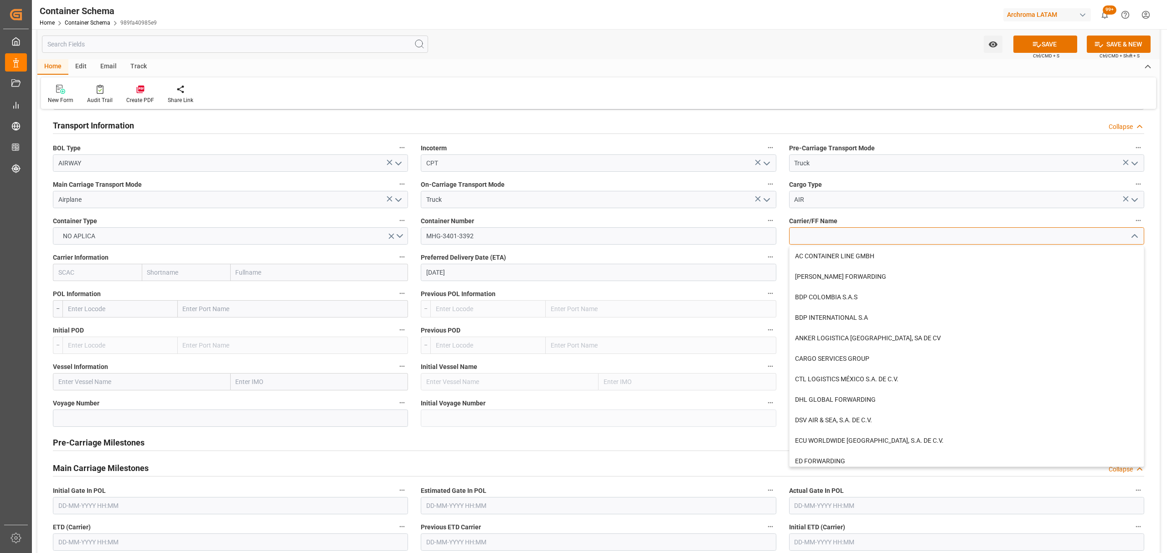
click at [948, 238] on input at bounding box center [966, 235] width 355 height 17
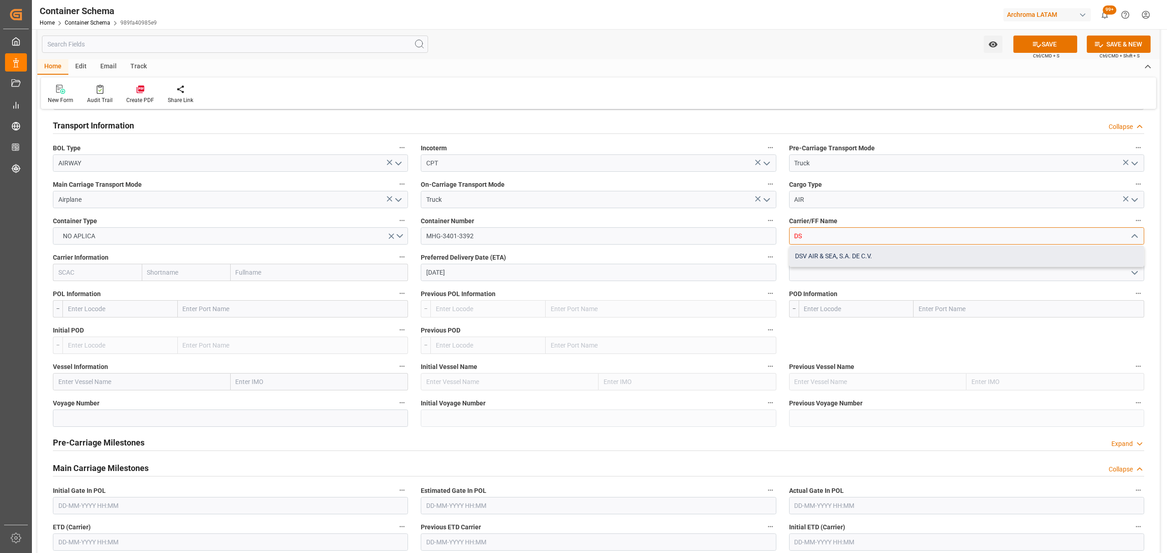
click at [886, 258] on div "DSV AIR & SEA, S.A. DE C.V." at bounding box center [966, 256] width 354 height 21
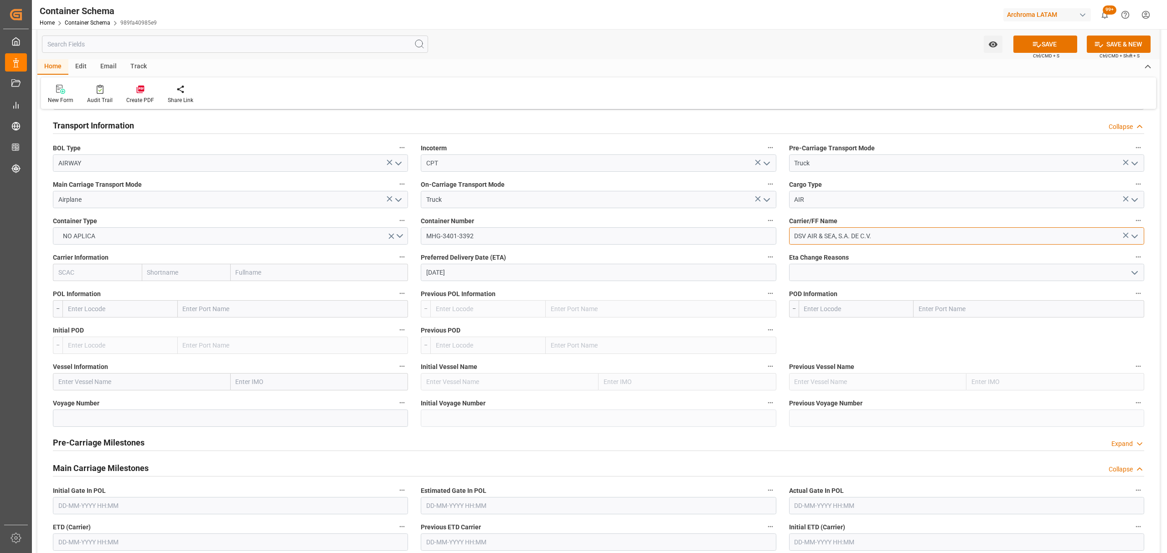
type input "DSV AIR & SEA, S.A. DE C.V."
click at [96, 314] on input "text" at bounding box center [119, 308] width 115 height 17
click at [123, 352] on div "DENFW - Manheim" at bounding box center [120, 359] width 114 height 21
type input "DENFW"
type input "Manheim"
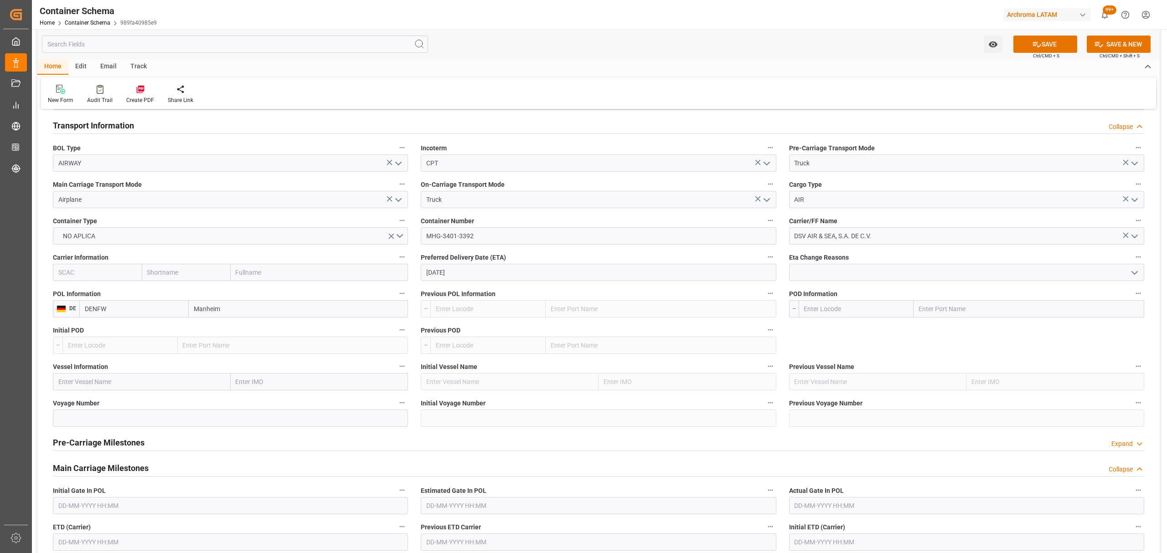
type input "DENFW"
click at [839, 311] on input "text" at bounding box center [855, 308] width 115 height 17
drag, startPoint x: 854, startPoint y: 332, endPoint x: 855, endPoint y: 327, distance: 5.6
click at [854, 333] on div "COBOG - [GEOGRAPHIC_DATA]" at bounding box center [853, 329] width 108 height 21
type input "COBOG"
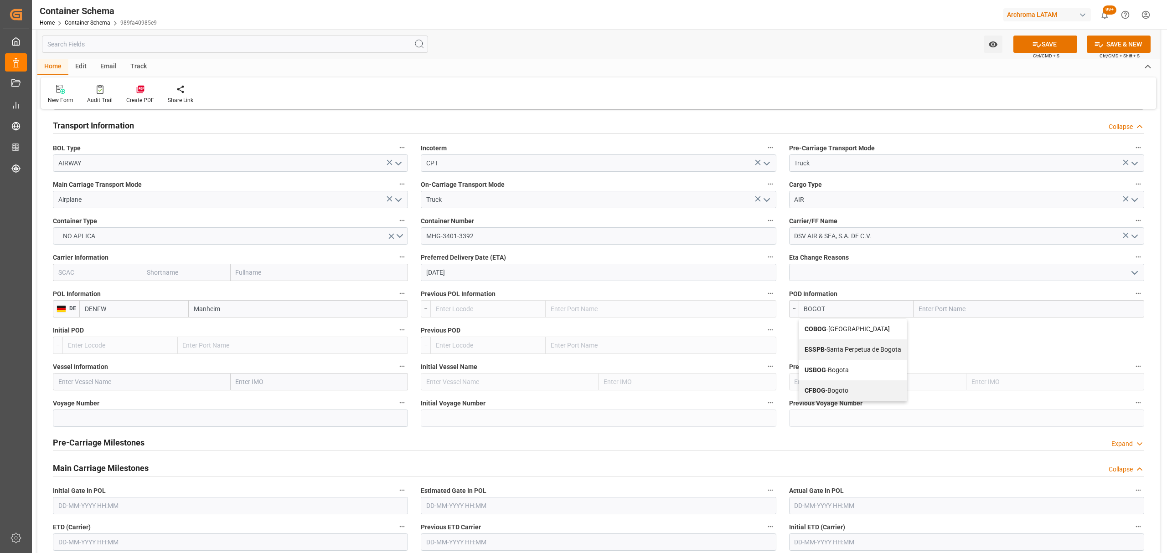
type input "[GEOGRAPHIC_DATA]"
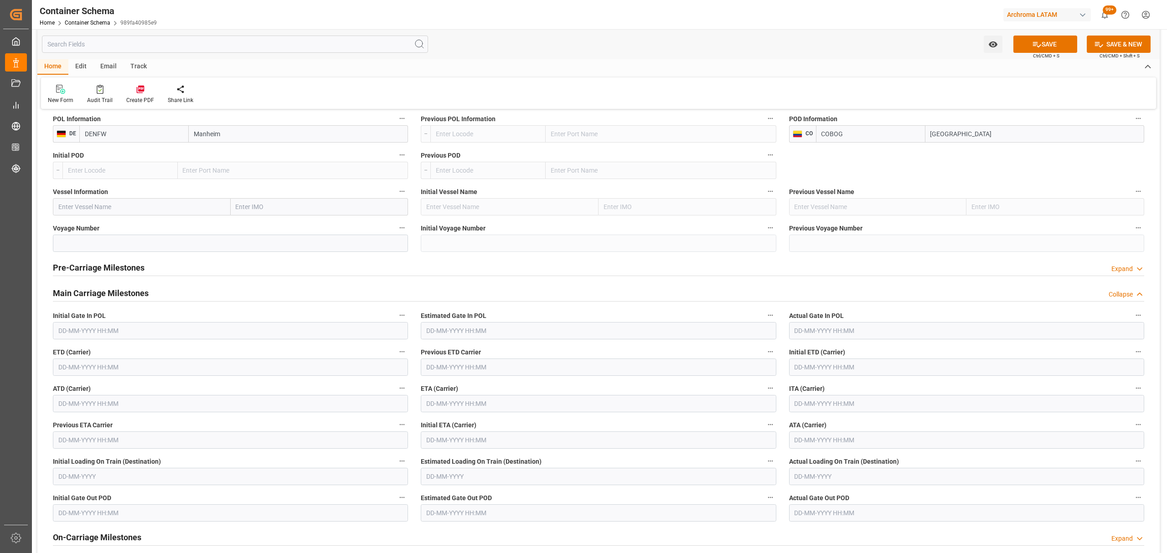
scroll to position [972, 0]
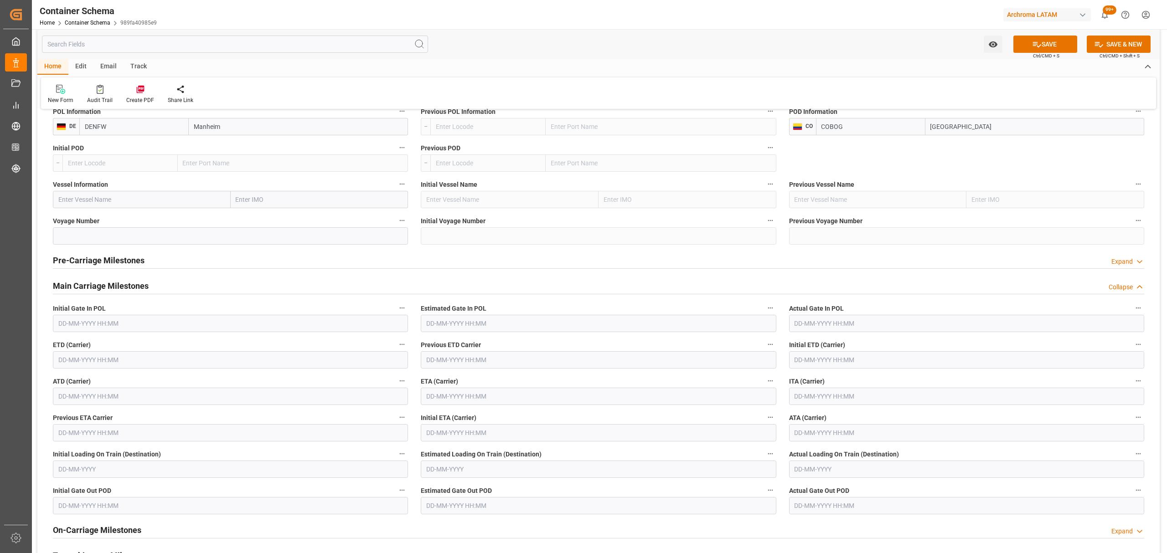
type input "COBOG"
click at [144, 358] on input "text" at bounding box center [230, 359] width 355 height 17
click at [162, 453] on div "15 16 17 18 19 20 21" at bounding box center [118, 453] width 124 height 18
click at [157, 453] on div "20" at bounding box center [153, 453] width 11 height 11
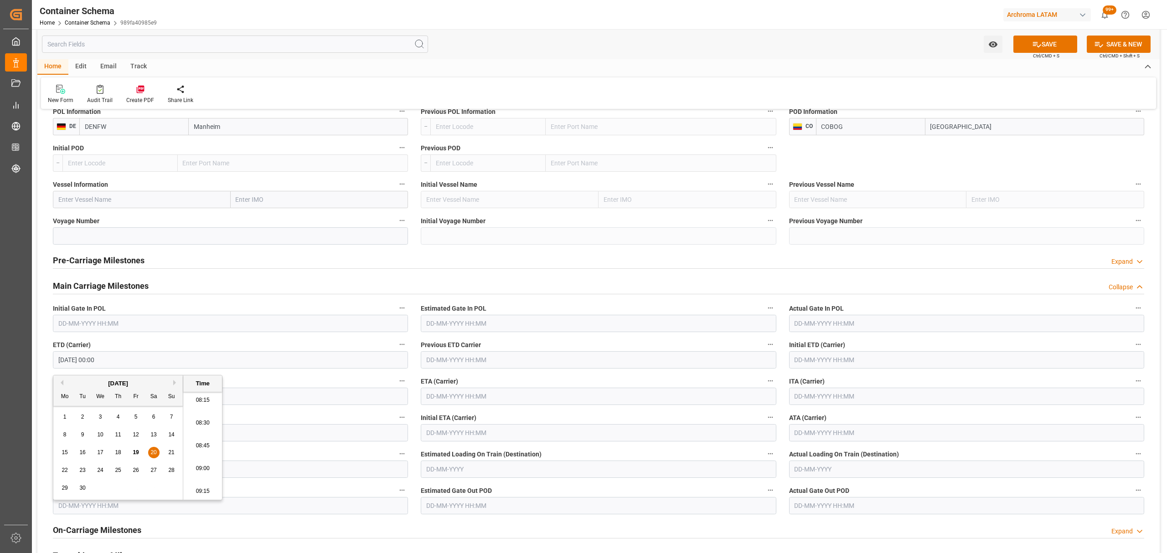
type input "[DATE] 00:00"
click at [672, 397] on input "text" at bounding box center [598, 396] width 355 height 17
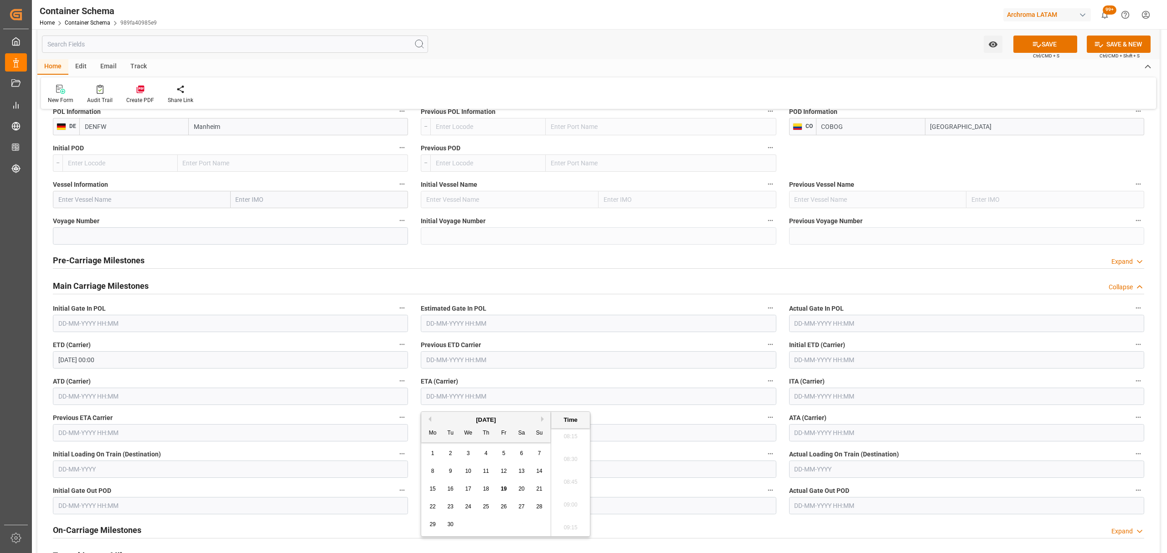
click at [433, 506] on span "22" at bounding box center [432, 507] width 6 height 6
type input "[DATE] 00:00"
click at [1034, 48] on button "SAVE" at bounding box center [1045, 44] width 64 height 17
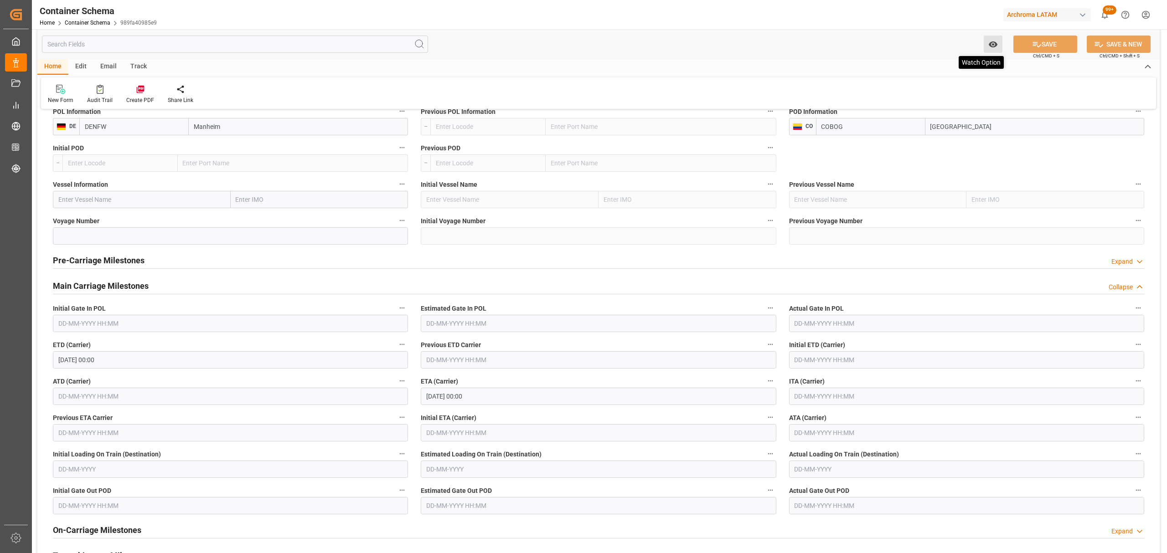
click at [990, 45] on icon "open menu" at bounding box center [992, 44] width 9 height 6
click at [947, 62] on span "Start Watching" at bounding box center [954, 65] width 83 height 10
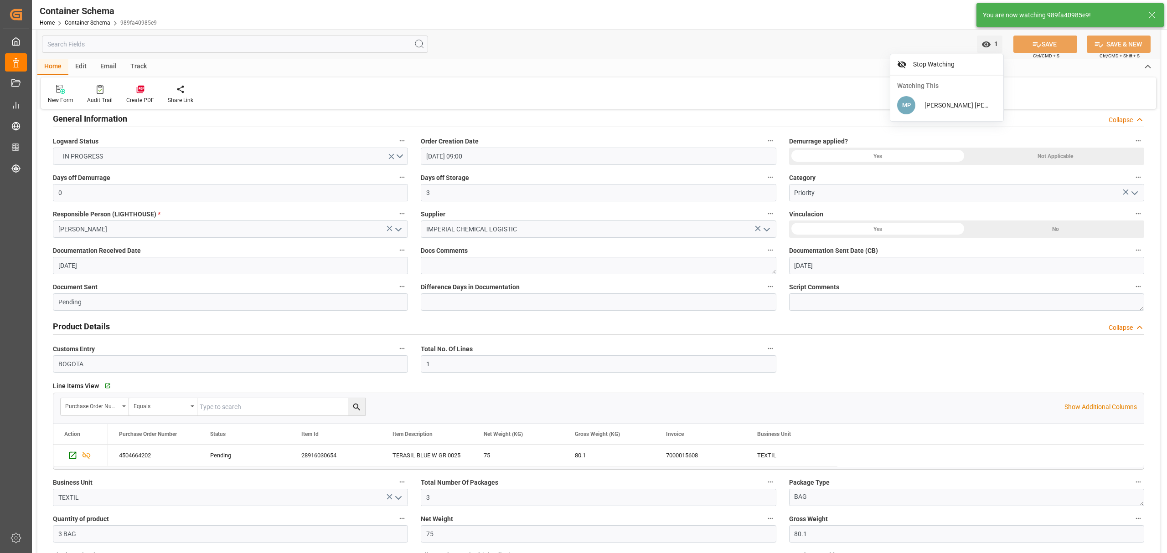
scroll to position [0, 0]
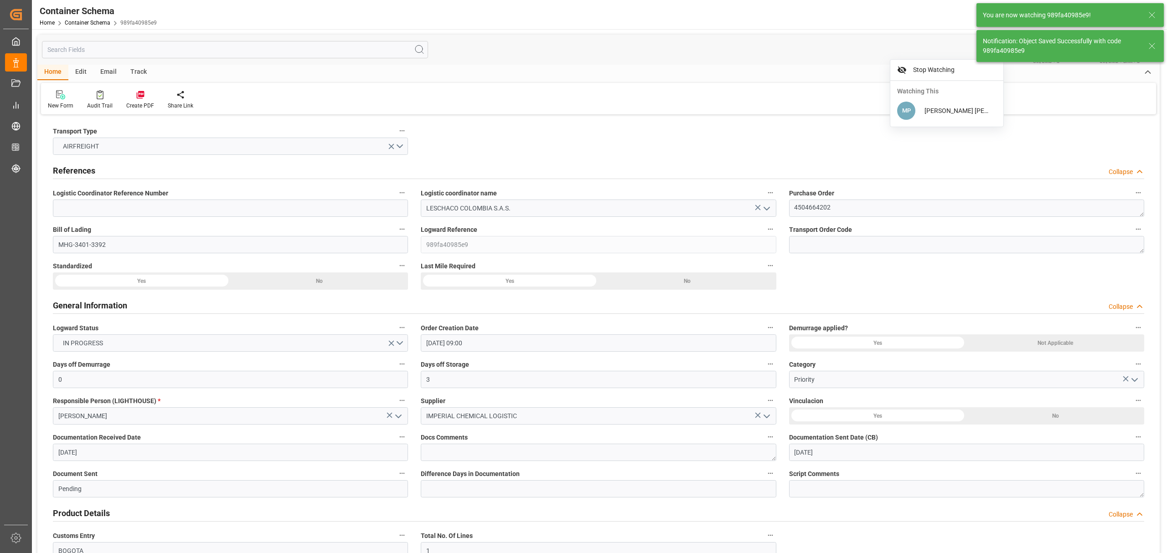
type input "Document Sent"
type input "COBOG"
type input "[GEOGRAPHIC_DATA]"
type input "[DATE] 00:00"
